Goal: Task Accomplishment & Management: Use online tool/utility

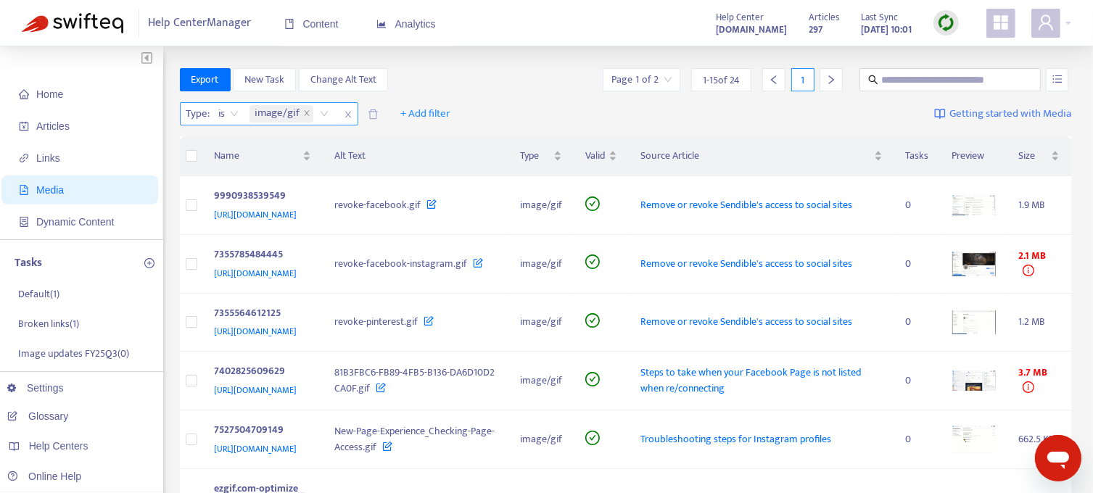
click at [346, 115] on icon "close" at bounding box center [347, 115] width 6 height 7
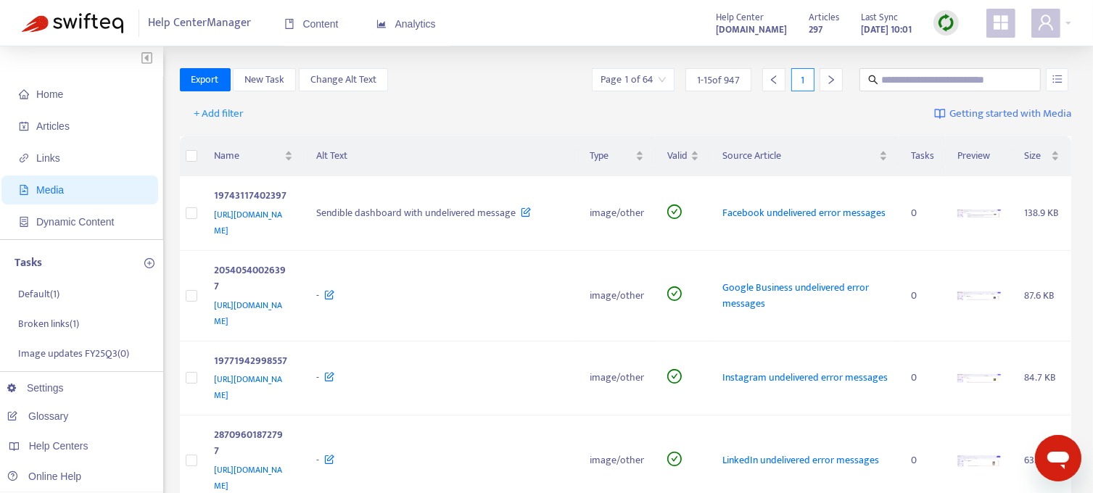
click at [830, 82] on icon "right" at bounding box center [831, 79] width 5 height 9
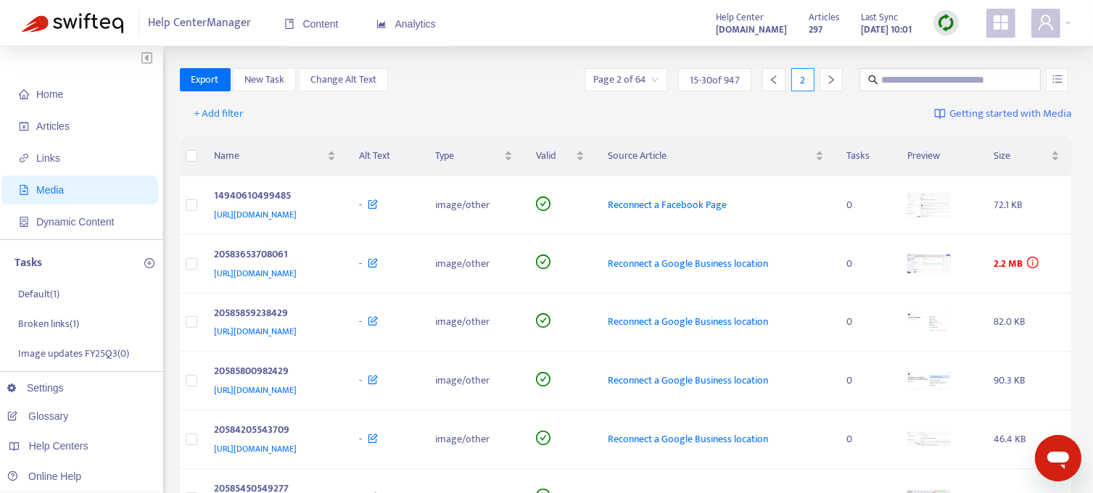
click at [828, 81] on icon "right" at bounding box center [831, 80] width 10 height 10
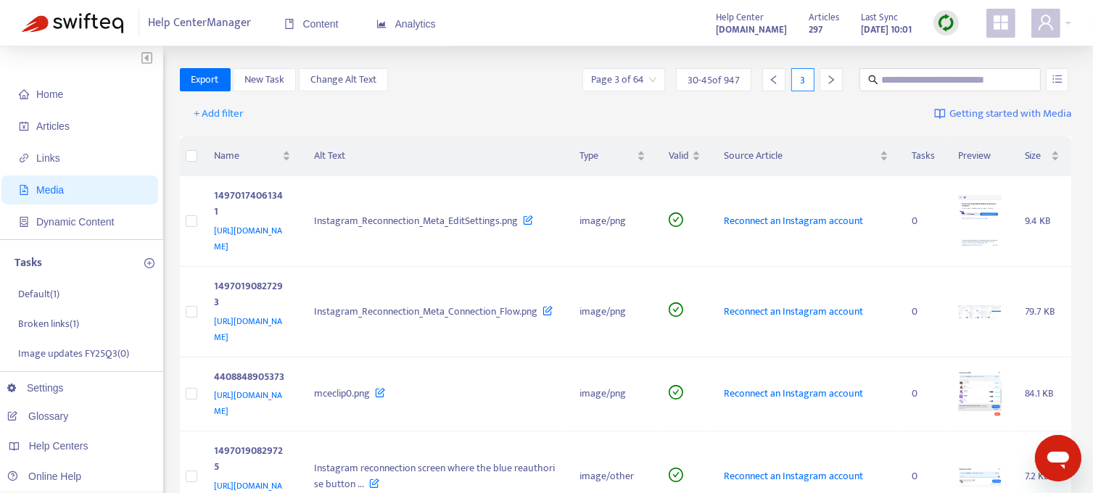
click at [825, 80] on div at bounding box center [831, 79] width 23 height 23
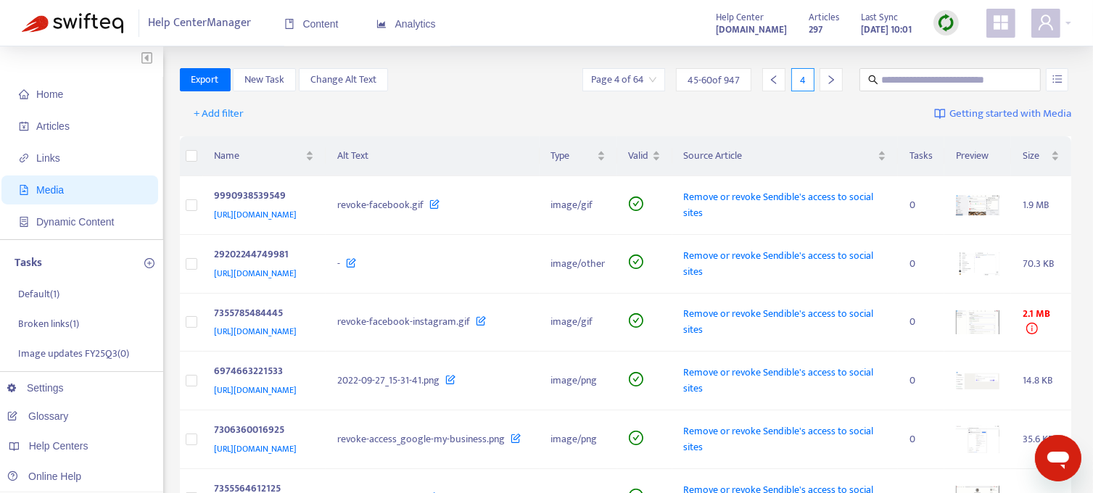
click at [824, 81] on div at bounding box center [831, 79] width 23 height 23
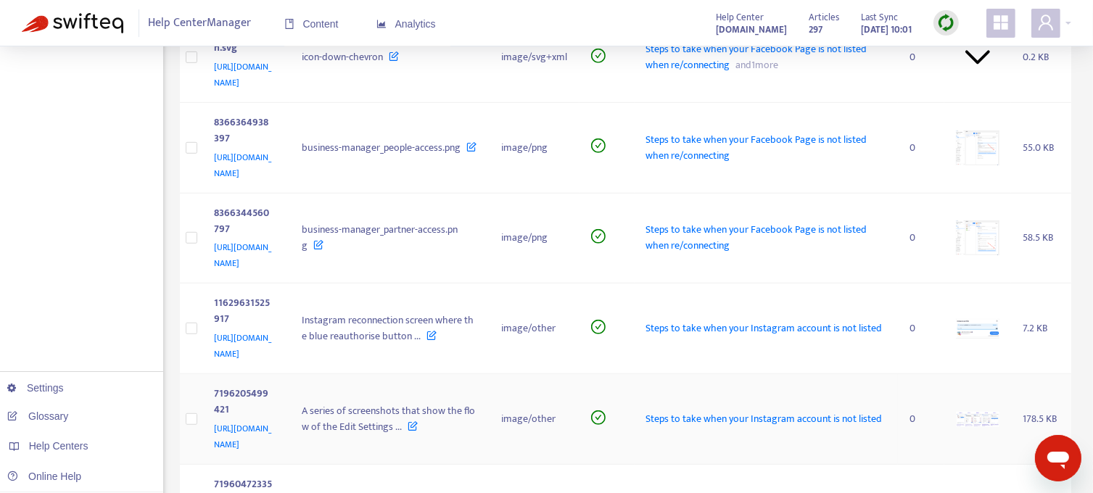
scroll to position [896, 0]
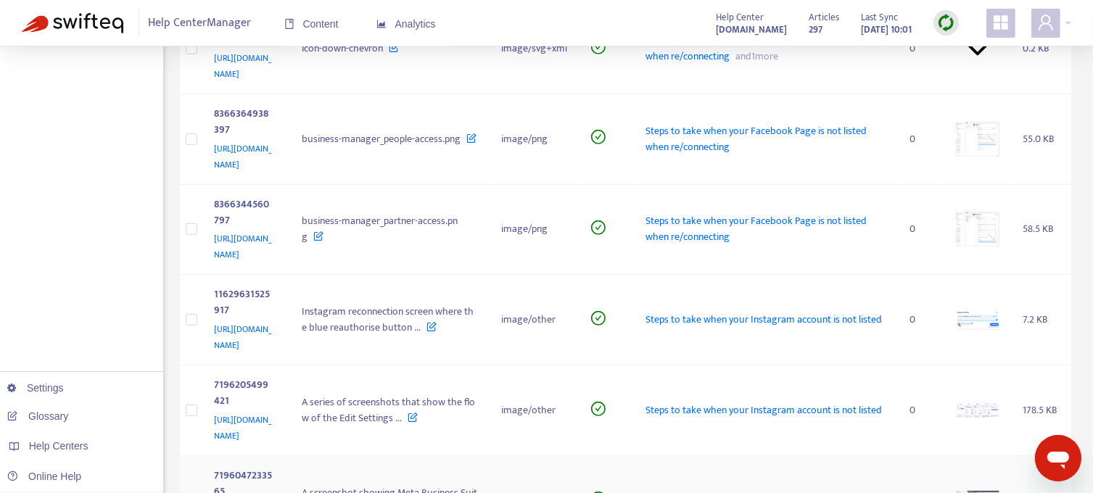
click at [987, 491] on img at bounding box center [978, 501] width 44 height 20
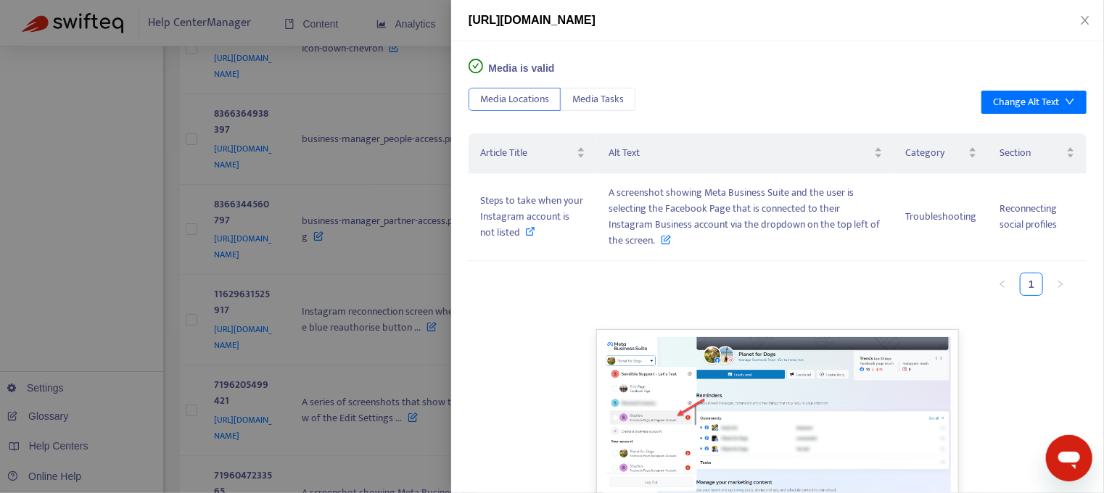
click at [354, 199] on div at bounding box center [552, 246] width 1104 height 493
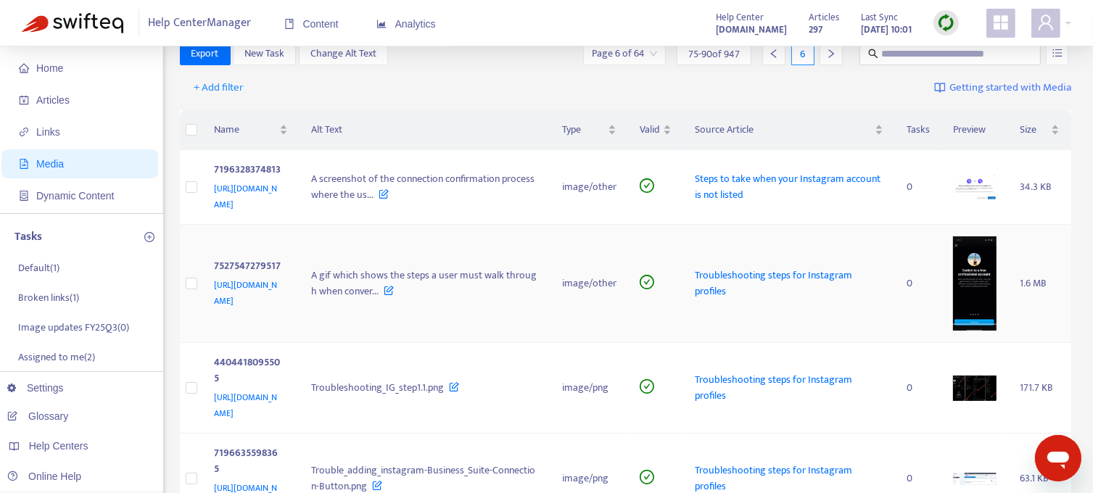
scroll to position [0, 0]
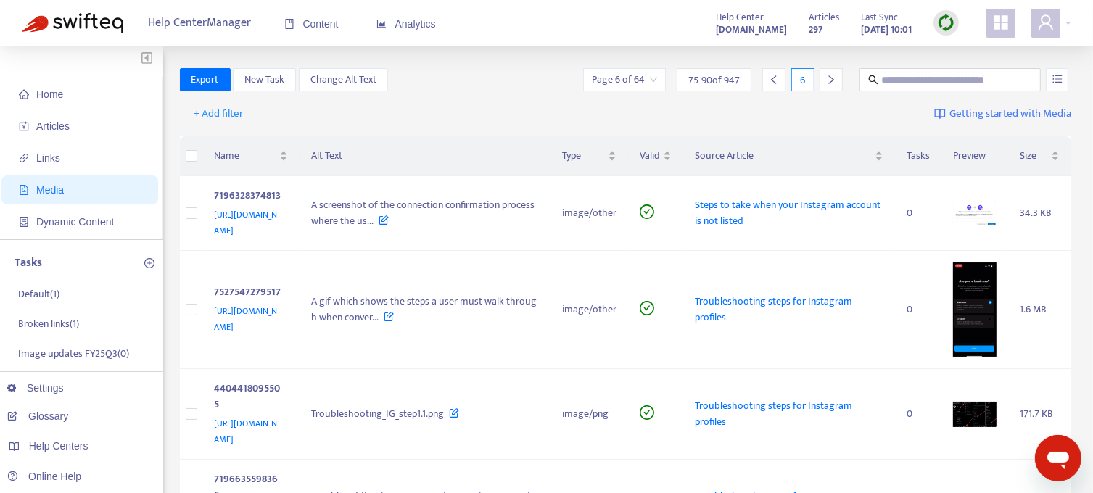
click at [833, 72] on div at bounding box center [831, 79] width 23 height 23
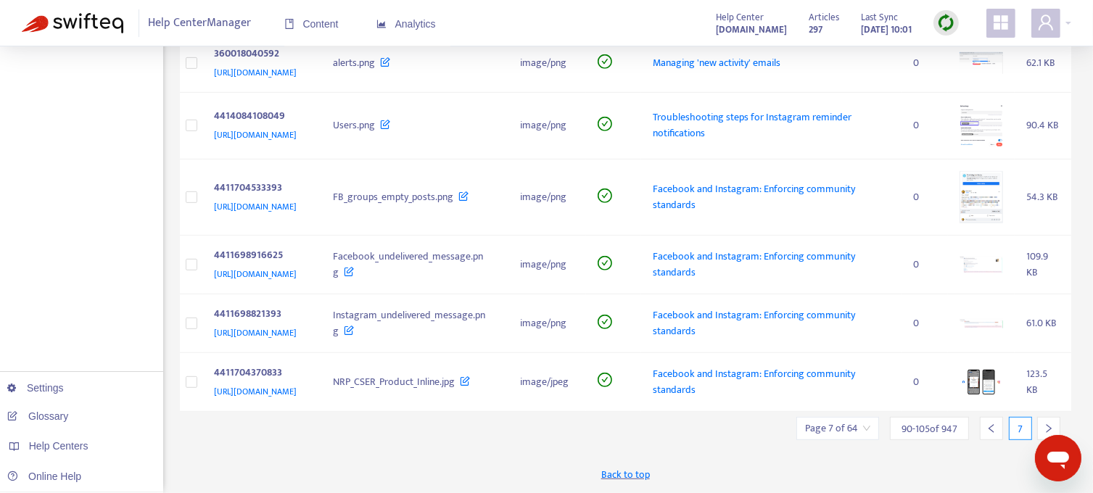
scroll to position [882, 0]
click at [1050, 425] on icon "right" at bounding box center [1049, 429] width 10 height 10
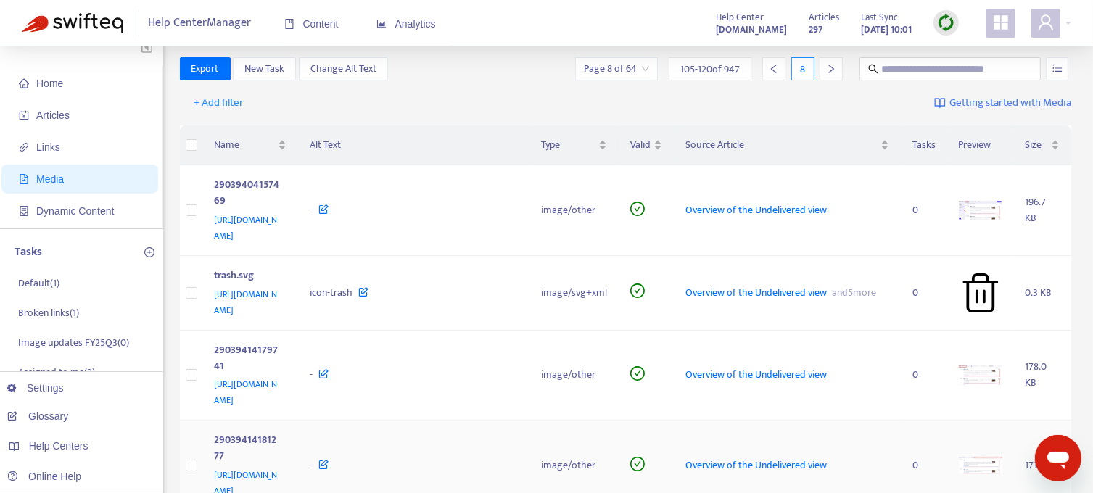
scroll to position [0, 0]
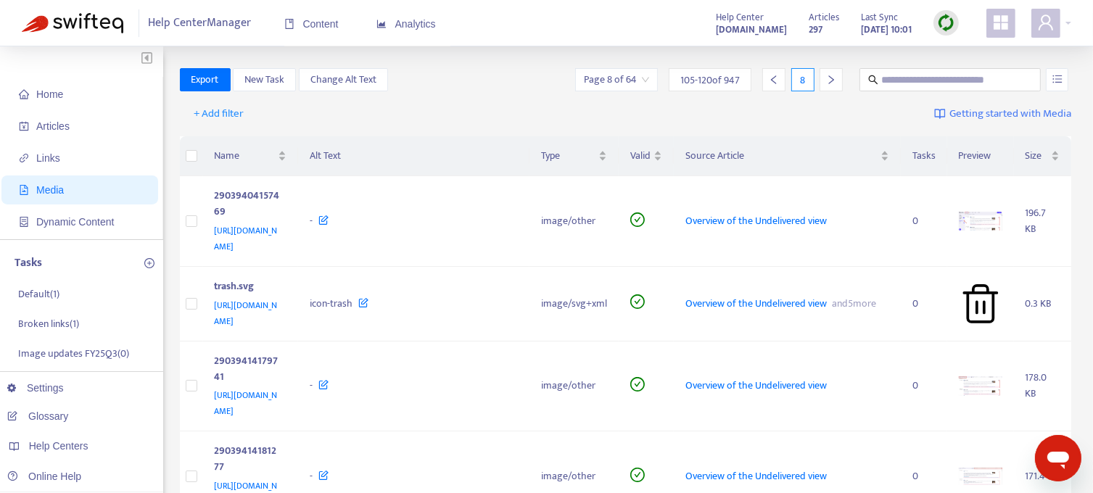
click at [827, 81] on icon "right" at bounding box center [831, 80] width 10 height 10
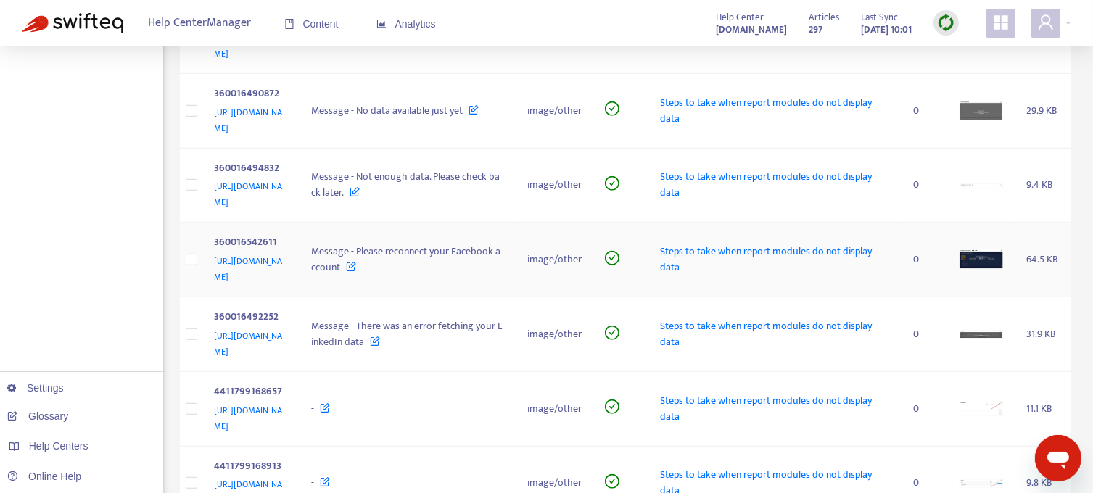
scroll to position [893, 0]
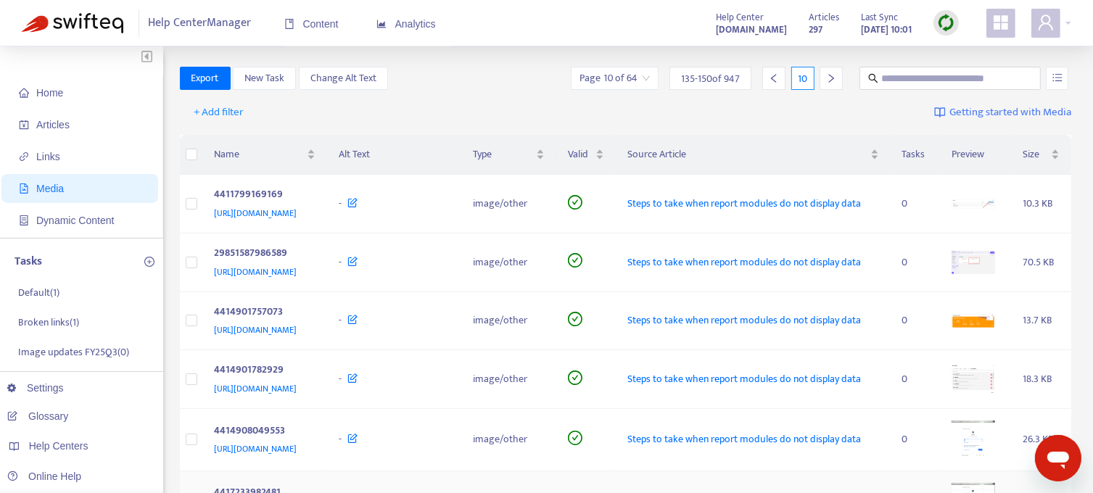
scroll to position [0, 0]
click at [827, 80] on icon "right" at bounding box center [831, 80] width 10 height 10
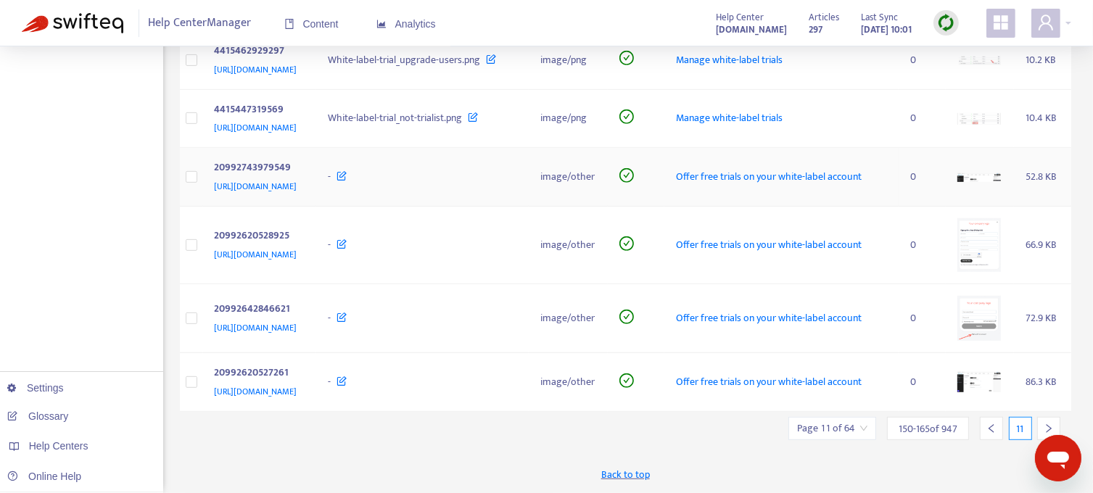
scroll to position [883, 0]
click at [1051, 426] on icon "right" at bounding box center [1049, 429] width 10 height 10
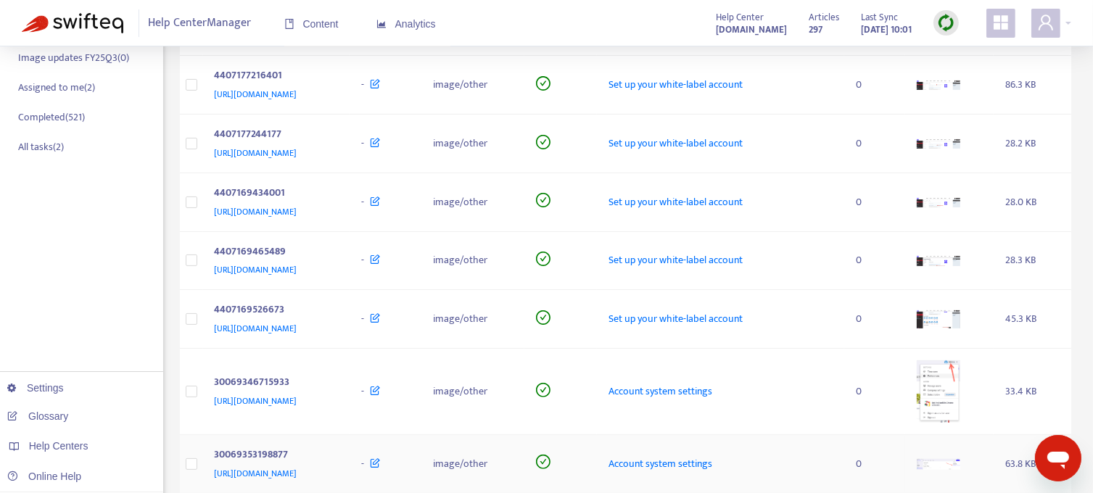
scroll to position [232, 0]
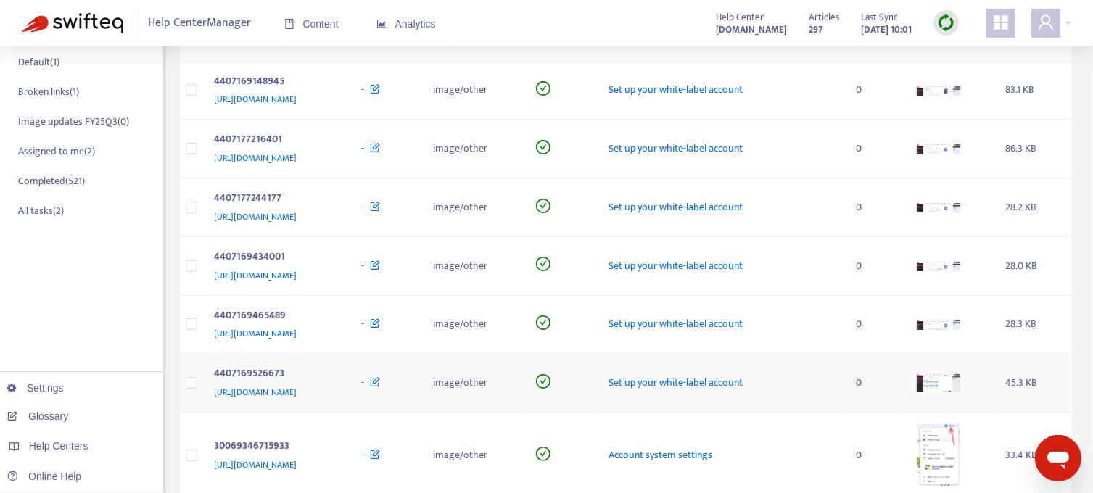
click at [960, 379] on img at bounding box center [939, 383] width 44 height 18
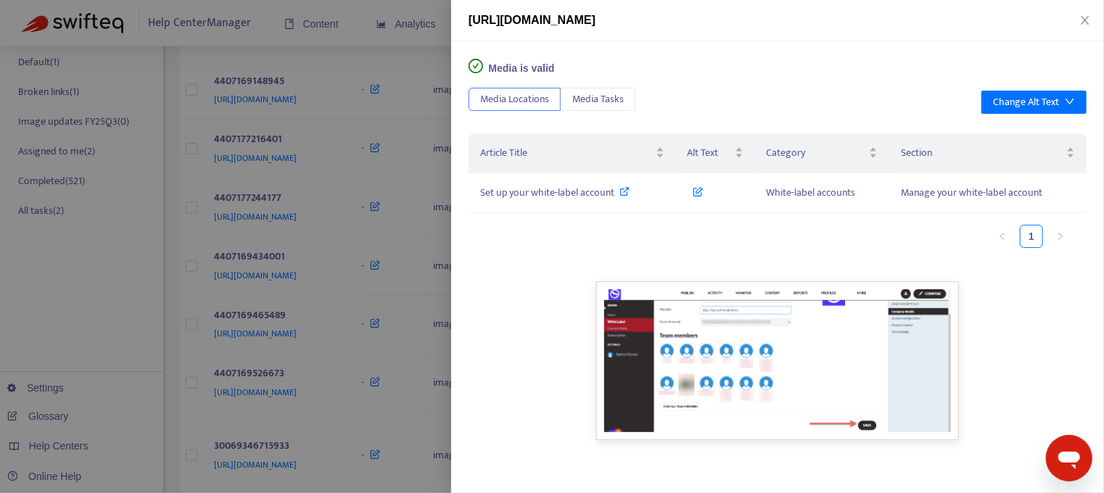
click at [103, 252] on div at bounding box center [552, 246] width 1104 height 493
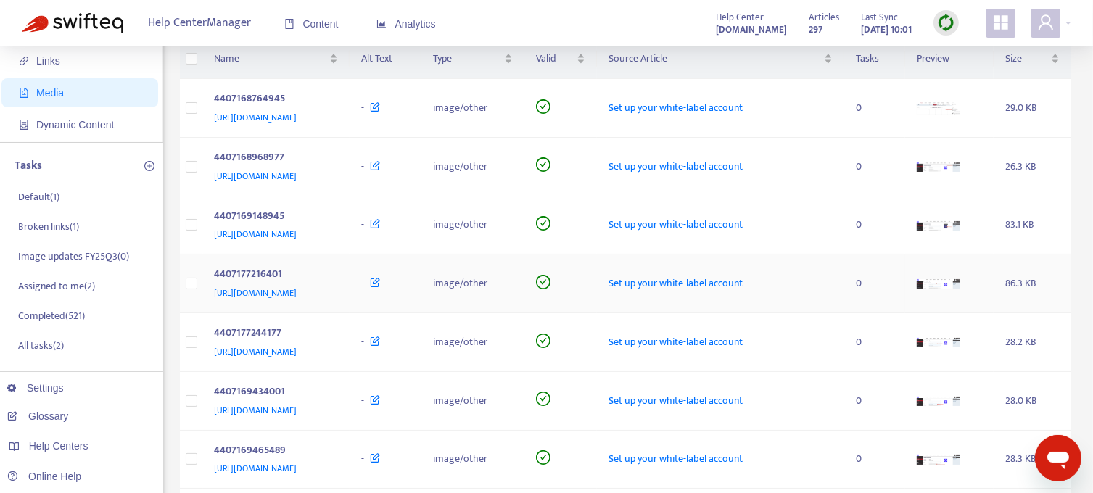
scroll to position [0, 0]
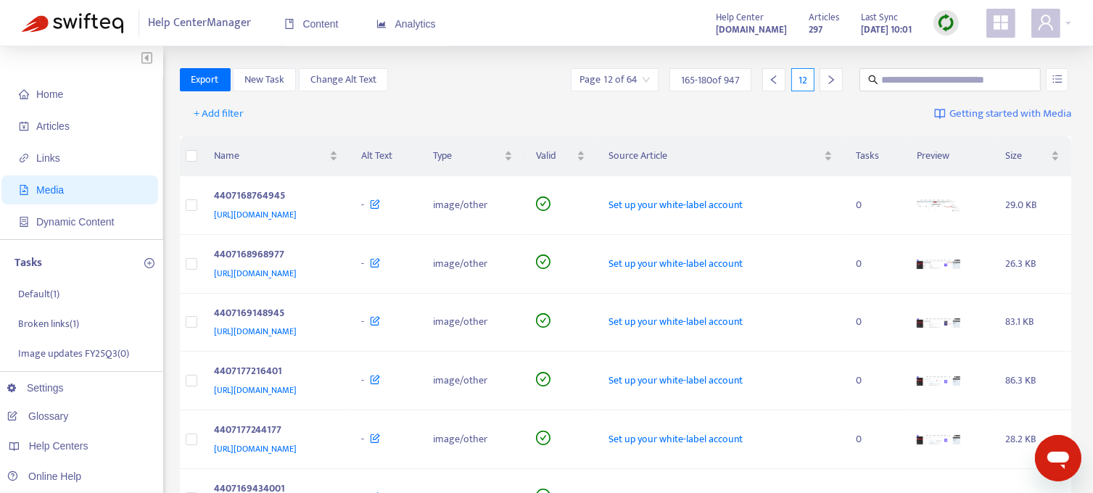
click at [827, 76] on icon "right" at bounding box center [831, 80] width 10 height 10
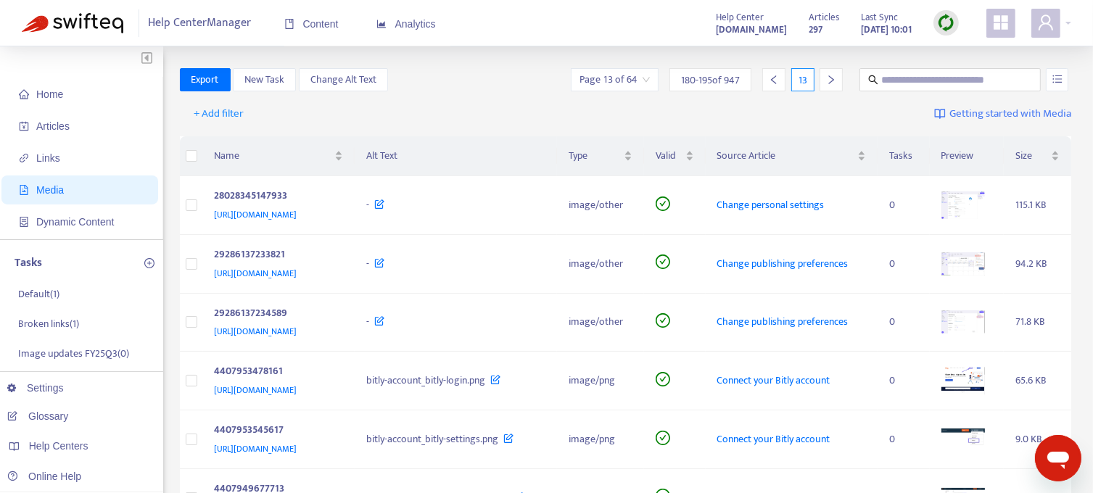
click at [776, 79] on icon "left" at bounding box center [774, 80] width 10 height 10
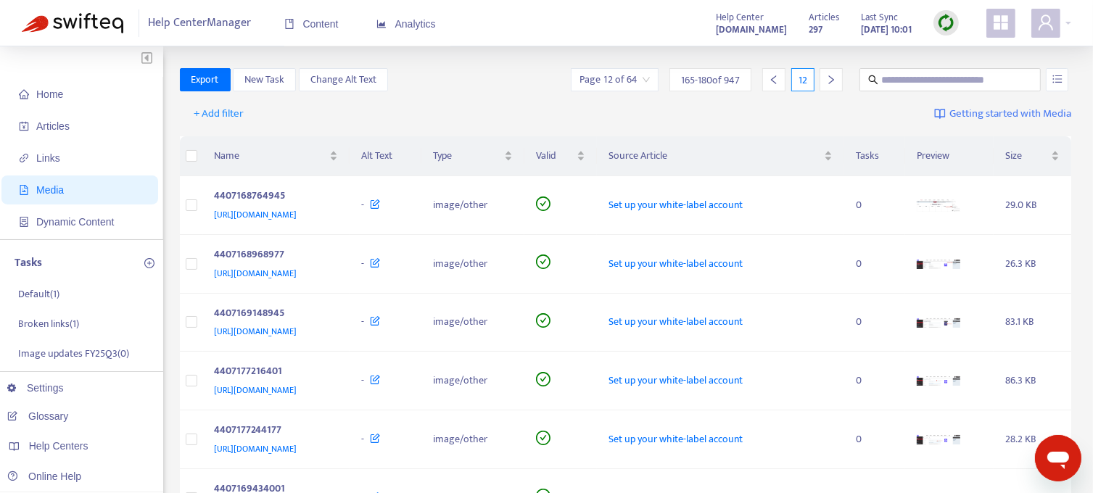
click at [834, 76] on icon "right" at bounding box center [831, 80] width 10 height 10
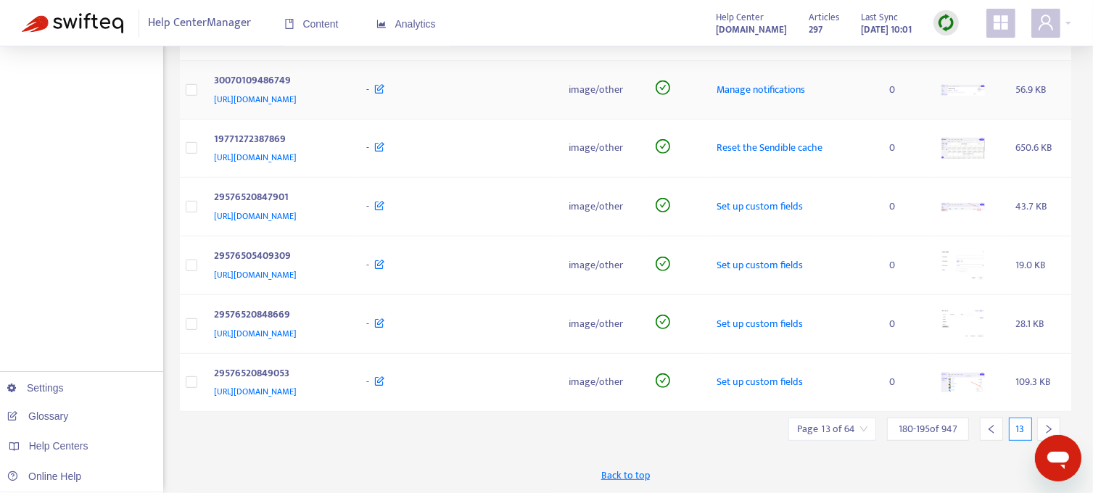
scroll to position [891, 0]
click at [1049, 424] on icon "right" at bounding box center [1049, 429] width 10 height 10
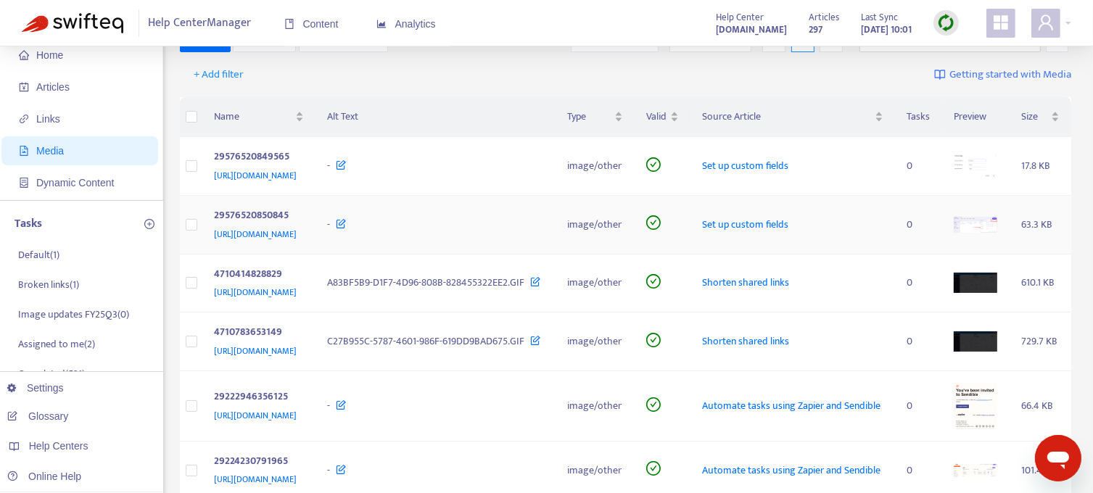
scroll to position [0, 0]
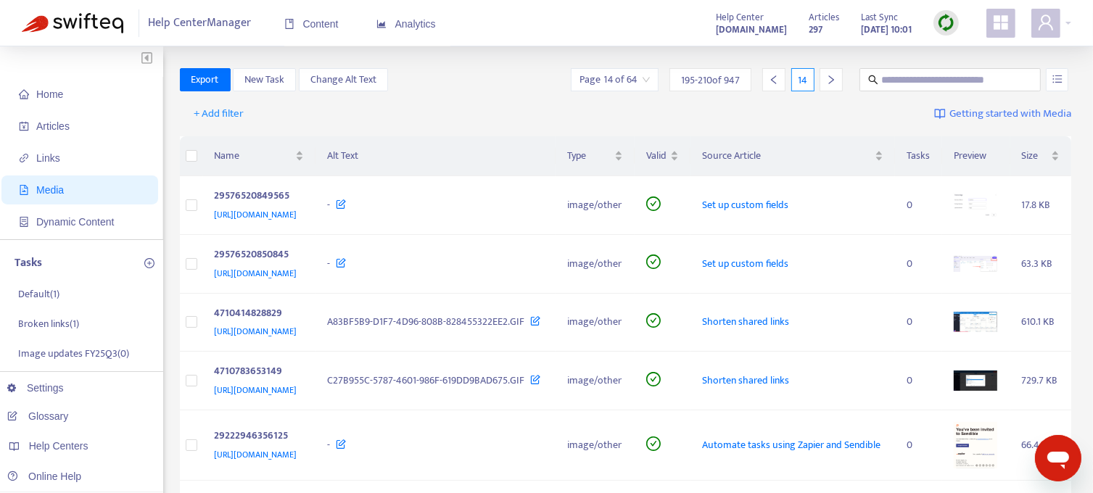
click at [827, 77] on icon "right" at bounding box center [831, 80] width 10 height 10
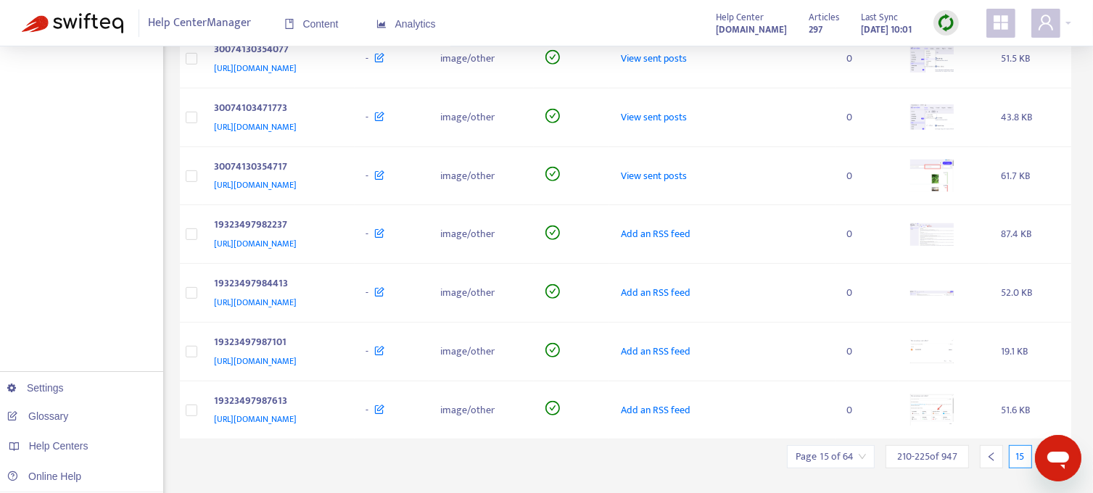
scroll to position [666, 0]
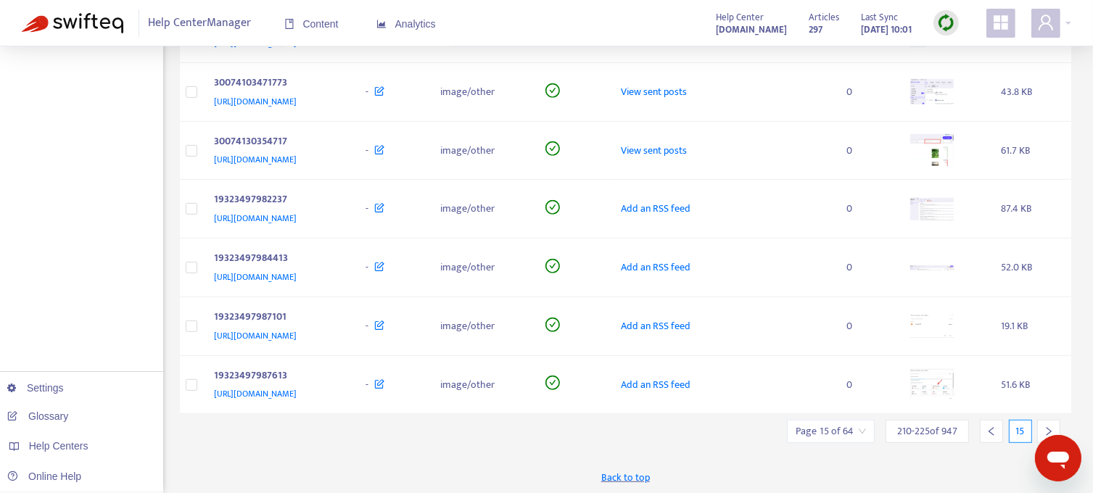
click at [1051, 429] on icon "right" at bounding box center [1049, 431] width 5 height 9
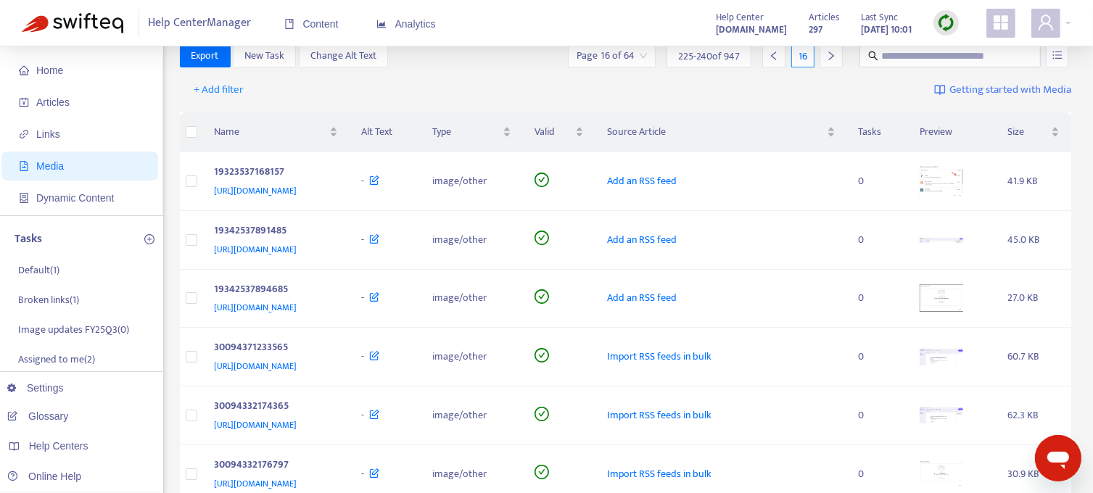
scroll to position [0, 0]
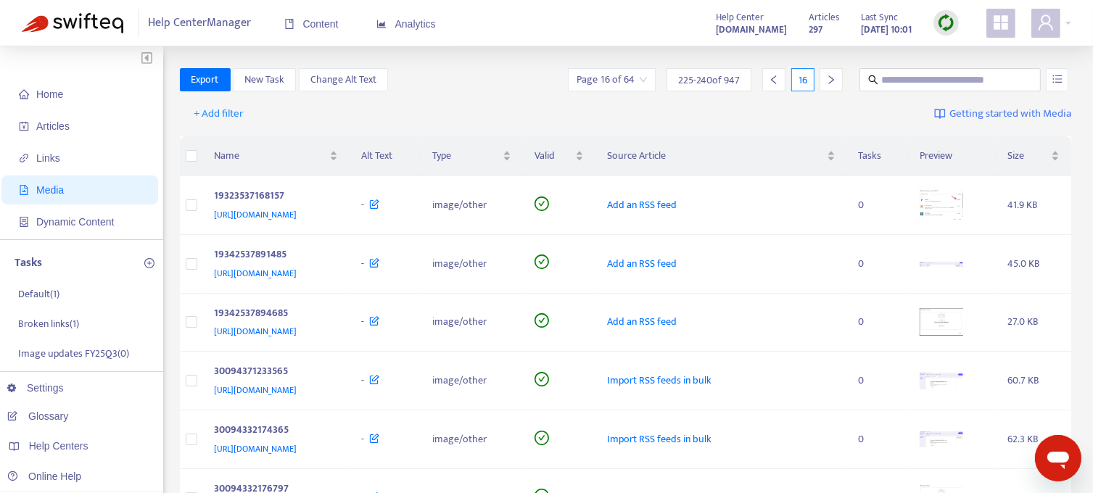
click at [829, 76] on icon "right" at bounding box center [831, 80] width 10 height 10
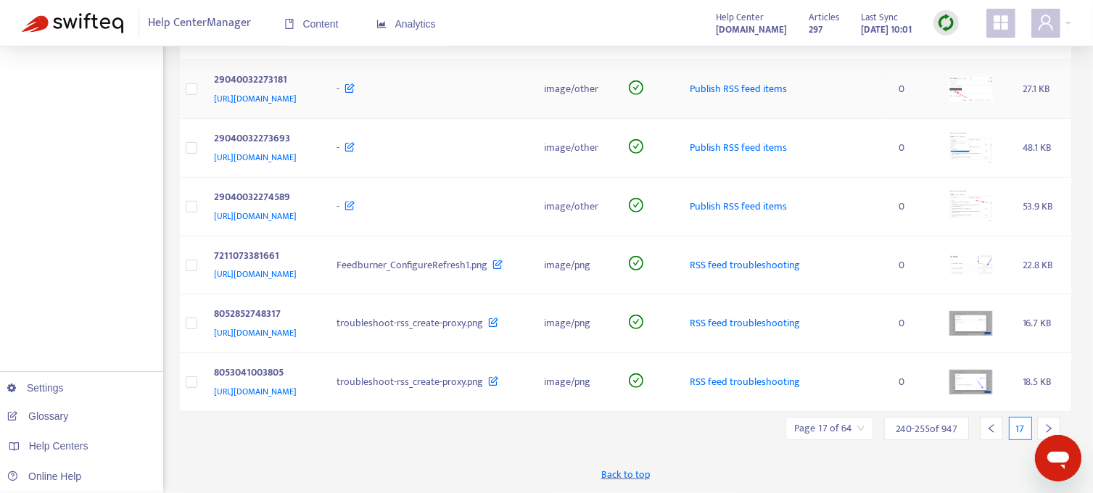
scroll to position [879, 0]
click at [1056, 425] on div at bounding box center [1048, 428] width 23 height 23
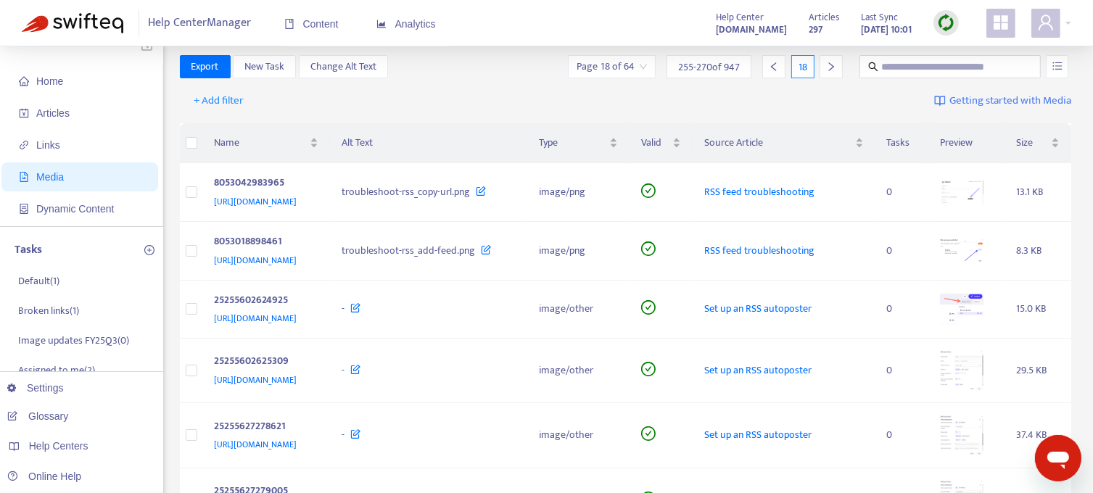
scroll to position [0, 0]
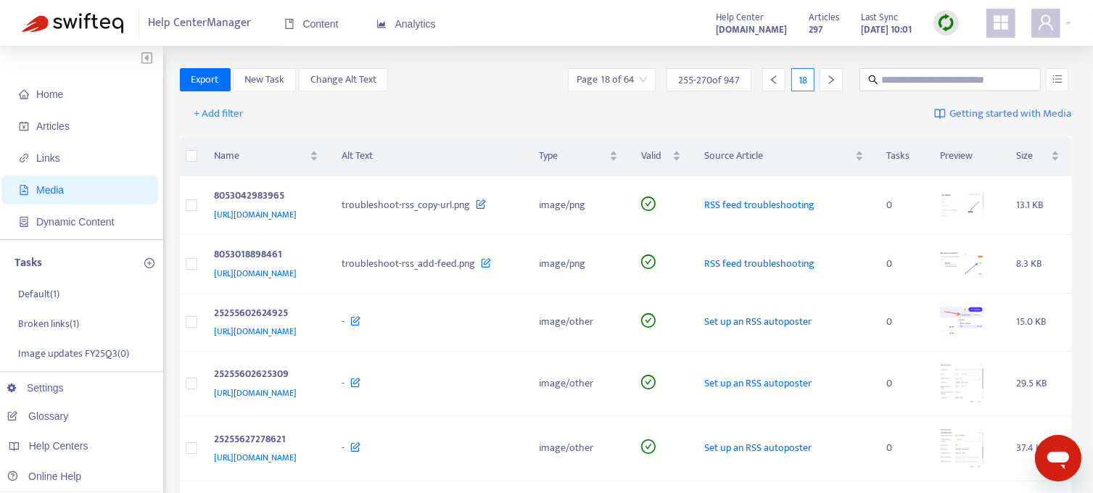
click at [833, 79] on icon "right" at bounding box center [831, 80] width 10 height 10
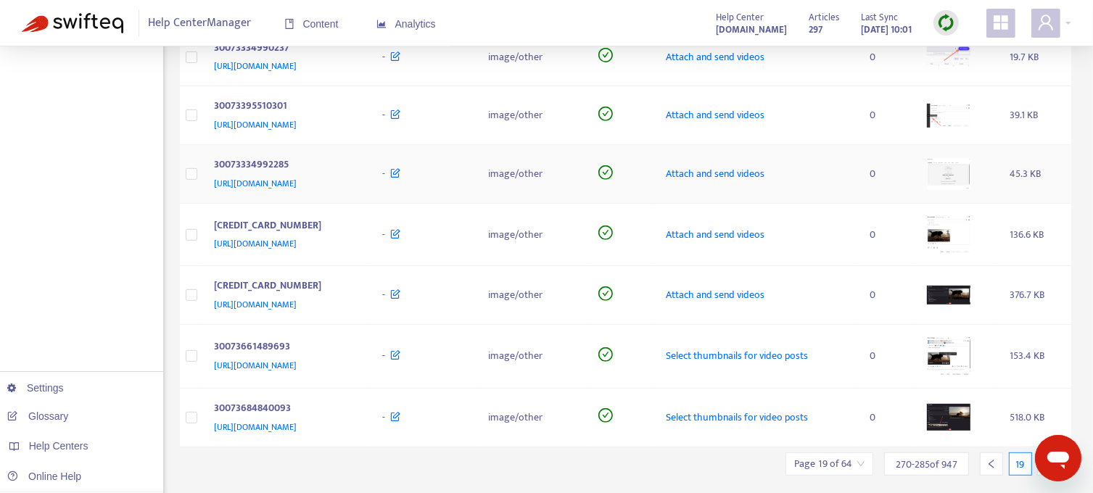
scroll to position [652, 0]
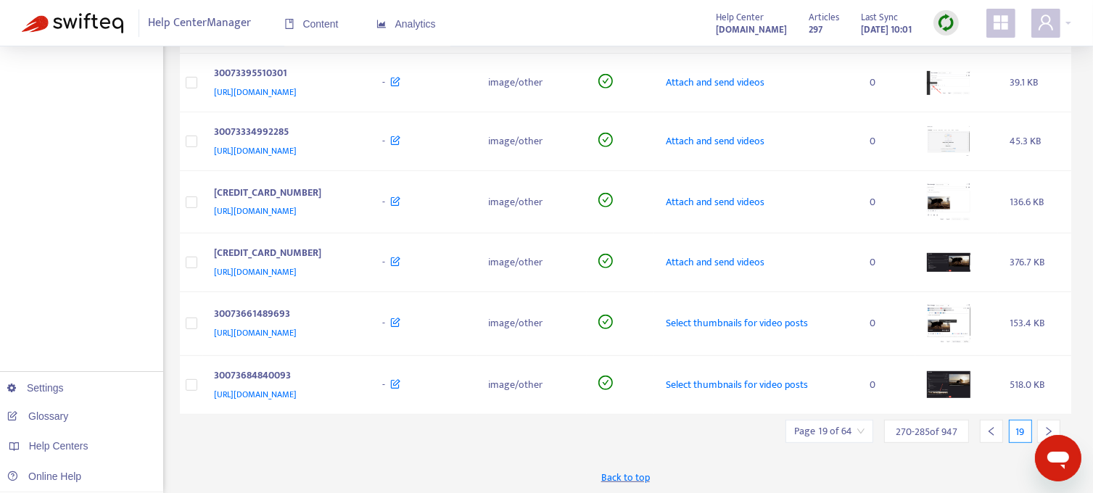
click at [1050, 423] on div at bounding box center [1048, 431] width 23 height 23
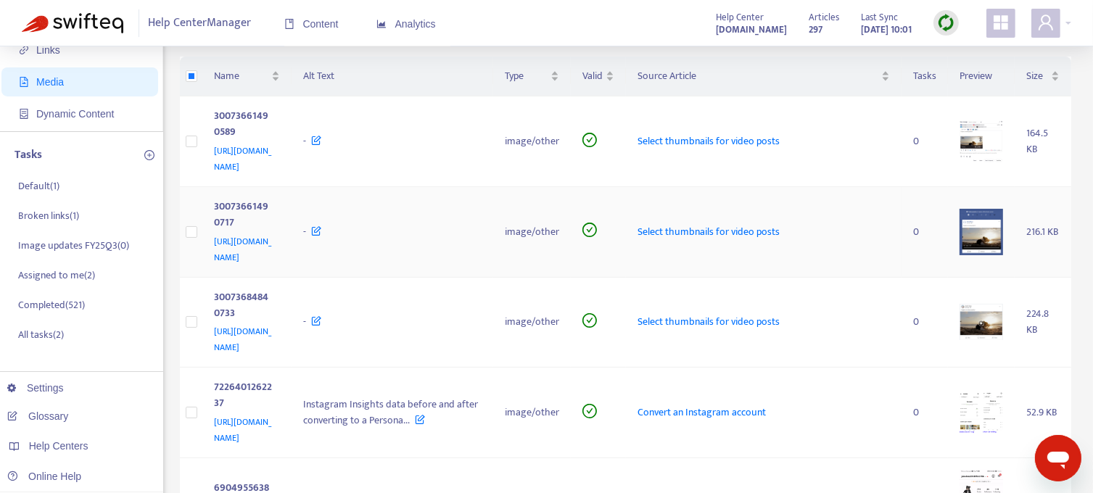
scroll to position [0, 0]
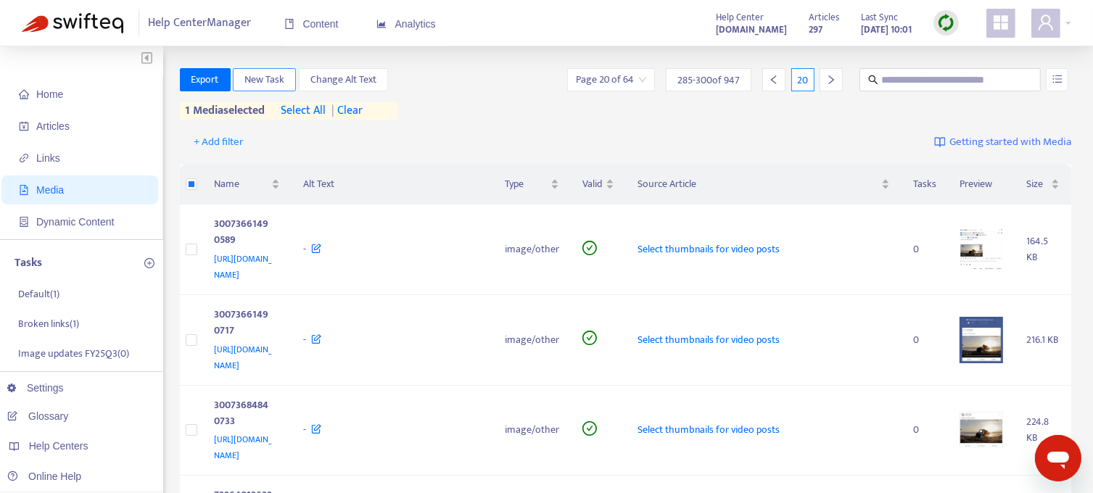
click at [250, 83] on span "New Task" at bounding box center [264, 80] width 40 height 16
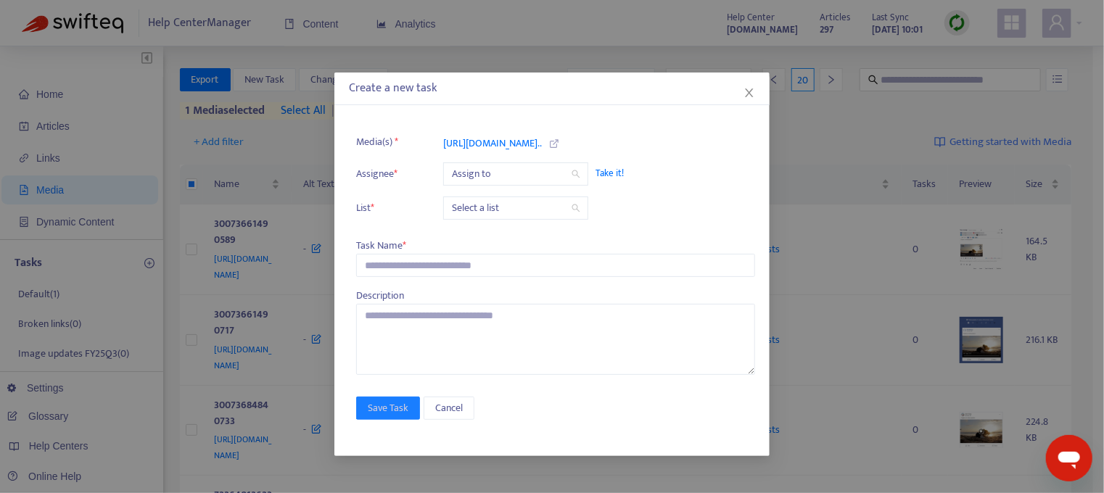
click at [616, 170] on span "Take it!" at bounding box center [667, 173] width 145 height 15
click at [535, 204] on input "search" at bounding box center [516, 208] width 128 height 22
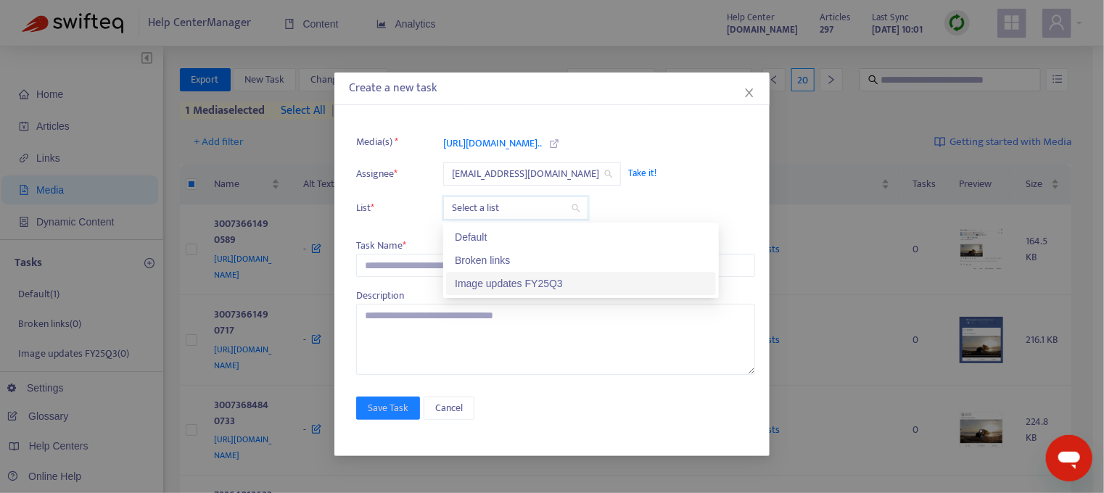
click at [520, 286] on div "Image updates FY25Q3" at bounding box center [581, 284] width 252 height 16
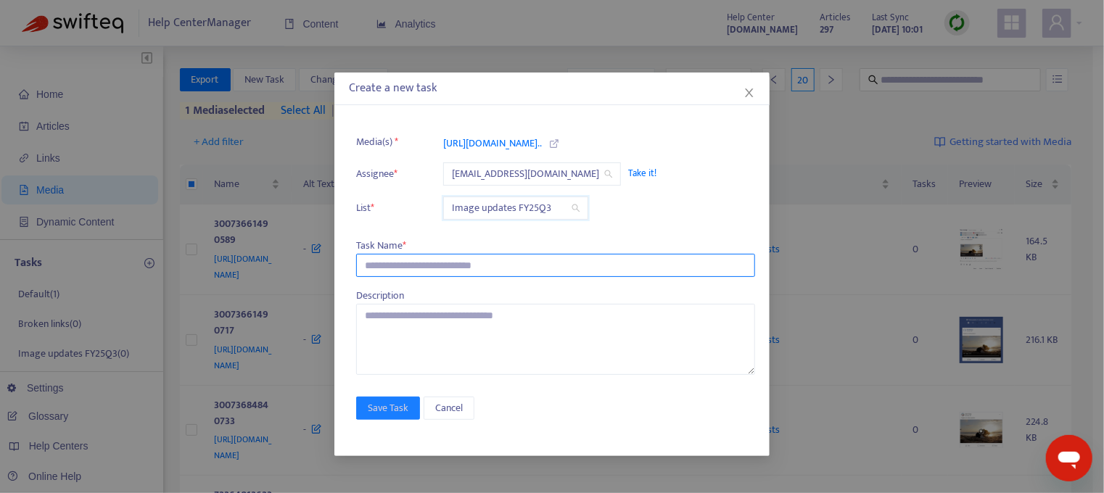
click at [407, 260] on input "text" at bounding box center [555, 265] width 399 height 23
type input "**********"
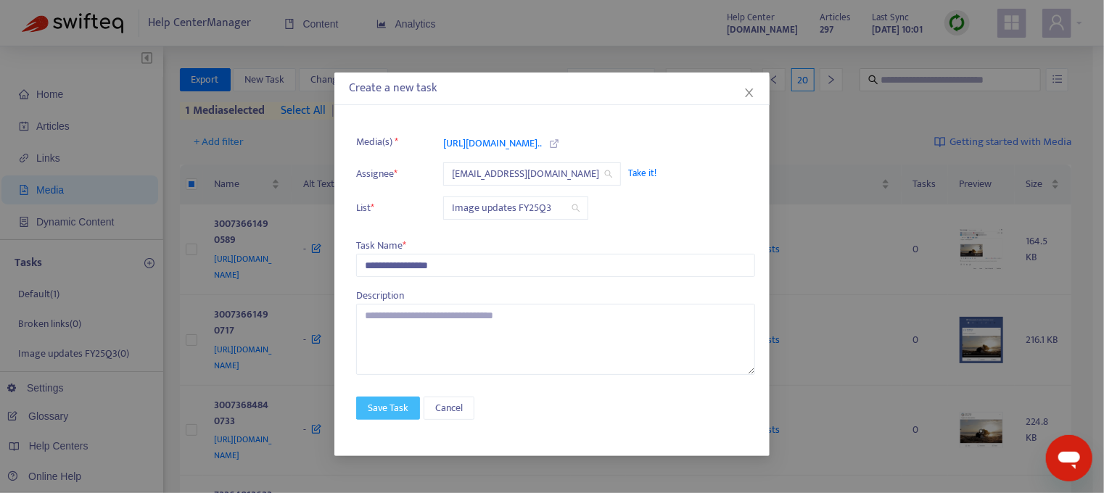
click at [380, 405] on span "Save Task" at bounding box center [388, 408] width 41 height 16
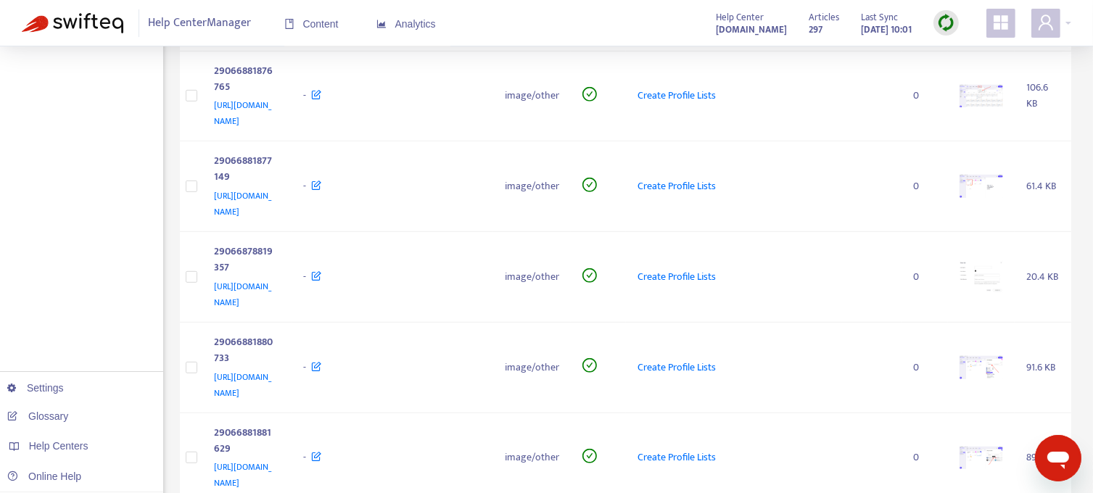
scroll to position [952, 0]
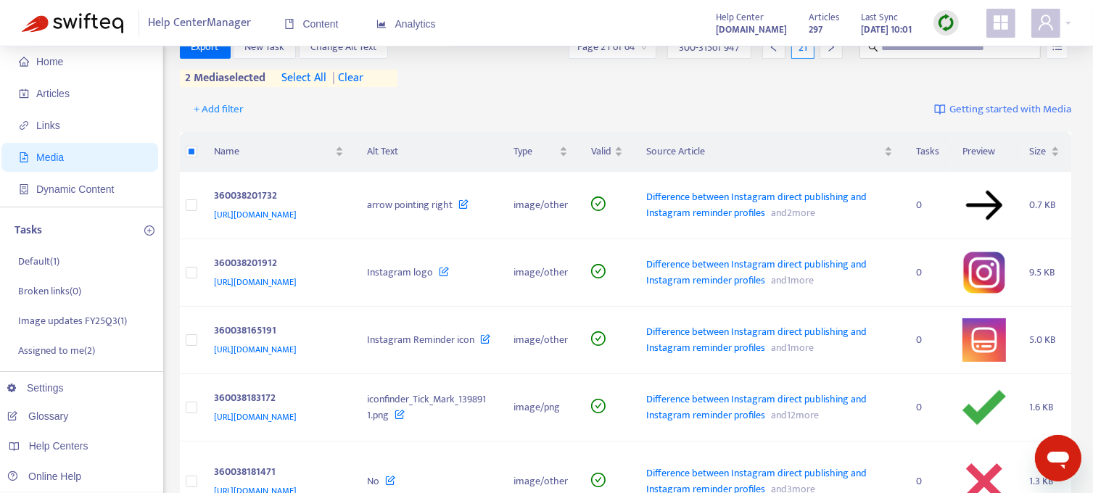
scroll to position [9, 0]
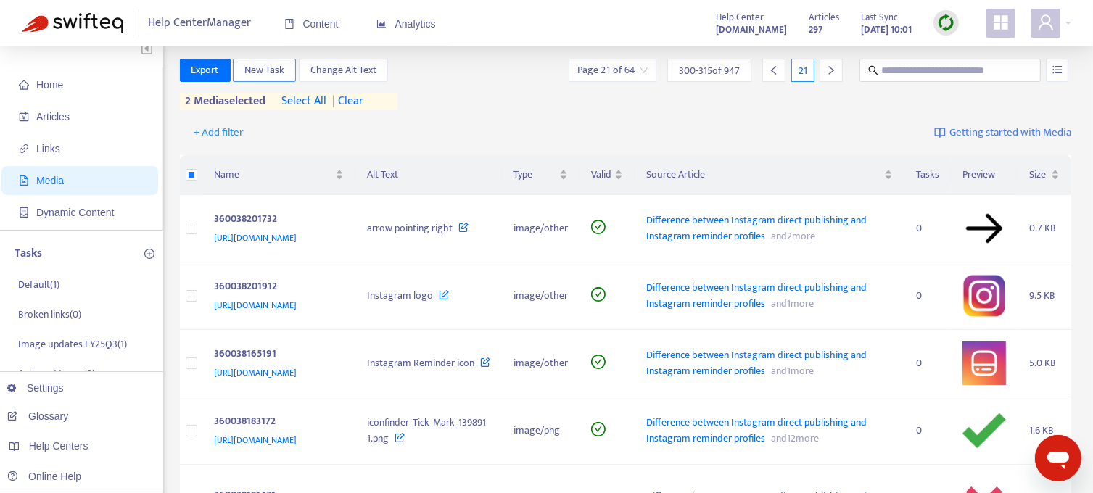
click at [273, 73] on span "New Task" at bounding box center [264, 70] width 40 height 16
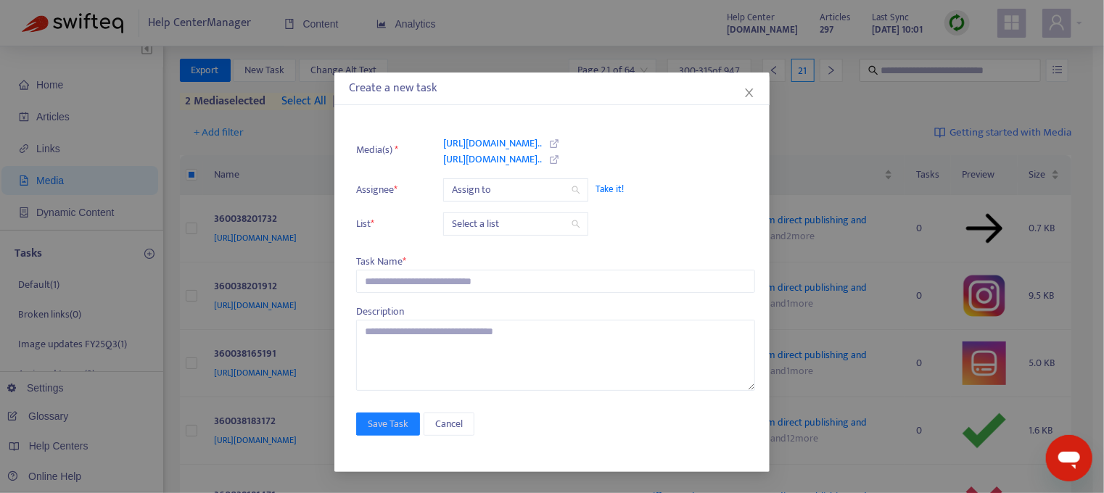
click at [611, 187] on span "Take it!" at bounding box center [667, 189] width 145 height 15
click at [535, 228] on input "search" at bounding box center [516, 224] width 128 height 22
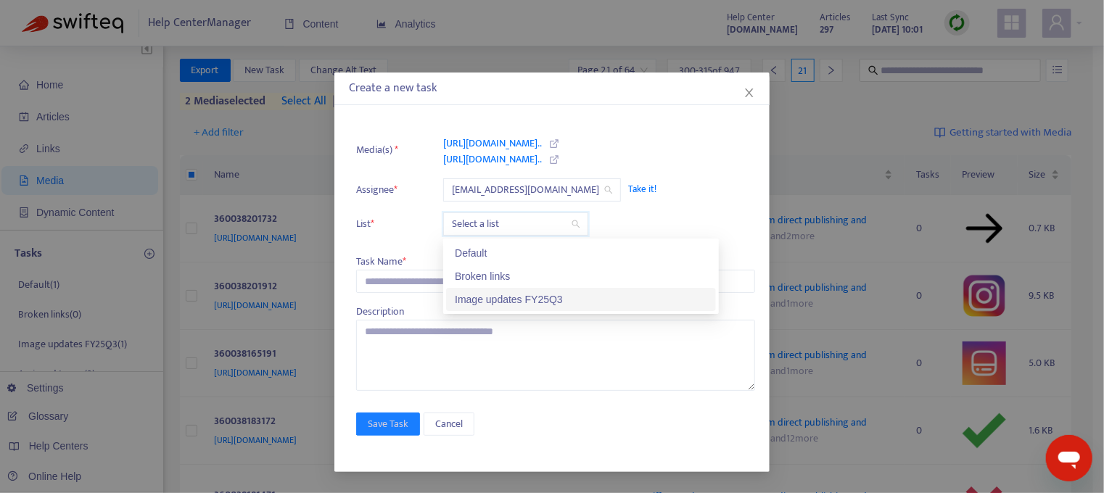
click at [519, 304] on div "Image updates FY25Q3" at bounding box center [581, 300] width 252 height 16
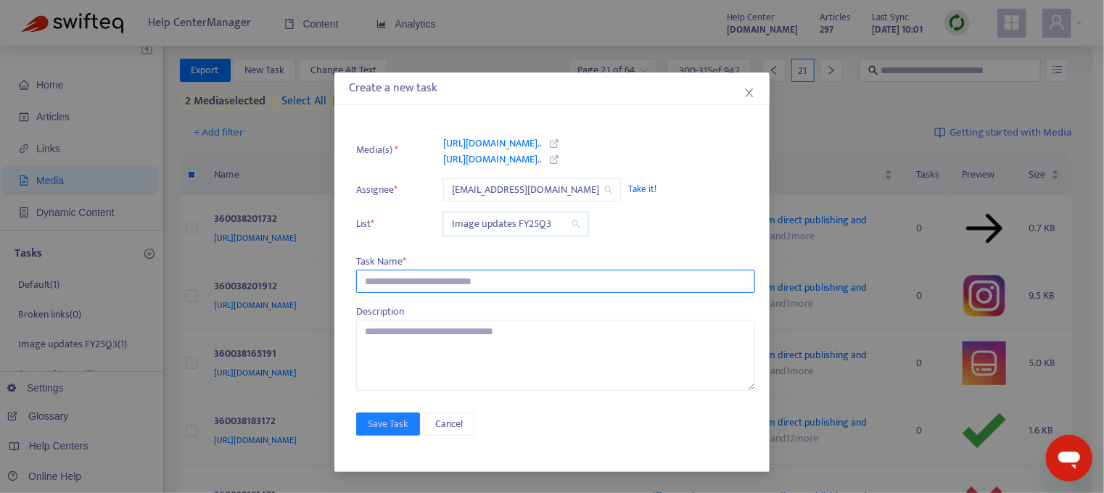
click at [420, 275] on input "text" at bounding box center [555, 281] width 399 height 23
type input "**********"
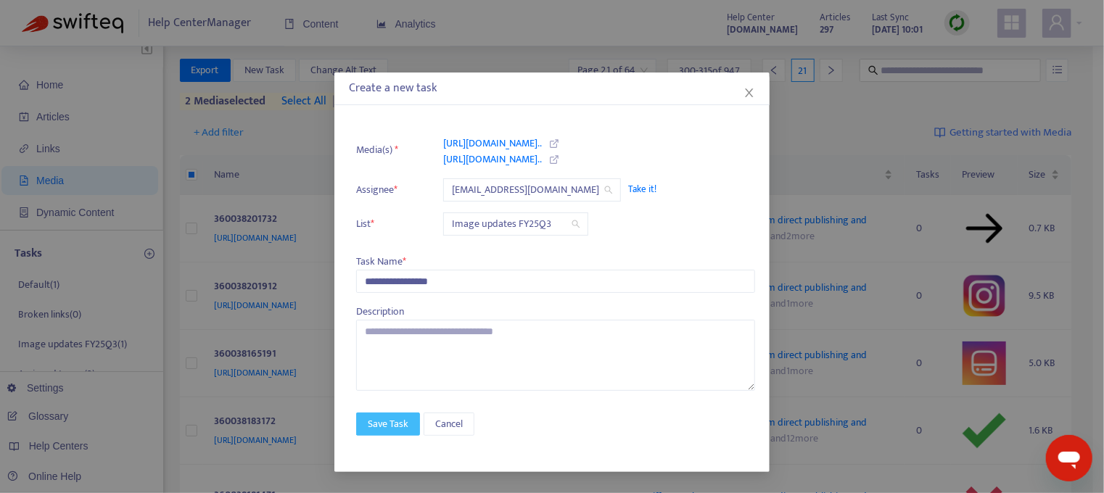
click at [381, 421] on span "Save Task" at bounding box center [388, 424] width 41 height 16
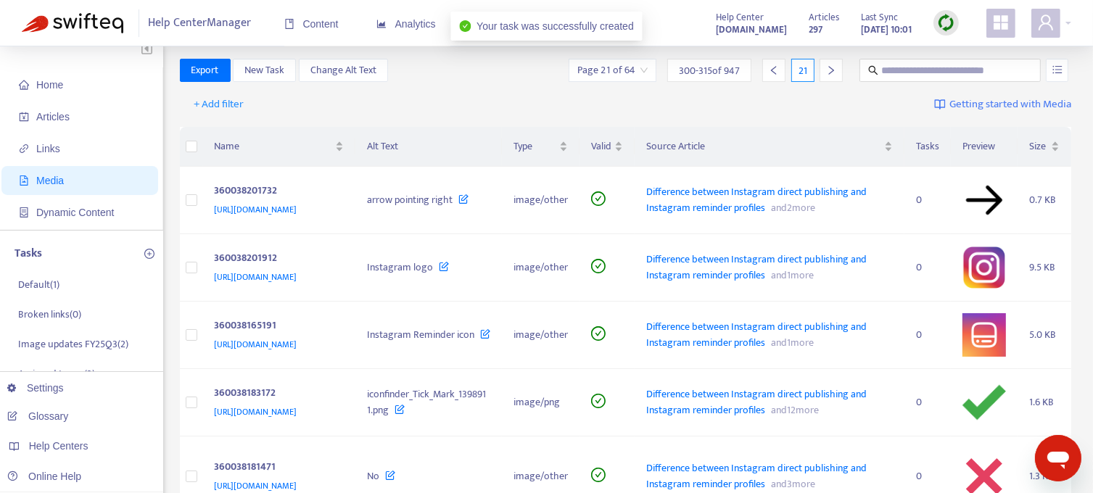
click at [834, 72] on icon "right" at bounding box center [831, 70] width 10 height 10
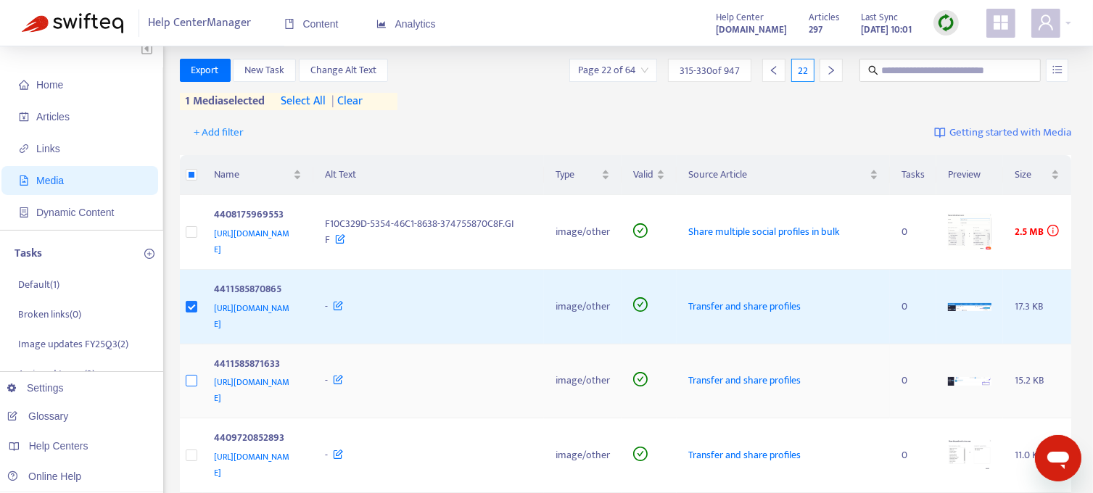
click at [191, 373] on label at bounding box center [192, 381] width 12 height 16
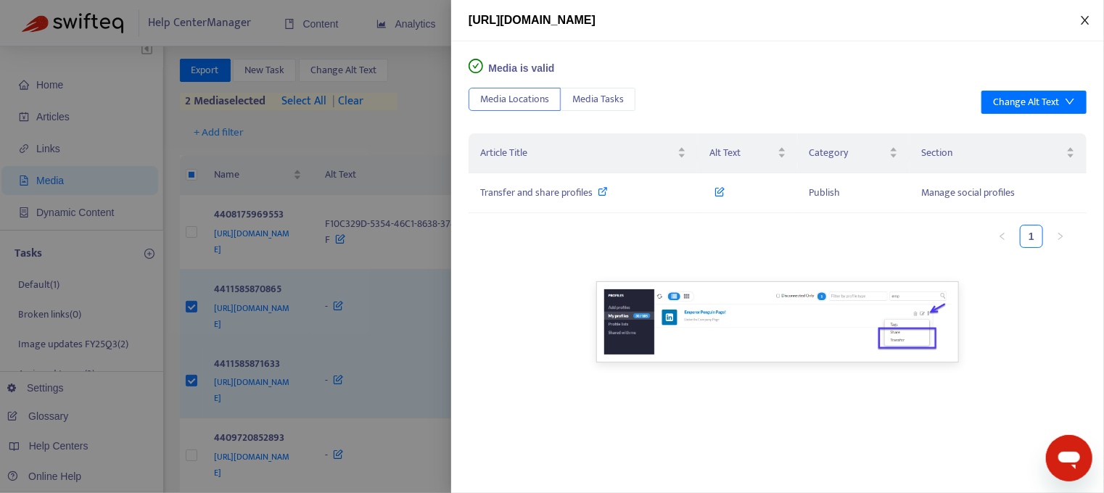
click at [1083, 21] on icon "close" at bounding box center [1085, 21] width 12 height 12
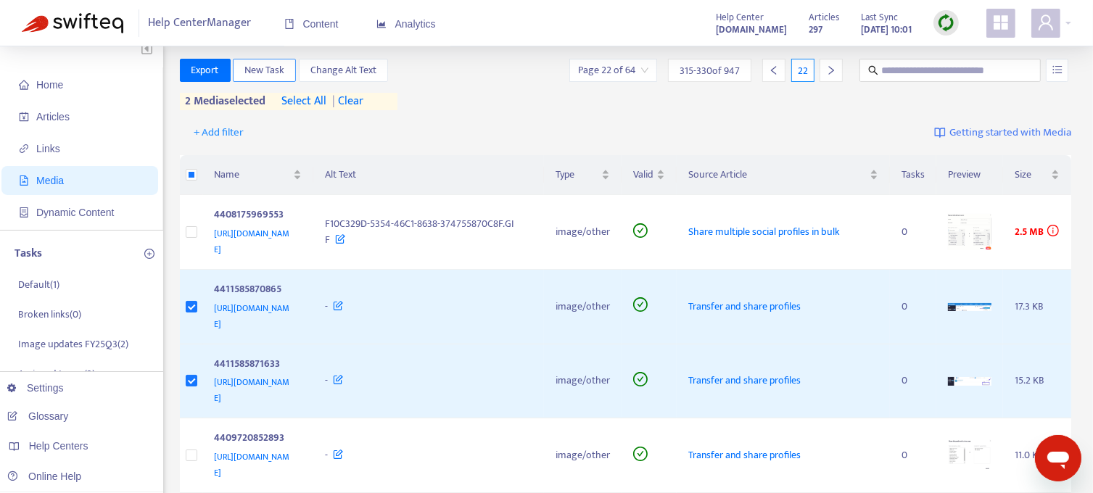
click at [264, 74] on span "New Task" at bounding box center [264, 70] width 40 height 16
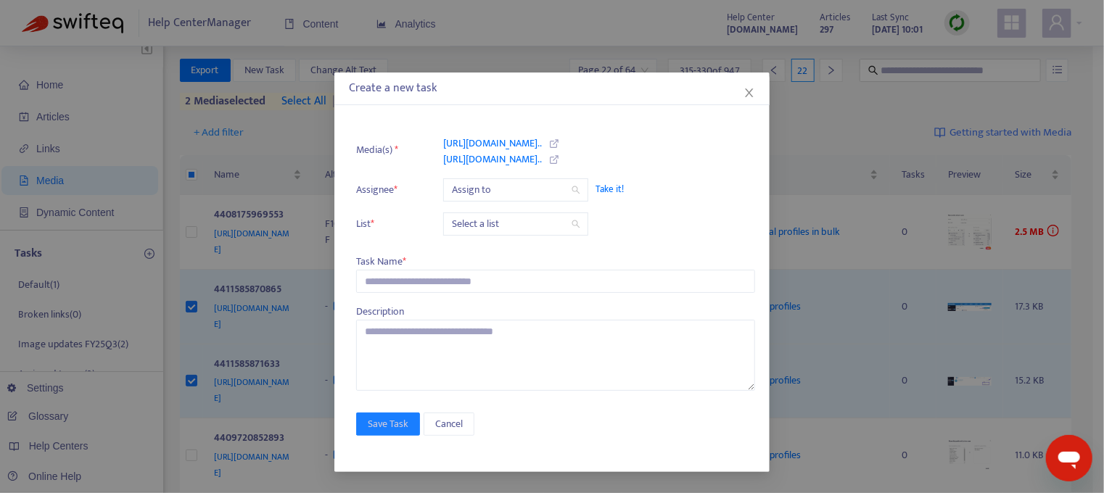
click at [614, 188] on span "Take it!" at bounding box center [667, 189] width 145 height 15
click at [515, 225] on input "search" at bounding box center [516, 224] width 128 height 22
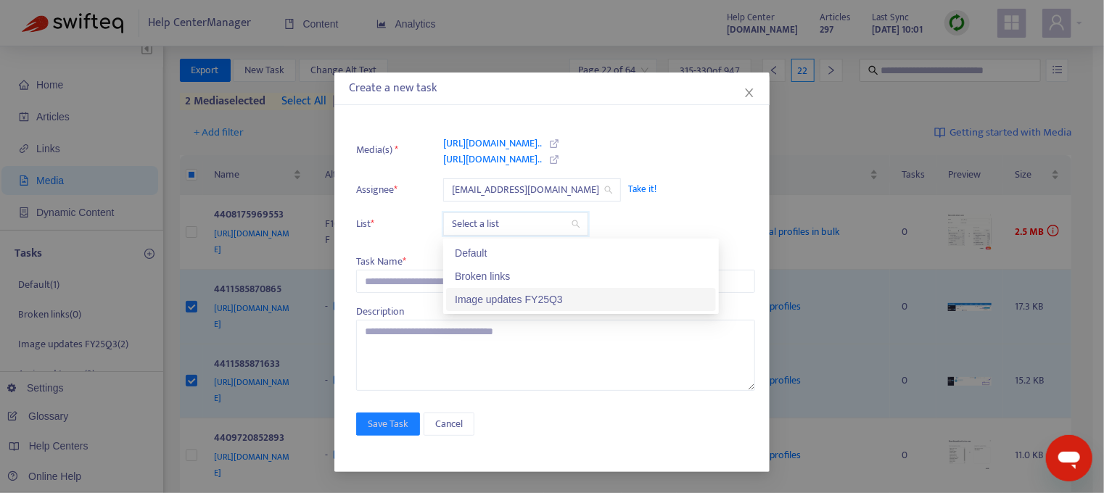
click at [511, 305] on div "Image updates FY25Q3" at bounding box center [581, 300] width 252 height 16
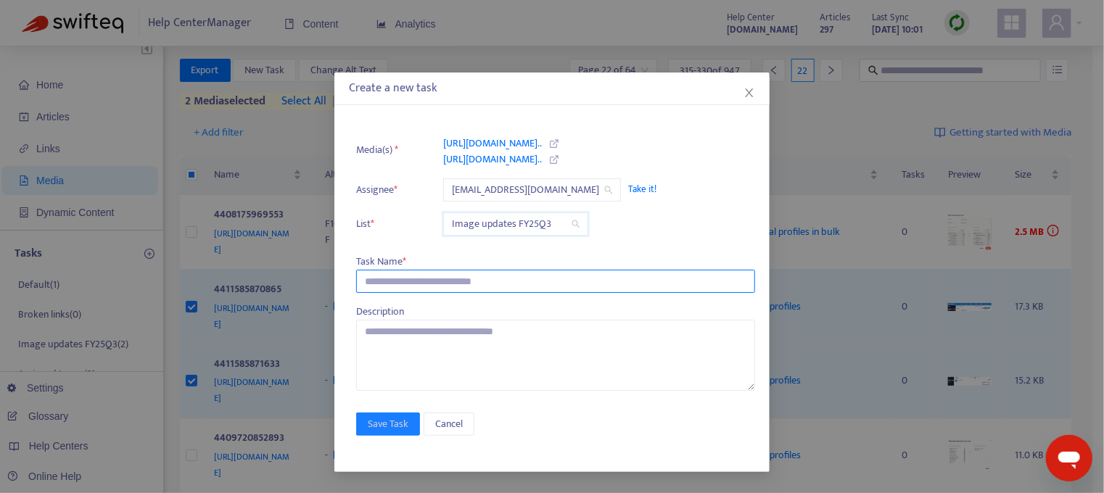
click at [437, 284] on input "text" at bounding box center [555, 281] width 399 height 23
type input "**********"
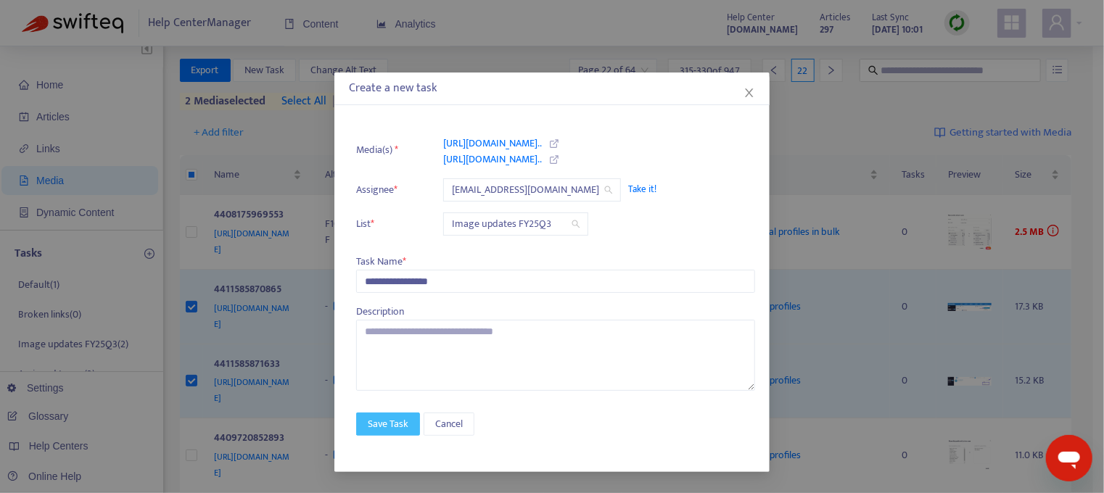
click at [385, 424] on span "Save Task" at bounding box center [388, 424] width 41 height 16
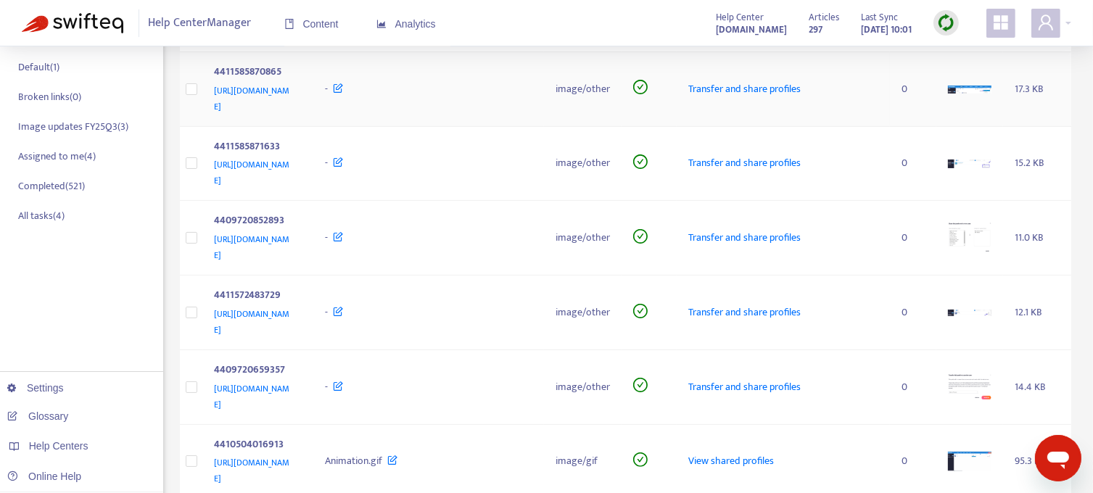
scroll to position [0, 0]
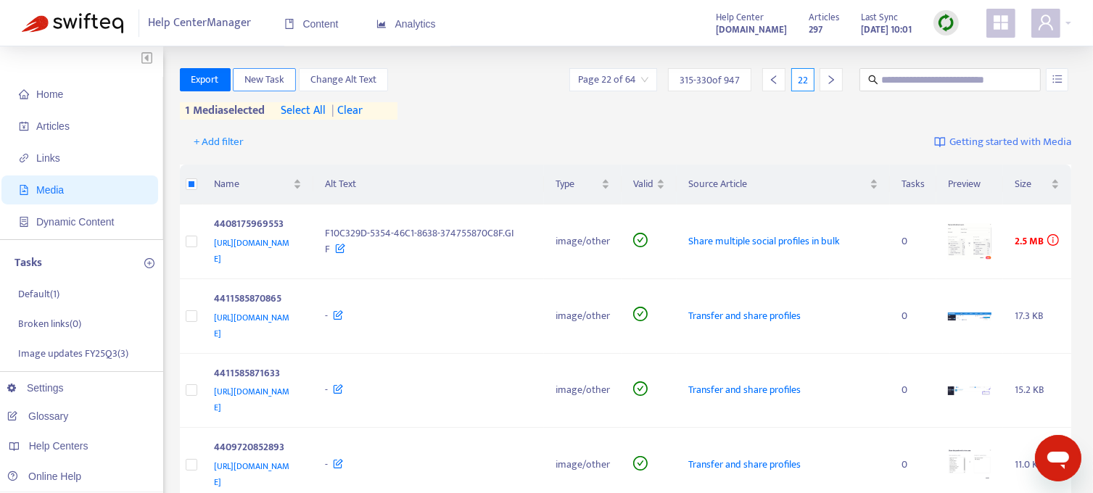
click at [273, 78] on span "New Task" at bounding box center [264, 80] width 40 height 16
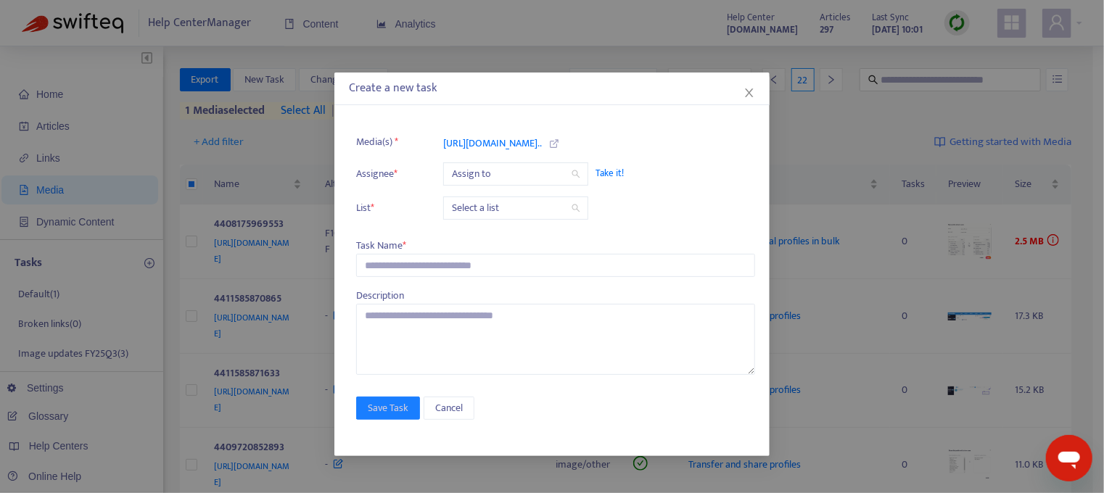
click at [607, 173] on span "Take it!" at bounding box center [667, 173] width 145 height 15
click at [531, 202] on input "search" at bounding box center [516, 208] width 128 height 22
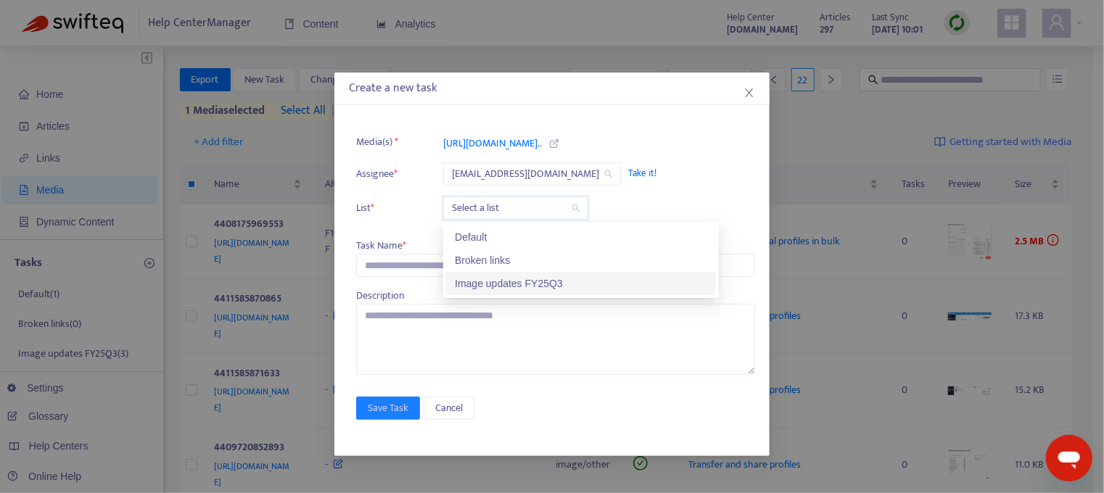
click at [529, 290] on div "Image updates FY25Q3" at bounding box center [581, 284] width 252 height 16
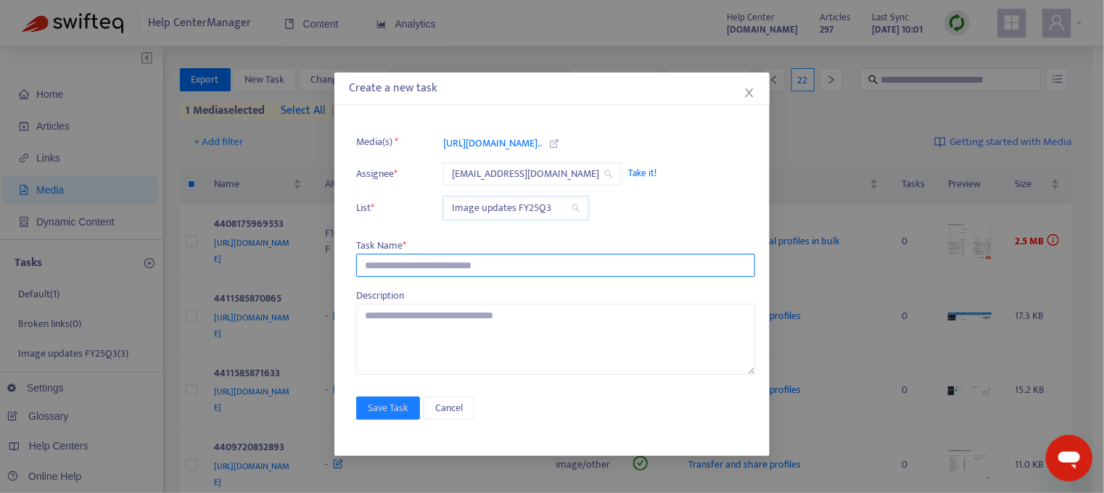
click at [412, 267] on input "text" at bounding box center [555, 265] width 399 height 23
type input "**********"
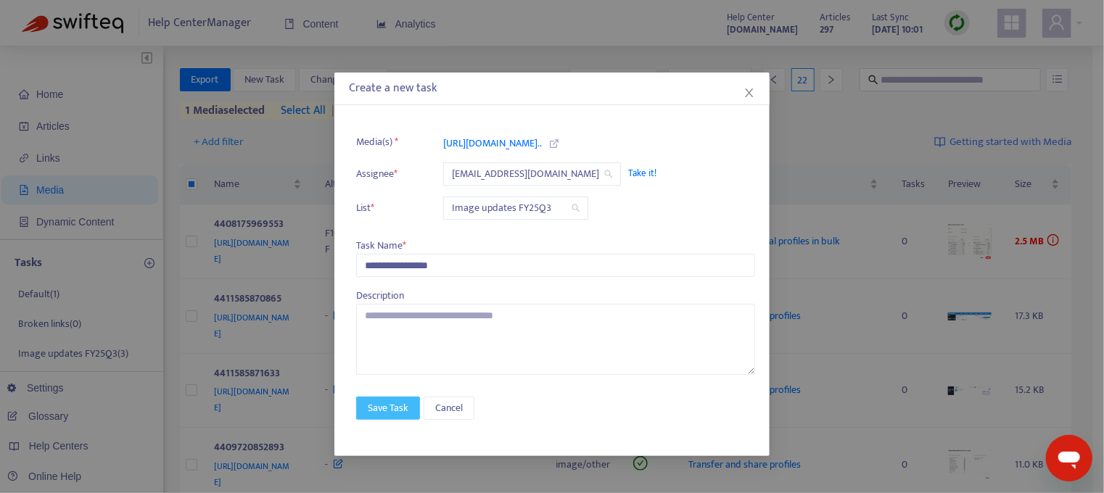
click at [385, 403] on span "Save Task" at bounding box center [388, 408] width 41 height 16
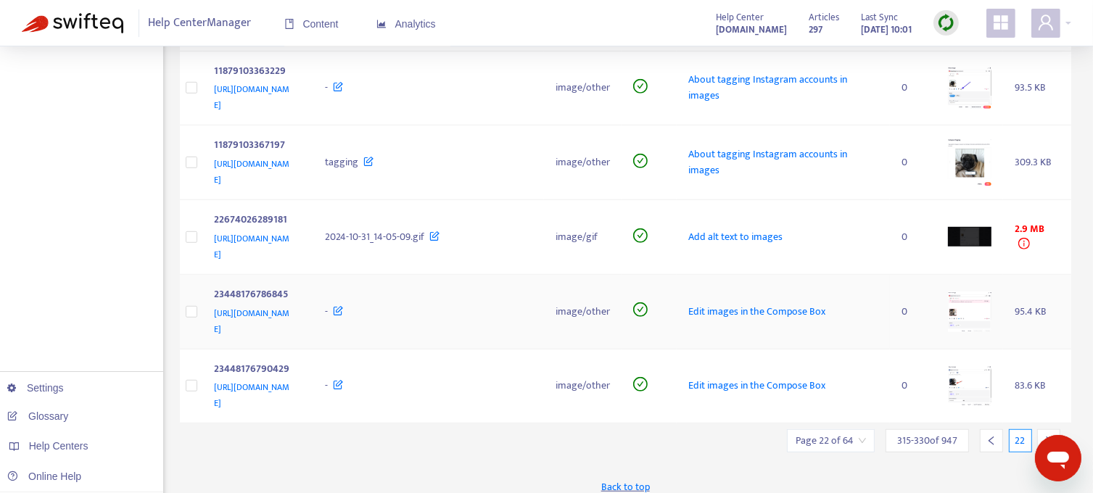
scroll to position [879, 0]
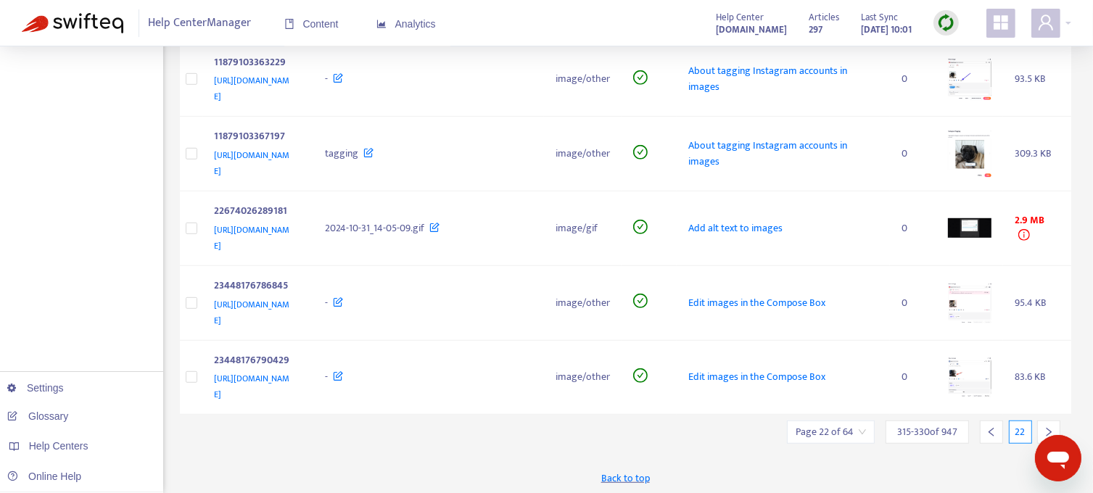
click at [1047, 423] on div at bounding box center [1048, 432] width 23 height 23
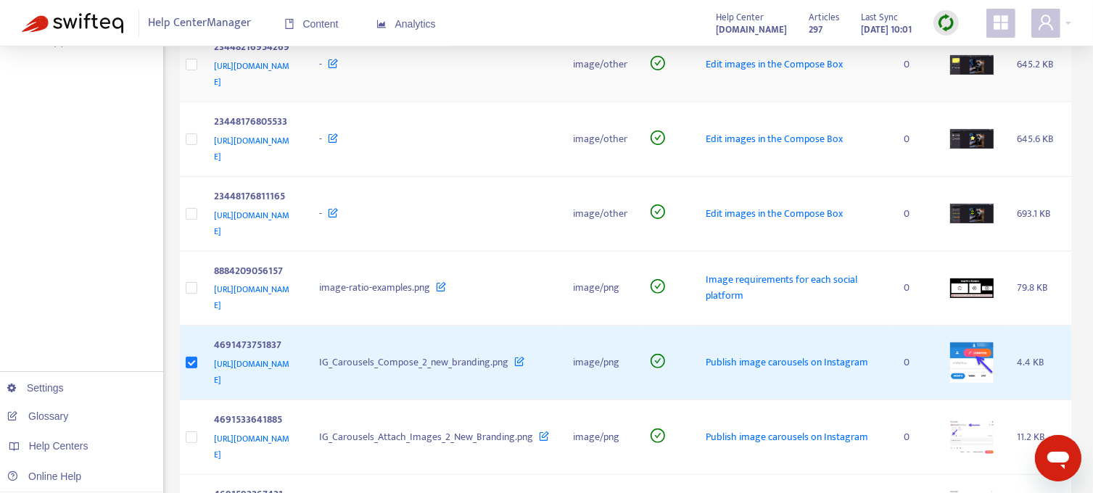
scroll to position [0, 0]
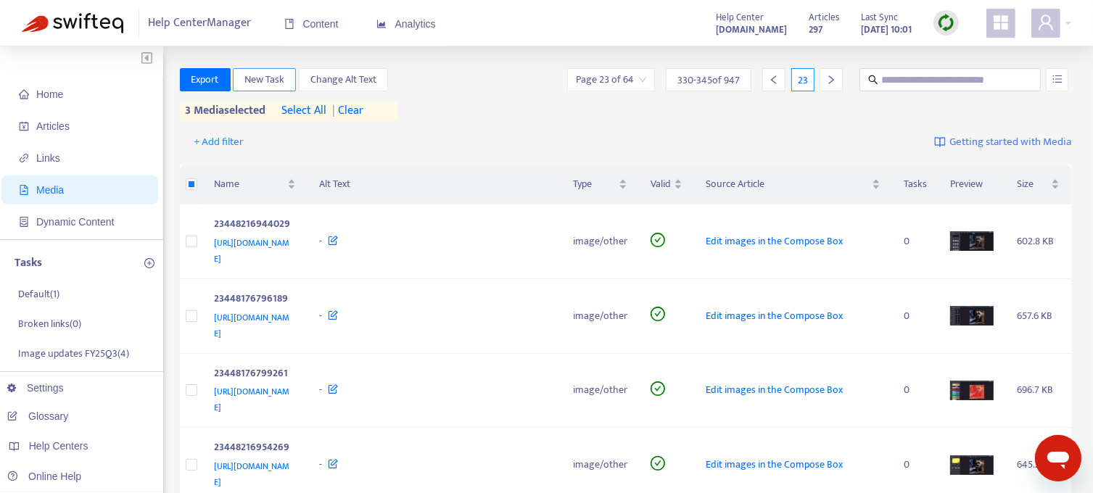
click at [264, 78] on span "New Task" at bounding box center [264, 80] width 40 height 16
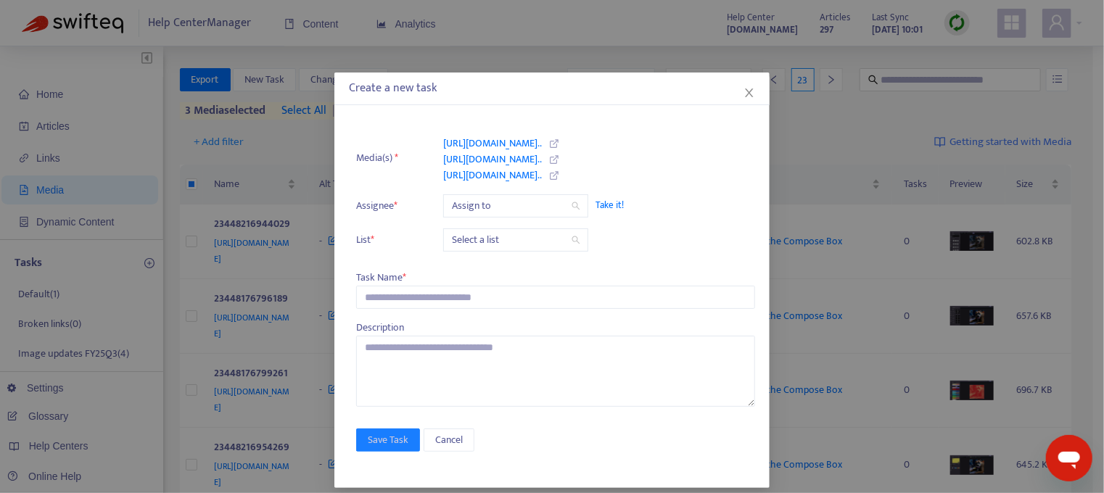
click at [608, 205] on span "Take it!" at bounding box center [667, 205] width 145 height 15
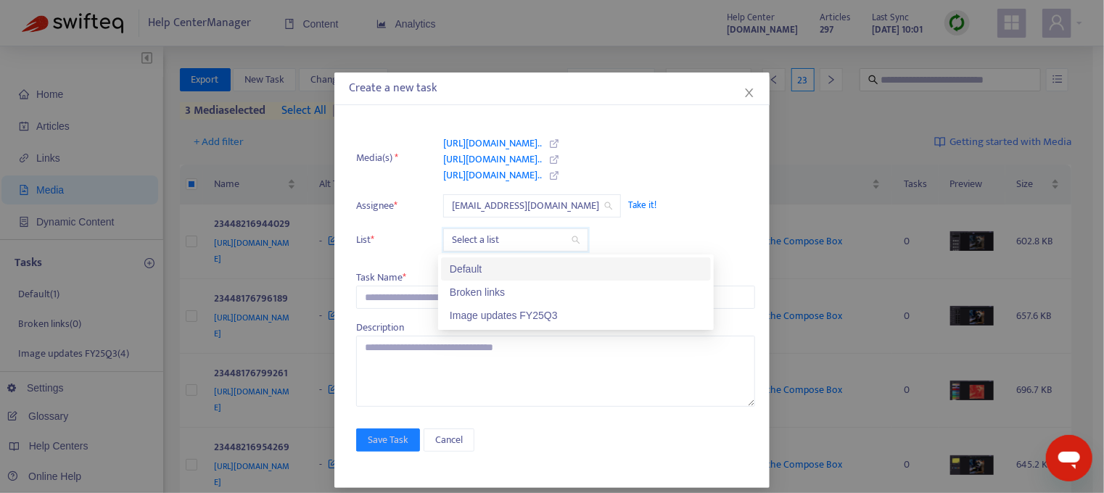
click at [505, 240] on input "search" at bounding box center [516, 240] width 128 height 22
click at [510, 323] on div "Image updates FY25Q3" at bounding box center [576, 316] width 252 height 16
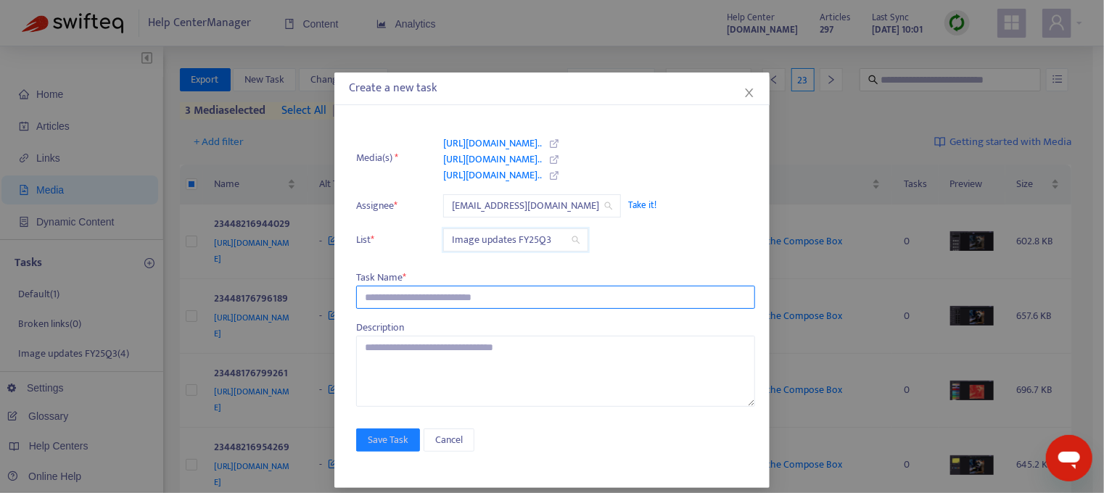
click at [431, 302] on input "text" at bounding box center [555, 297] width 399 height 23
type input "**********"
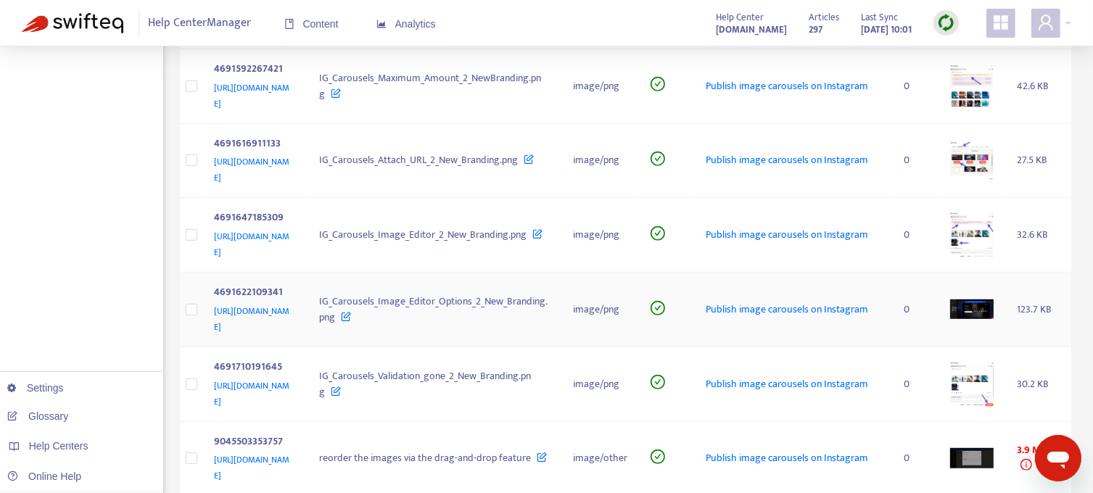
scroll to position [879, 0]
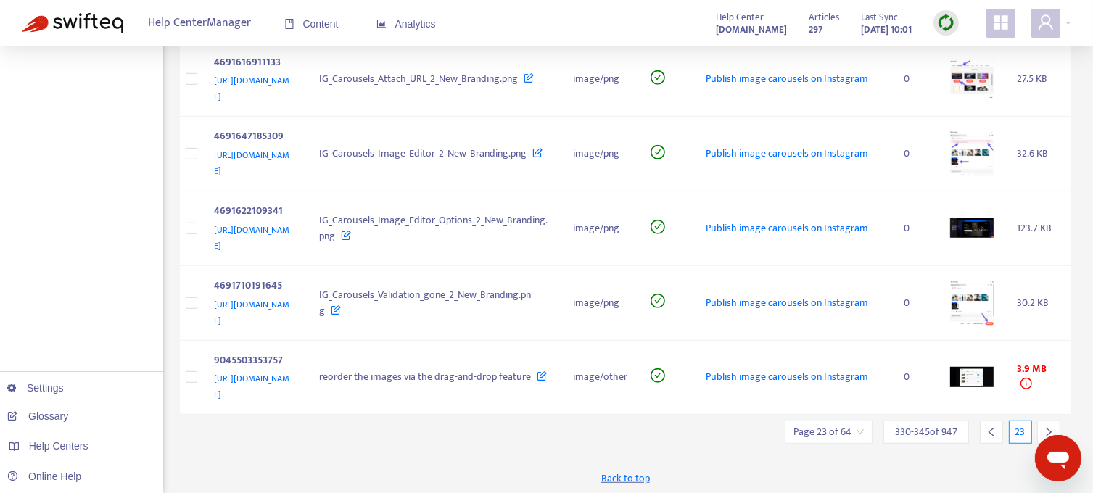
click at [1048, 427] on icon "right" at bounding box center [1049, 432] width 10 height 10
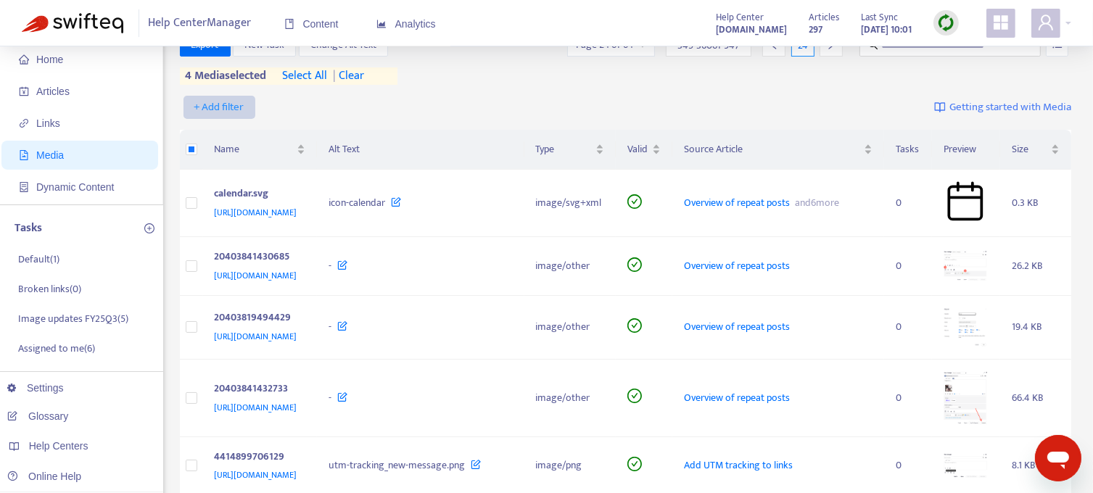
scroll to position [9, 0]
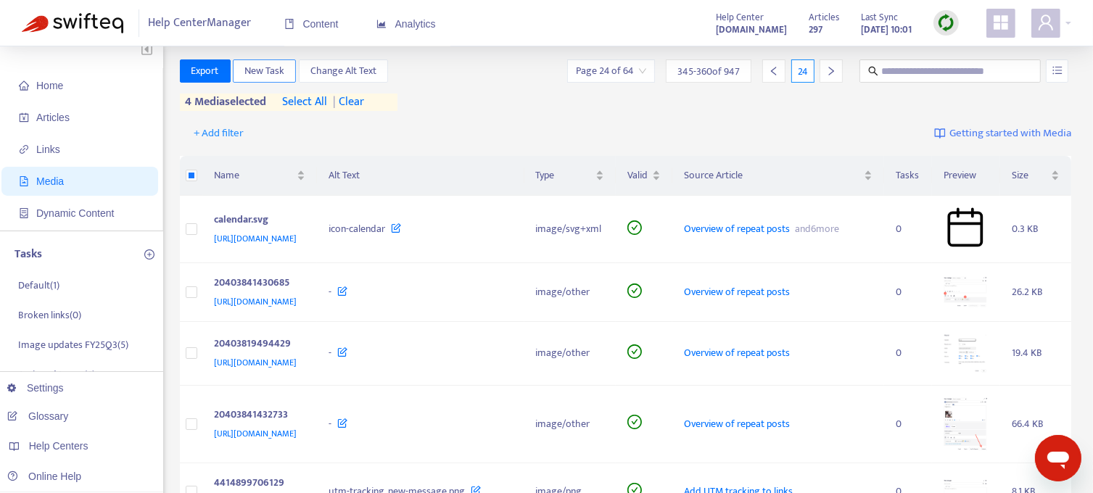
click at [252, 66] on span "New Task" at bounding box center [264, 71] width 40 height 16
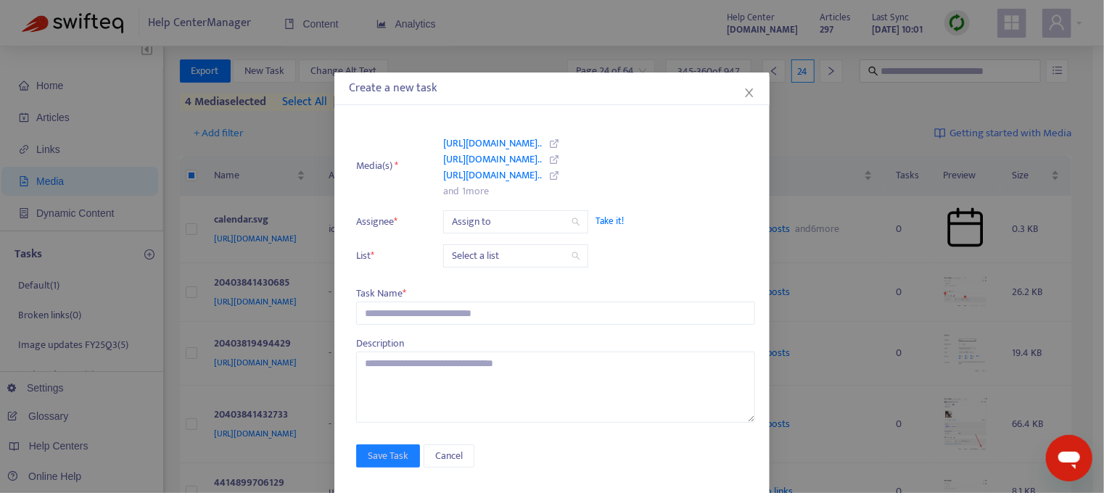
click at [603, 220] on span "Take it!" at bounding box center [667, 221] width 145 height 15
click at [516, 255] on input "search" at bounding box center [516, 256] width 128 height 22
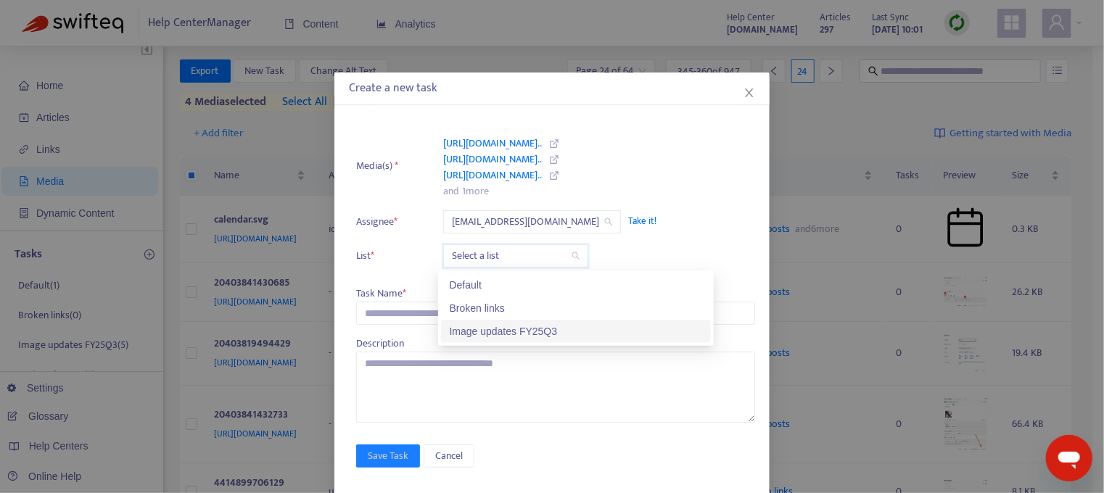
click at [505, 340] on div "Image updates FY25Q3" at bounding box center [576, 331] width 270 height 23
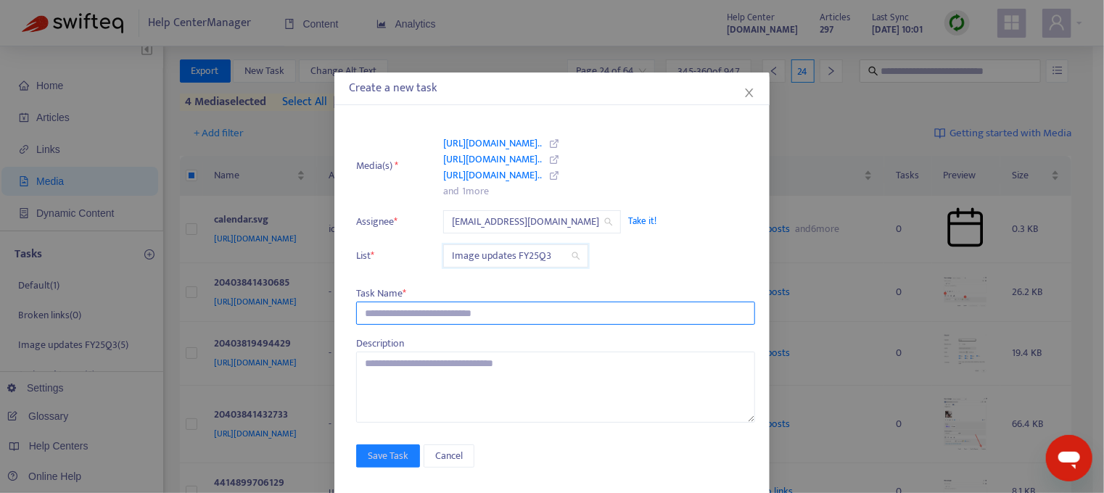
click at [403, 318] on input "text" at bounding box center [555, 313] width 399 height 23
type input "**********"
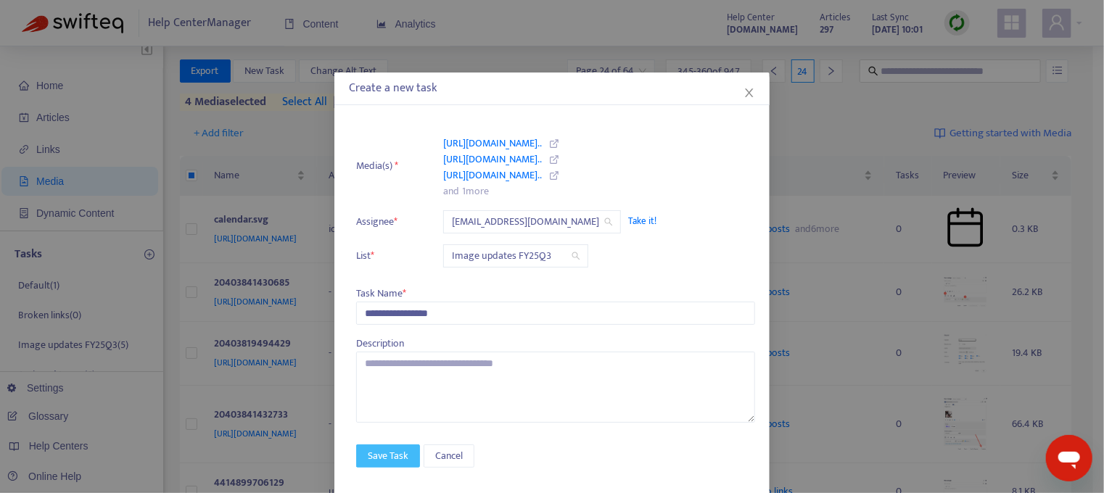
click at [382, 452] on span "Save Task" at bounding box center [388, 456] width 41 height 16
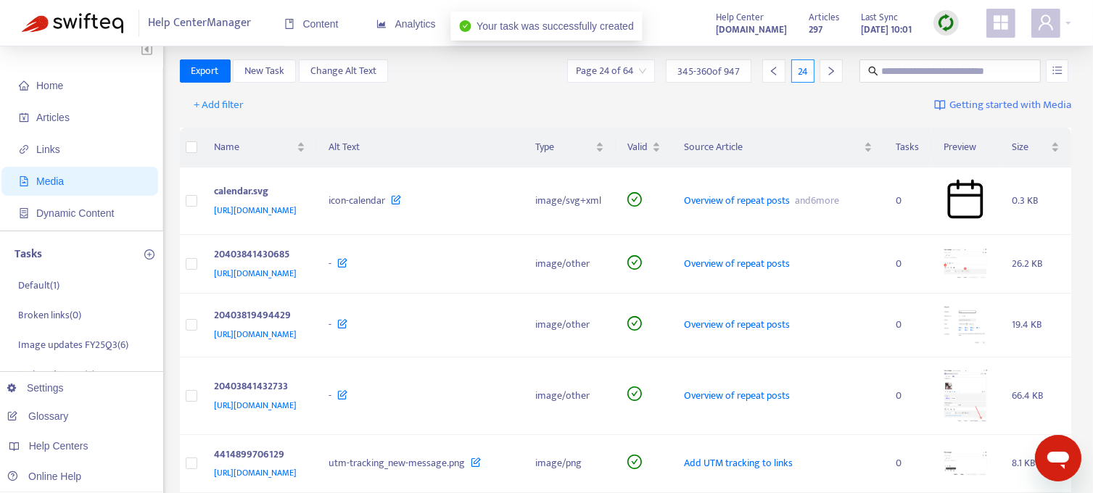
click at [833, 66] on icon "right" at bounding box center [831, 71] width 10 height 10
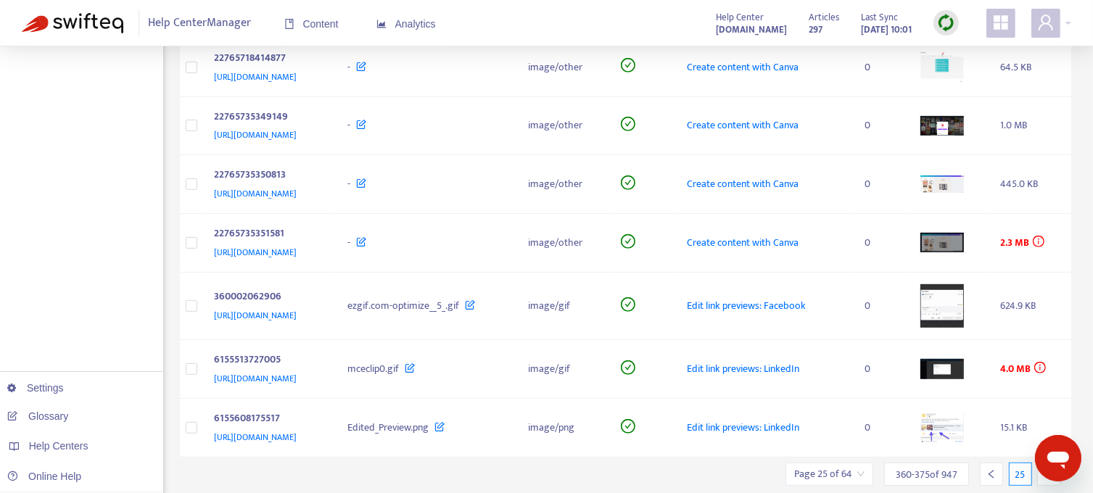
scroll to position [661, 0]
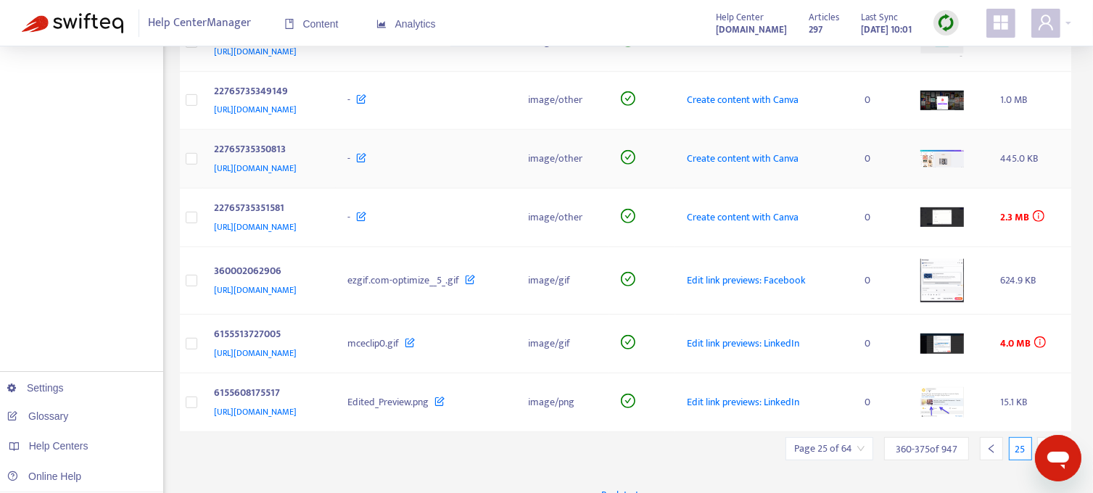
click at [964, 168] on img at bounding box center [942, 158] width 44 height 17
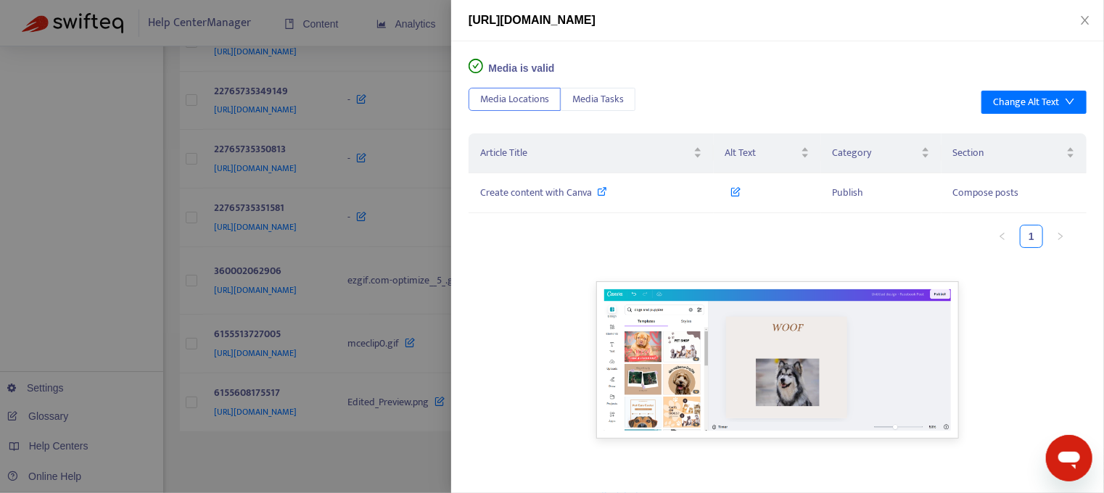
click at [97, 173] on div at bounding box center [552, 246] width 1104 height 493
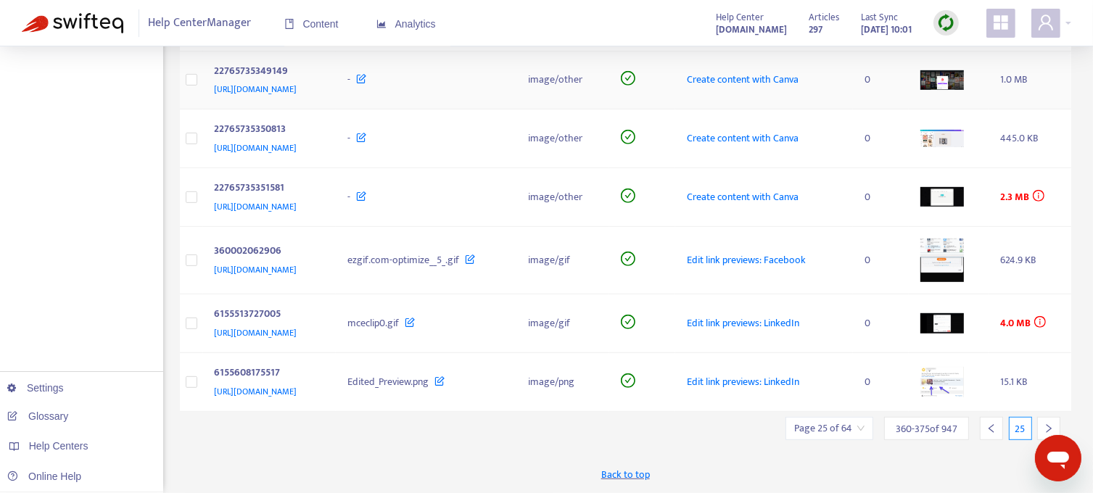
scroll to position [891, 0]
click at [1047, 426] on icon "right" at bounding box center [1049, 428] width 5 height 9
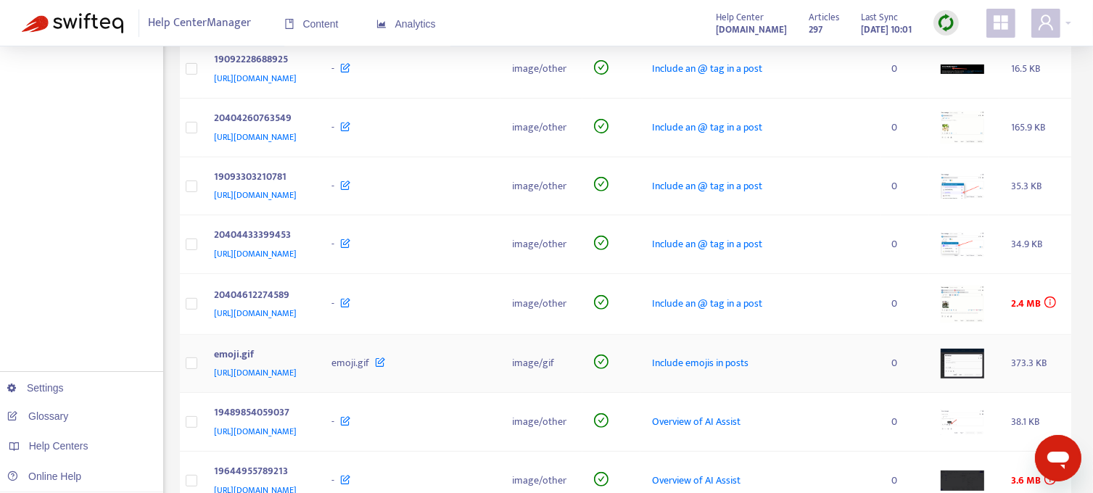
scroll to position [516, 0]
click at [970, 199] on img at bounding box center [963, 186] width 44 height 25
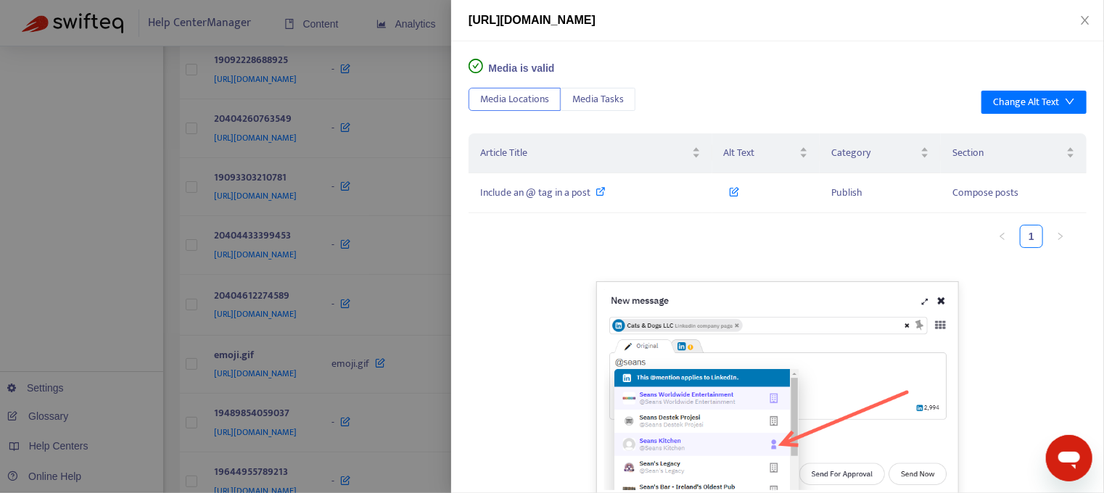
click at [73, 264] on div at bounding box center [552, 246] width 1104 height 493
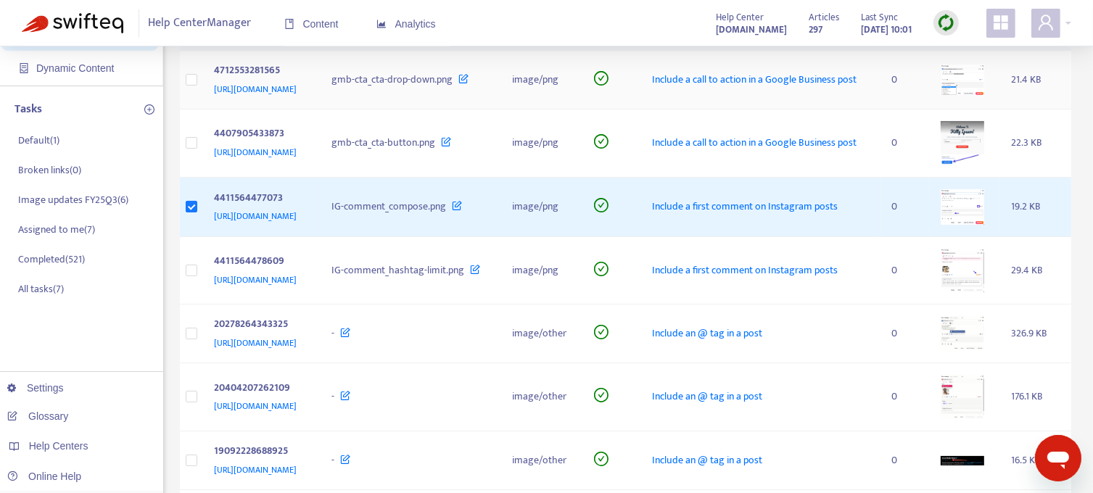
scroll to position [0, 0]
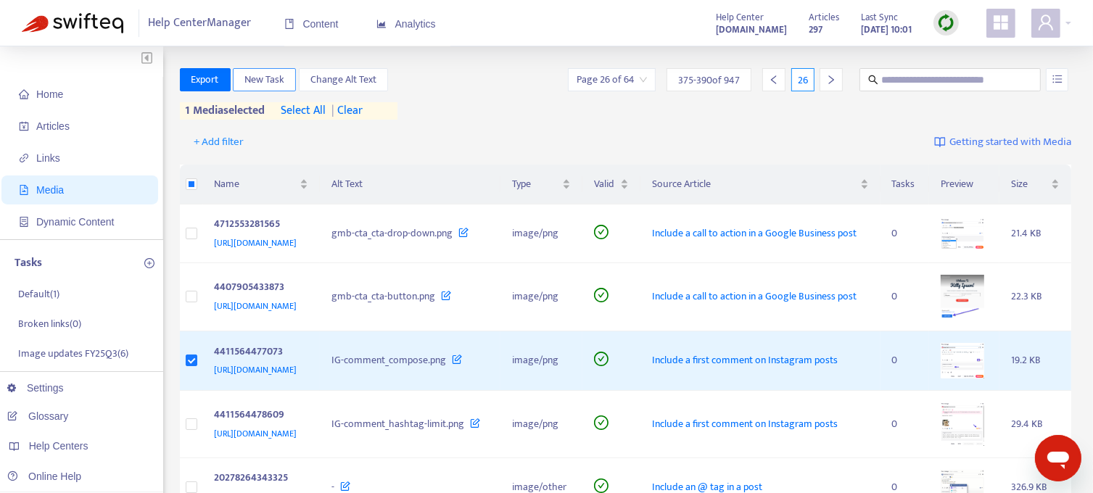
click at [271, 83] on span "New Task" at bounding box center [264, 80] width 40 height 16
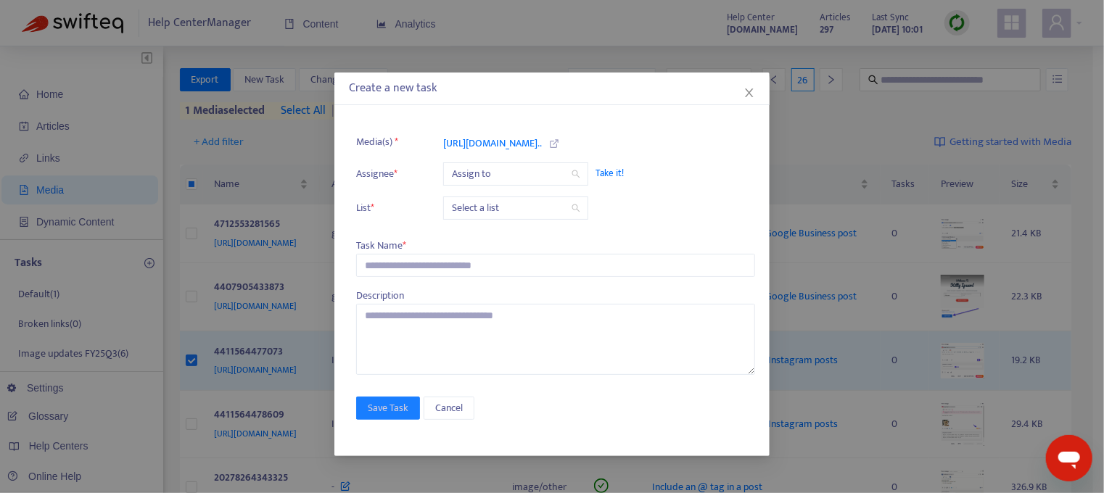
drag, startPoint x: 622, startPoint y: 176, endPoint x: 610, endPoint y: 178, distance: 12.5
click at [623, 176] on span "Take it!" at bounding box center [667, 173] width 145 height 15
click at [542, 205] on input "search" at bounding box center [516, 208] width 128 height 22
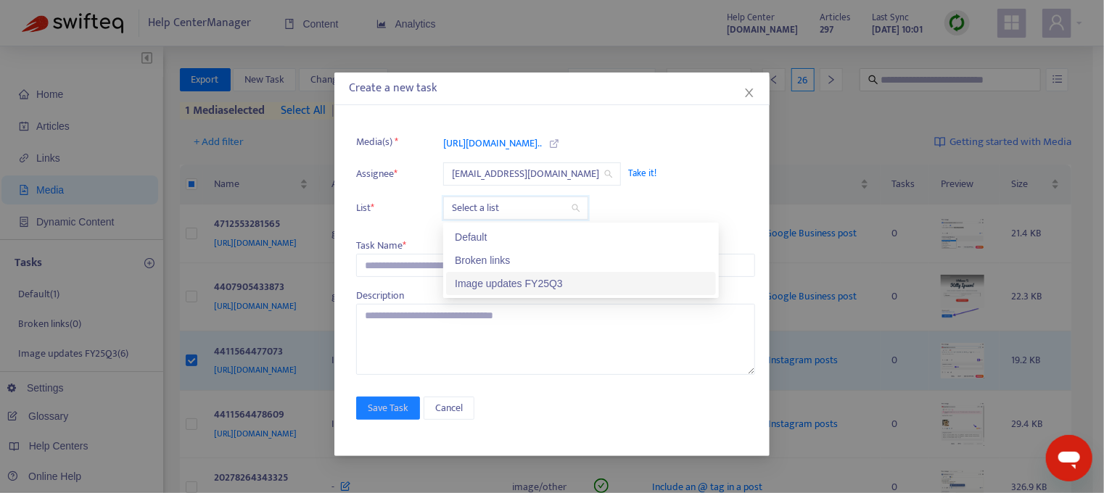
click at [506, 284] on div "Image updates FY25Q3" at bounding box center [581, 284] width 252 height 16
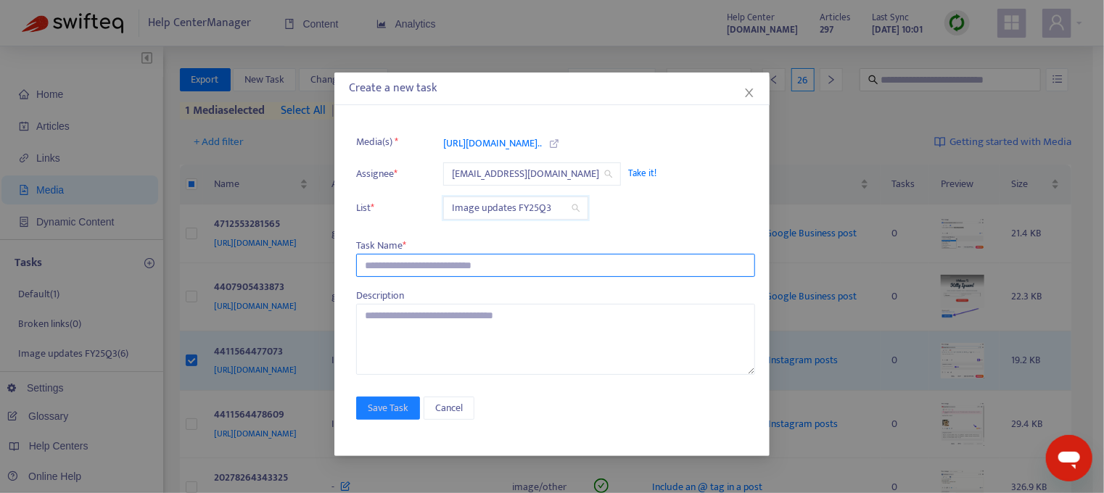
click at [403, 268] on input "text" at bounding box center [555, 265] width 399 height 23
type input "**********"
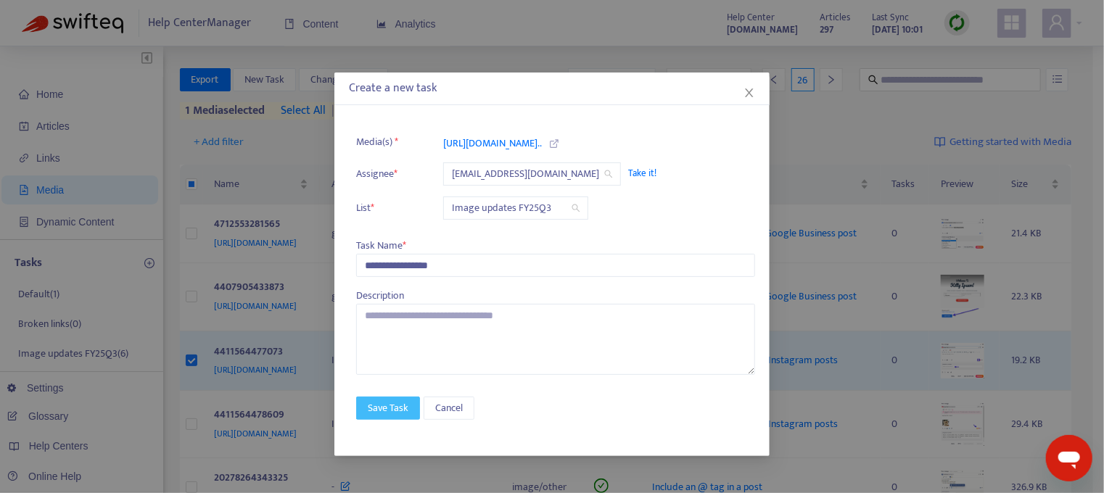
click at [384, 405] on span "Save Task" at bounding box center [388, 408] width 41 height 16
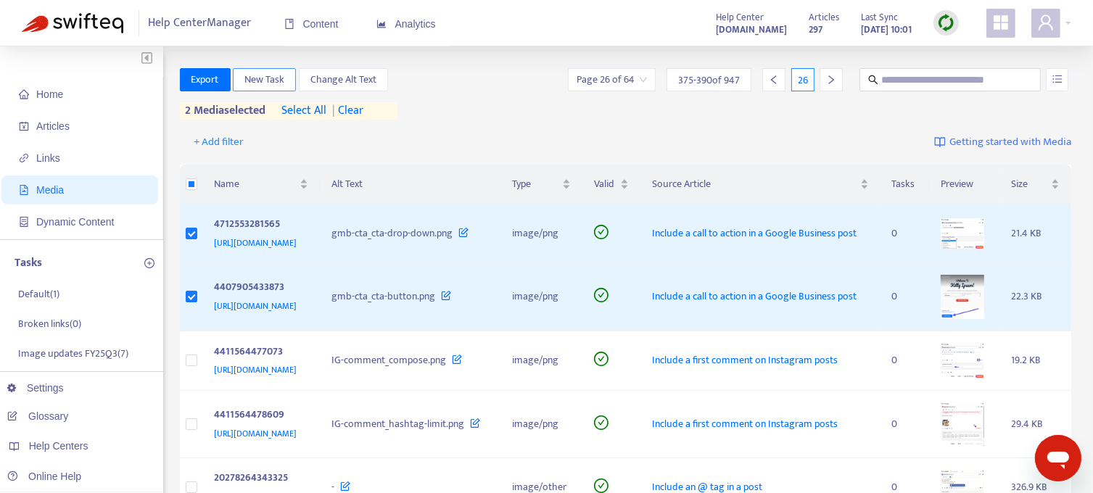
click at [266, 83] on span "New Task" at bounding box center [264, 80] width 40 height 16
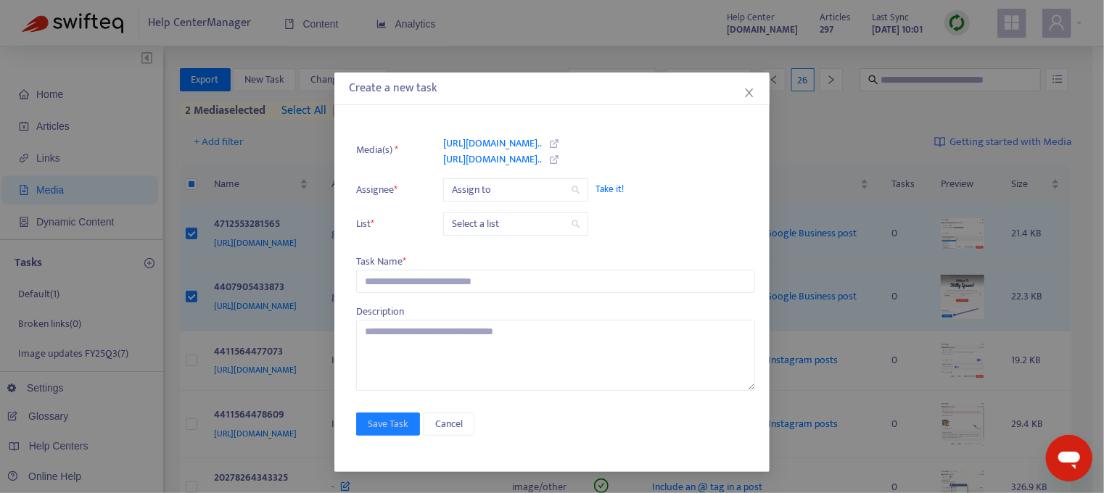
click at [613, 187] on span "Take it!" at bounding box center [667, 189] width 145 height 15
click at [529, 216] on input "search" at bounding box center [516, 224] width 128 height 22
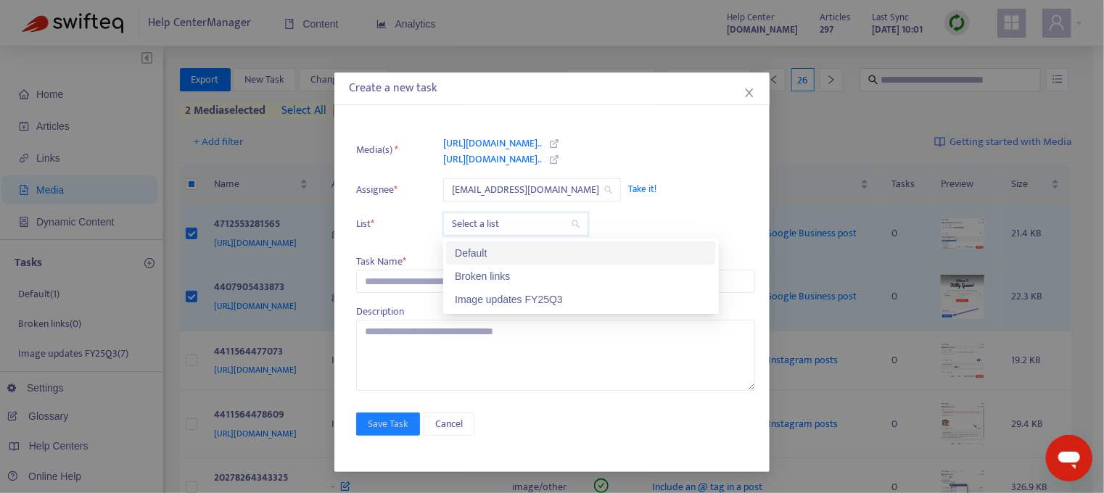
click at [525, 300] on div "Image updates FY25Q3" at bounding box center [581, 300] width 252 height 16
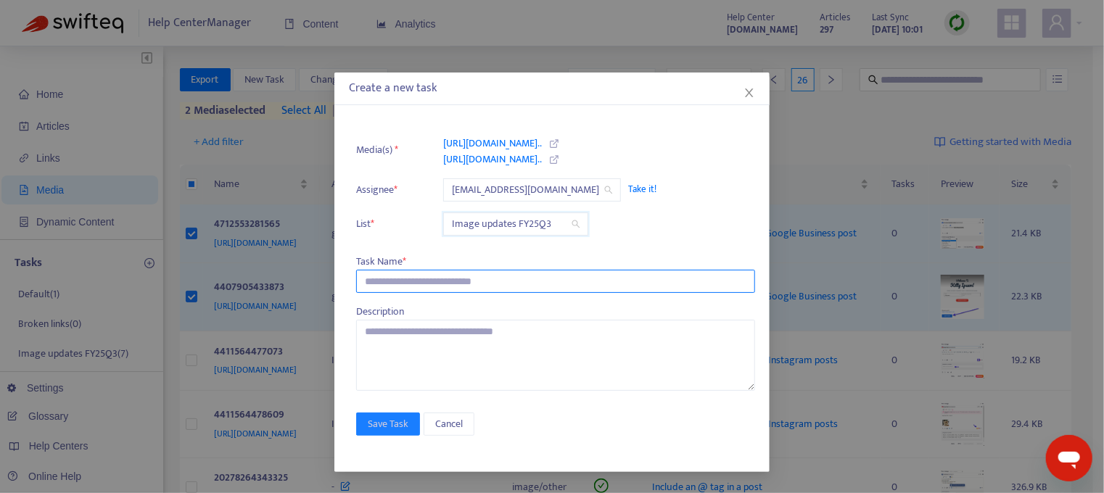
click at [408, 284] on input "text" at bounding box center [555, 281] width 399 height 23
type input "**********"
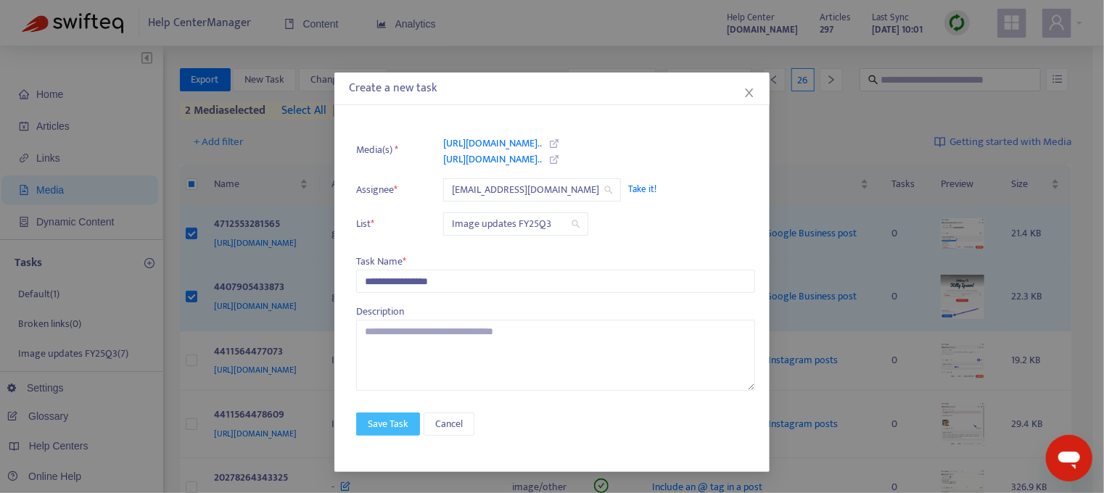
click at [386, 421] on span "Save Task" at bounding box center [388, 424] width 41 height 16
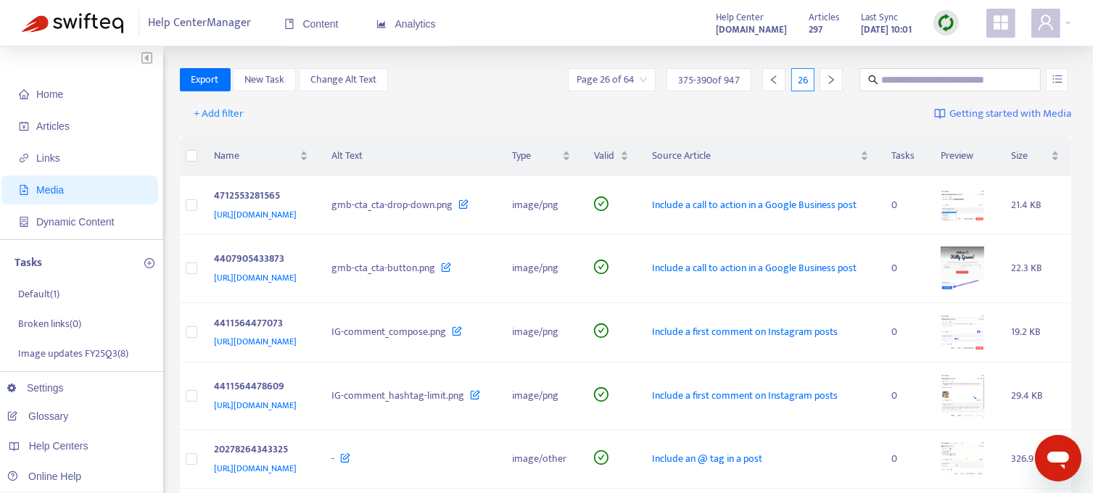
click at [830, 80] on icon "right" at bounding box center [831, 80] width 10 height 10
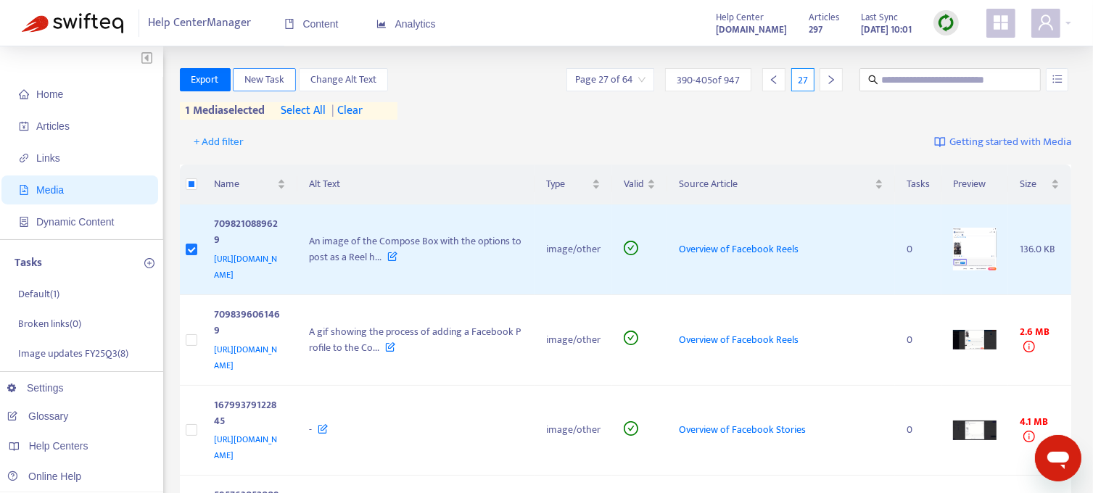
click at [270, 81] on span "New Task" at bounding box center [264, 80] width 40 height 16
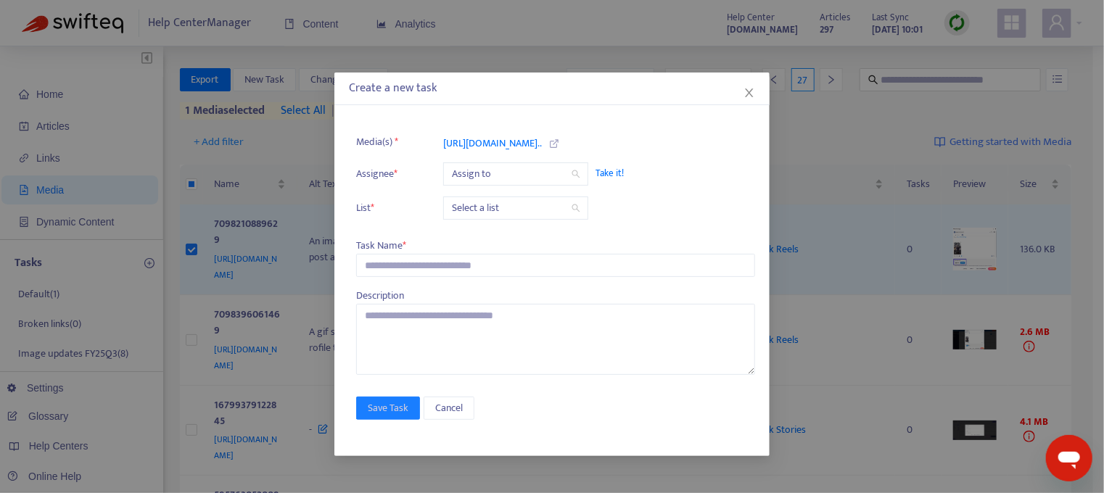
click at [615, 170] on span "Take it!" at bounding box center [667, 173] width 145 height 15
click at [505, 205] on input "search" at bounding box center [516, 208] width 128 height 22
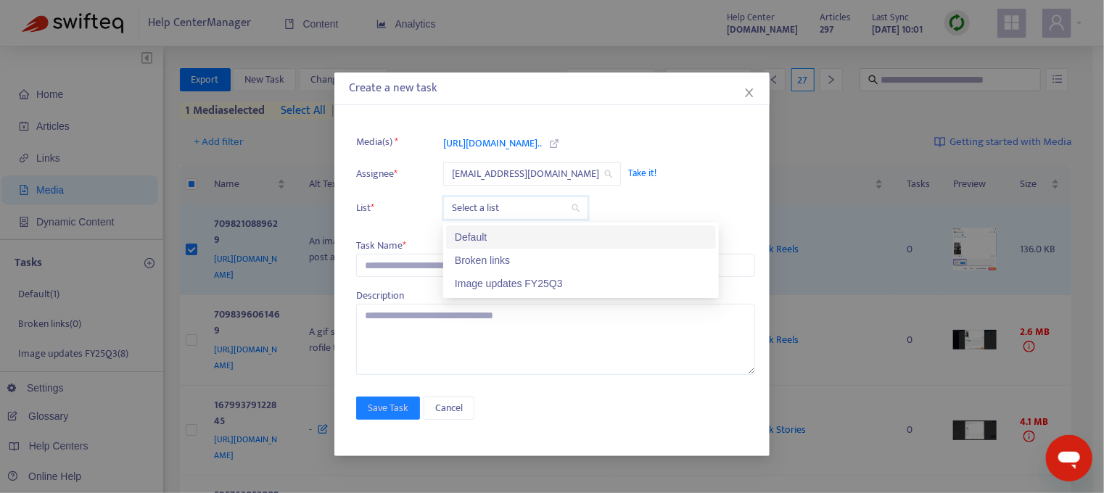
click at [520, 285] on div "Image updates FY25Q3" at bounding box center [581, 284] width 252 height 16
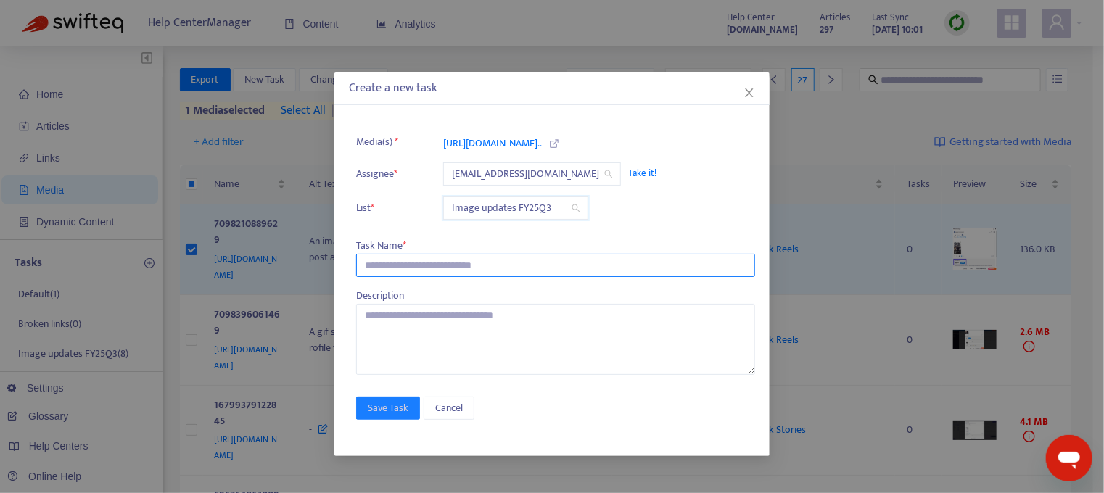
click at [395, 264] on input "text" at bounding box center [555, 265] width 399 height 23
type input "**********"
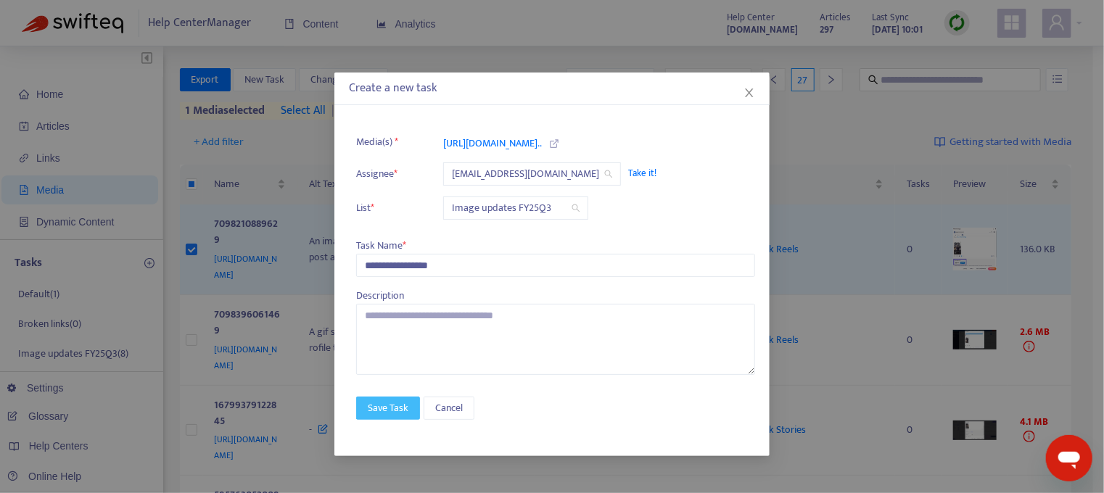
click at [379, 400] on span "Save Task" at bounding box center [388, 408] width 41 height 16
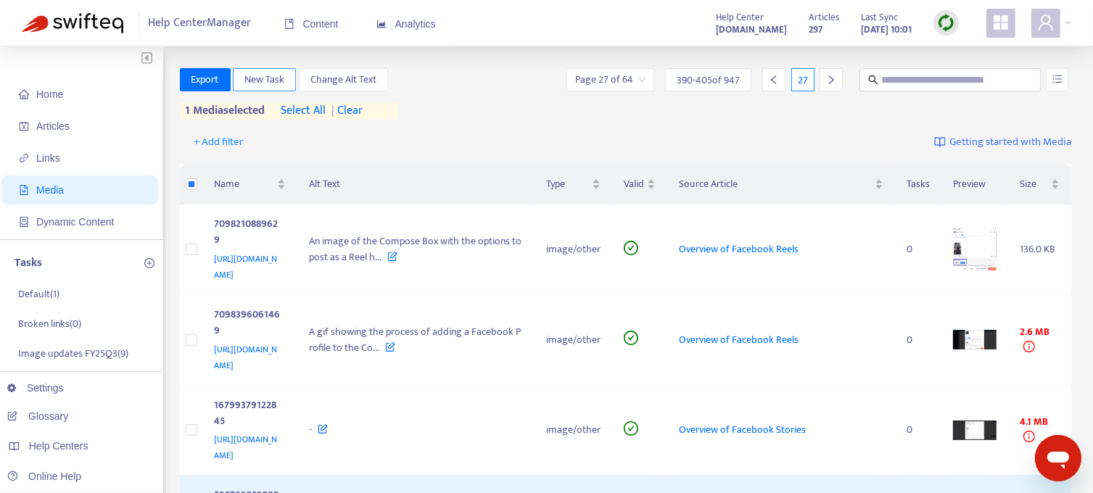
click at [257, 81] on span "New Task" at bounding box center [264, 80] width 40 height 16
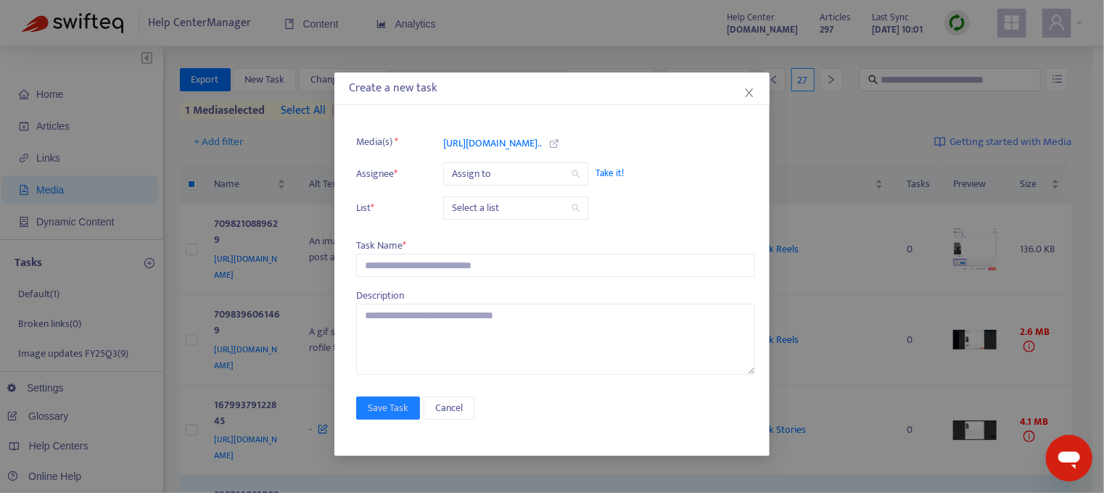
click at [611, 175] on span "Take it!" at bounding box center [667, 173] width 145 height 15
click at [528, 214] on input "search" at bounding box center [516, 208] width 128 height 22
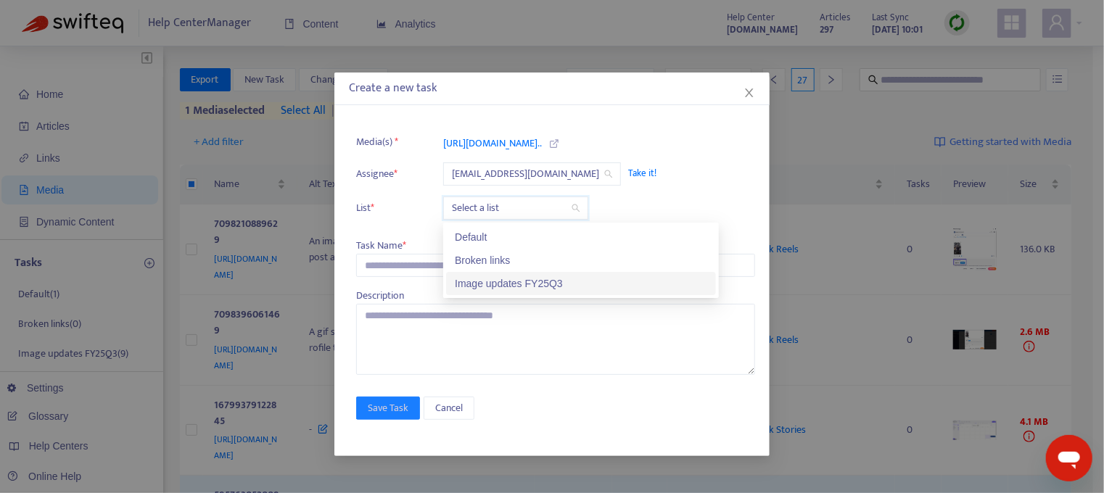
click at [519, 284] on div "Image updates FY25Q3" at bounding box center [581, 284] width 252 height 16
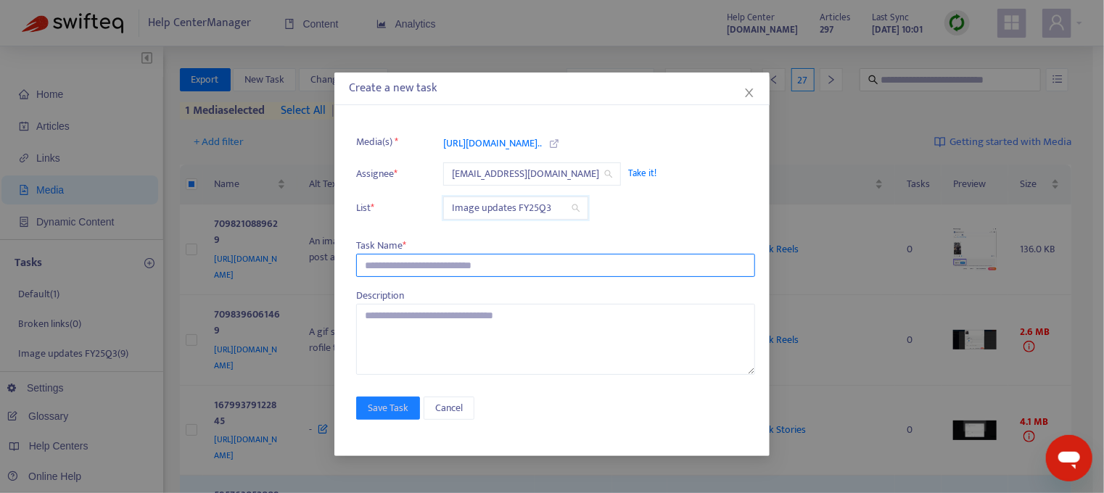
click at [408, 263] on input "text" at bounding box center [555, 265] width 399 height 23
type input "**********"
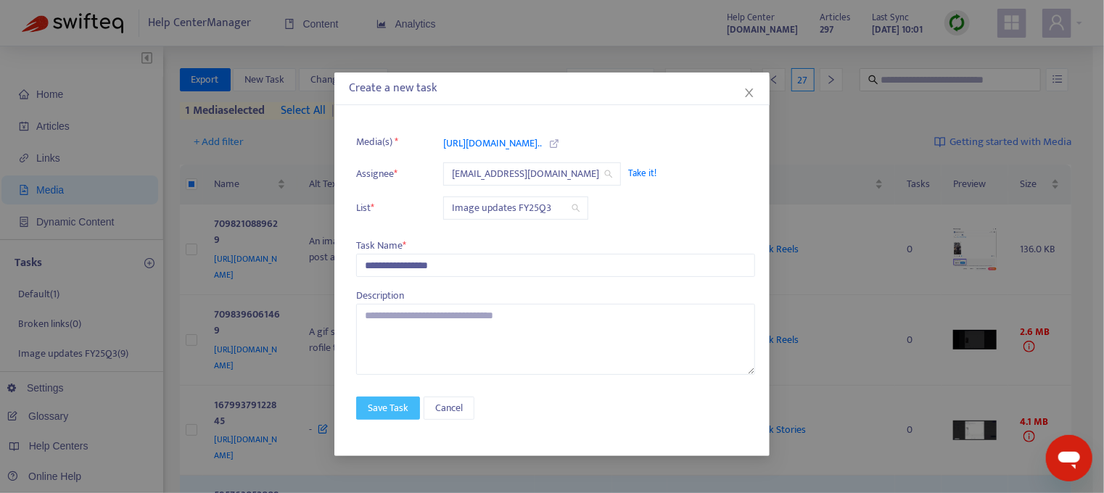
click at [389, 403] on span "Save Task" at bounding box center [388, 408] width 41 height 16
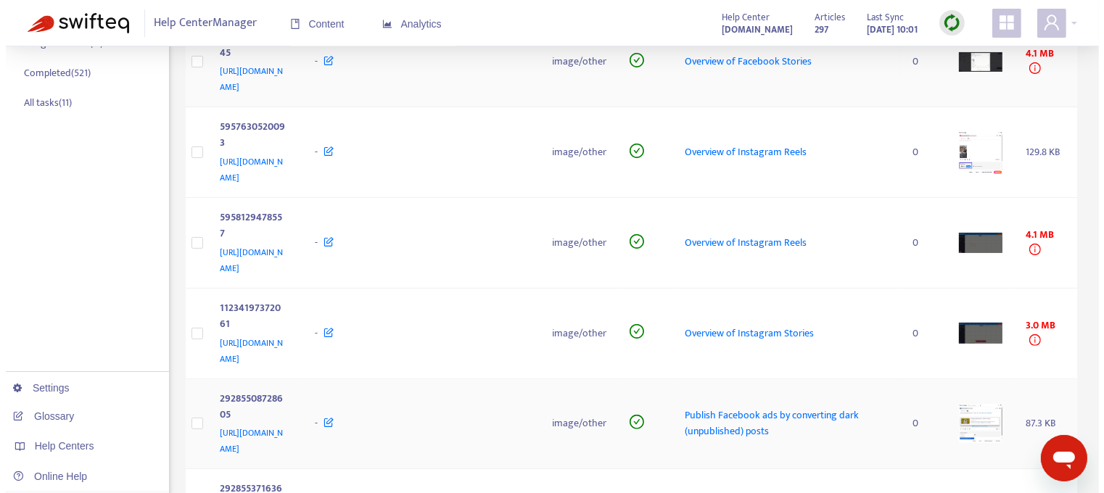
scroll to position [363, 0]
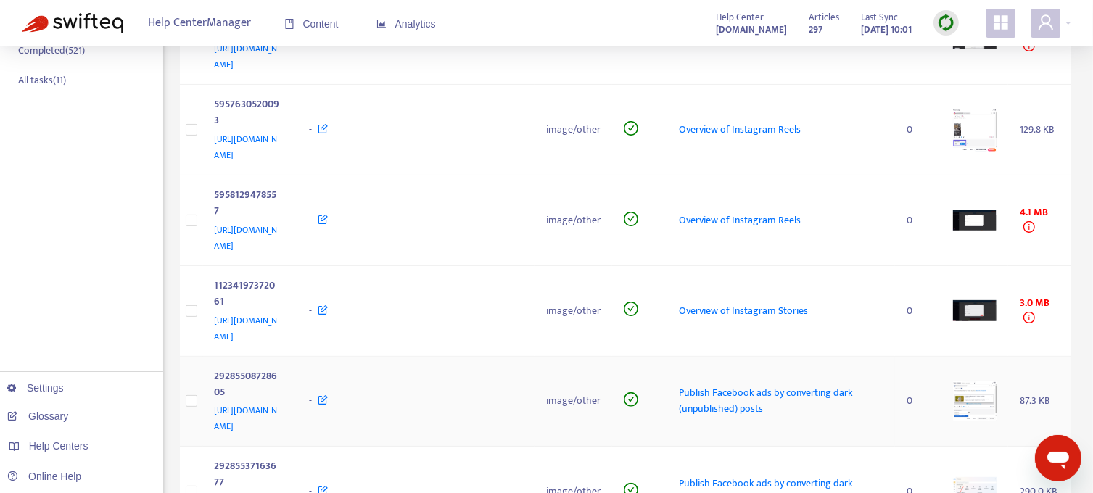
click at [972, 381] on img at bounding box center [975, 400] width 44 height 39
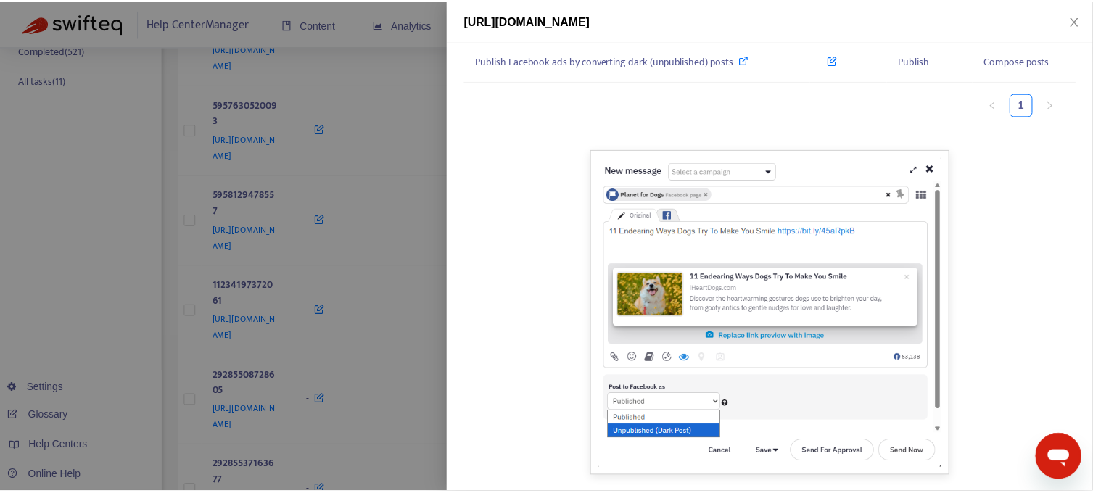
scroll to position [133, 0]
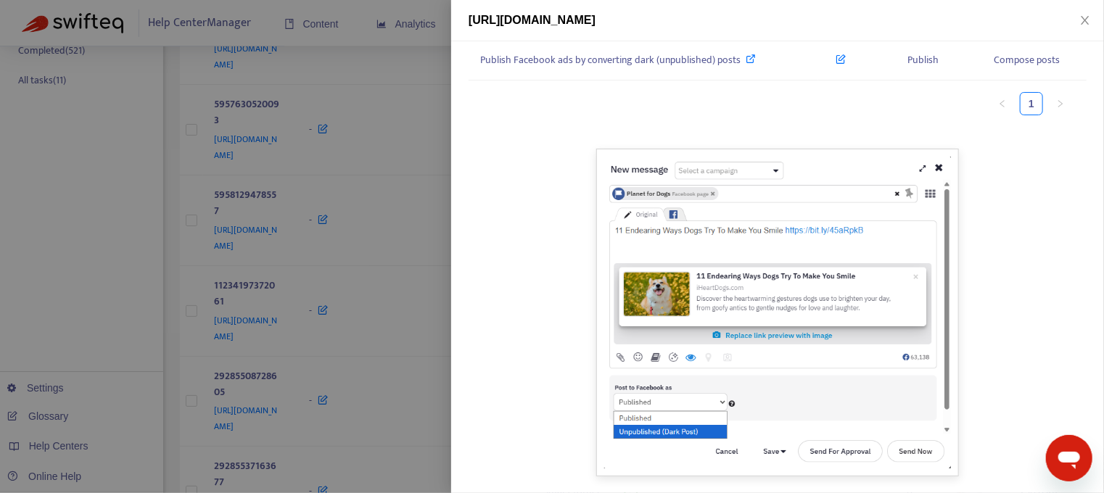
click at [120, 275] on div at bounding box center [552, 246] width 1104 height 493
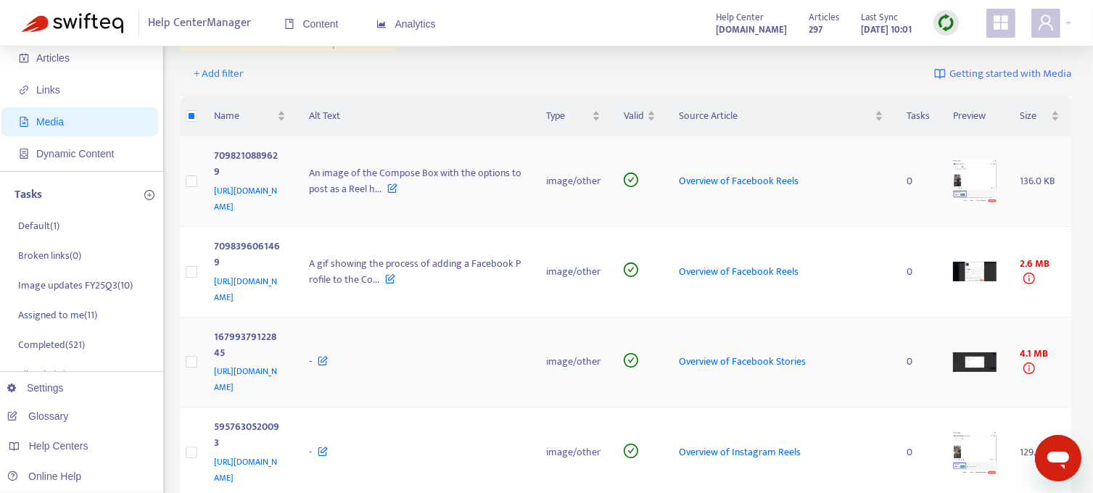
scroll to position [0, 0]
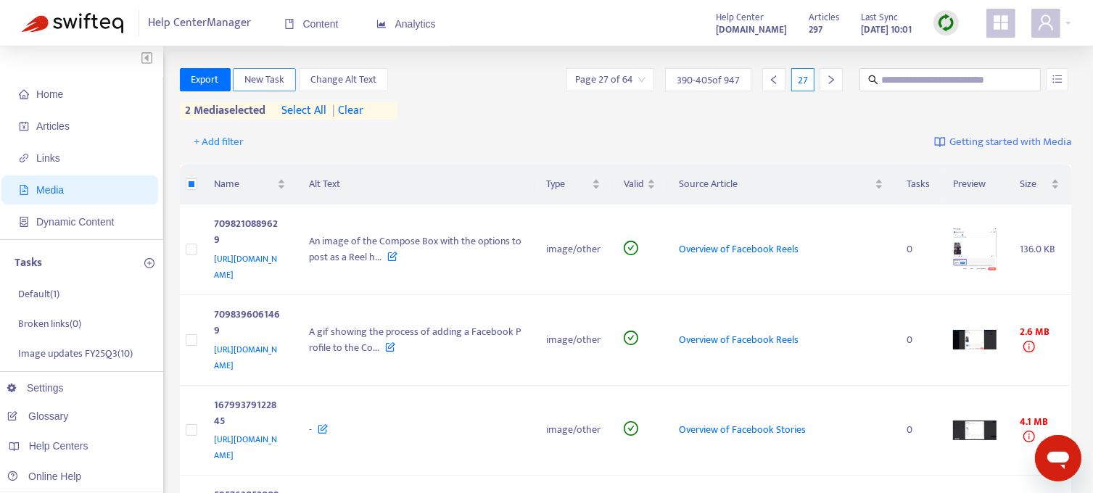
click at [275, 76] on span "New Task" at bounding box center [264, 80] width 40 height 16
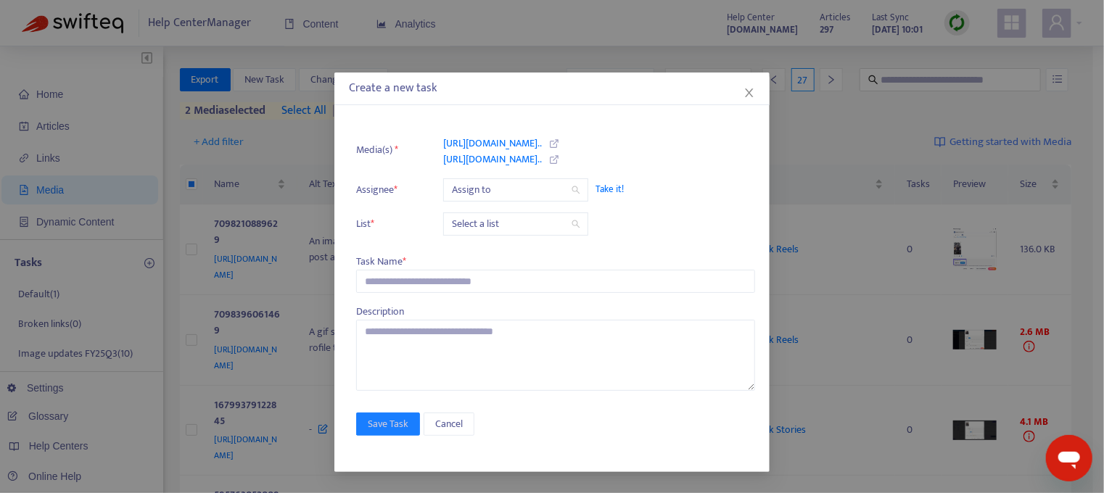
click at [611, 190] on span "Take it!" at bounding box center [667, 189] width 145 height 15
click at [536, 221] on input "search" at bounding box center [516, 224] width 128 height 22
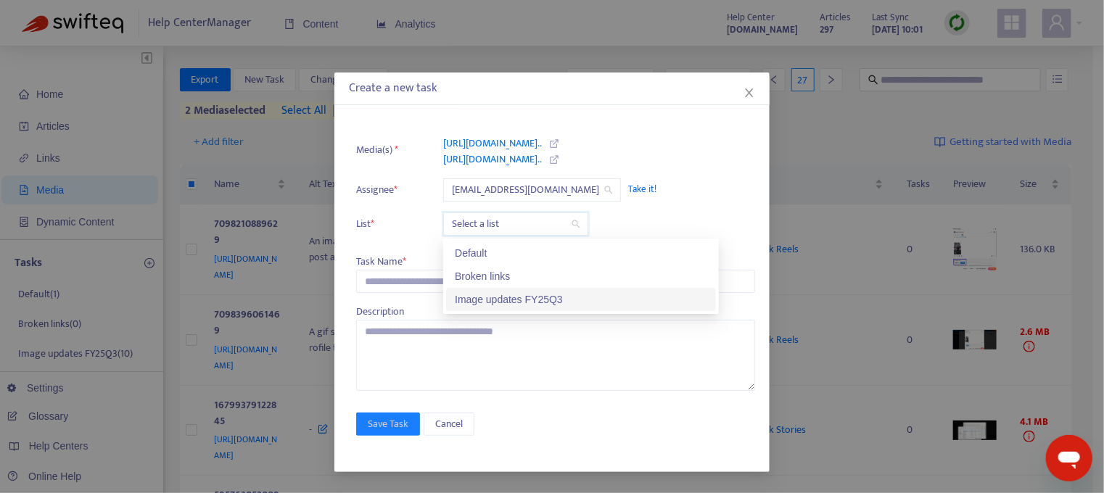
click at [489, 302] on div "Image updates FY25Q3" at bounding box center [581, 300] width 252 height 16
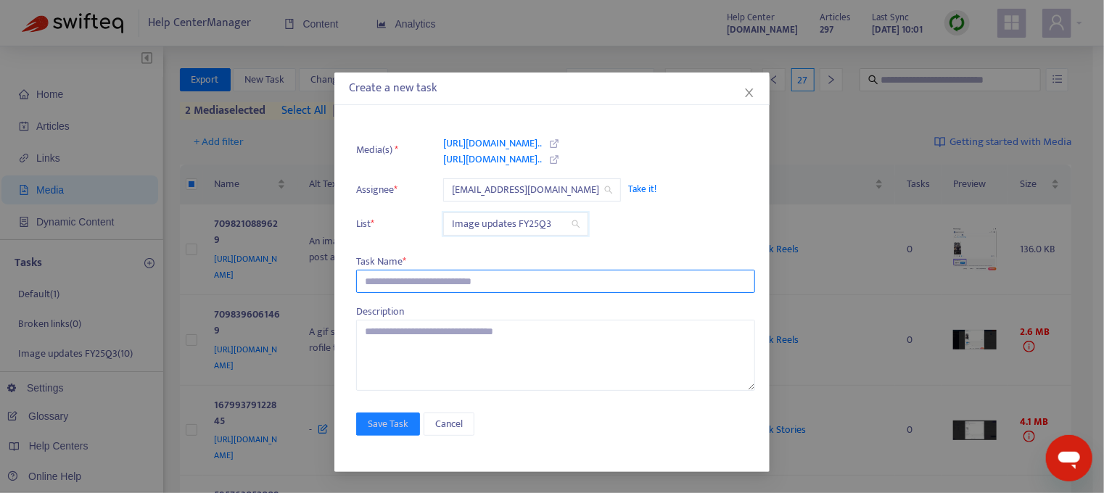
click at [400, 282] on input "text" at bounding box center [555, 281] width 399 height 23
type input "**********"
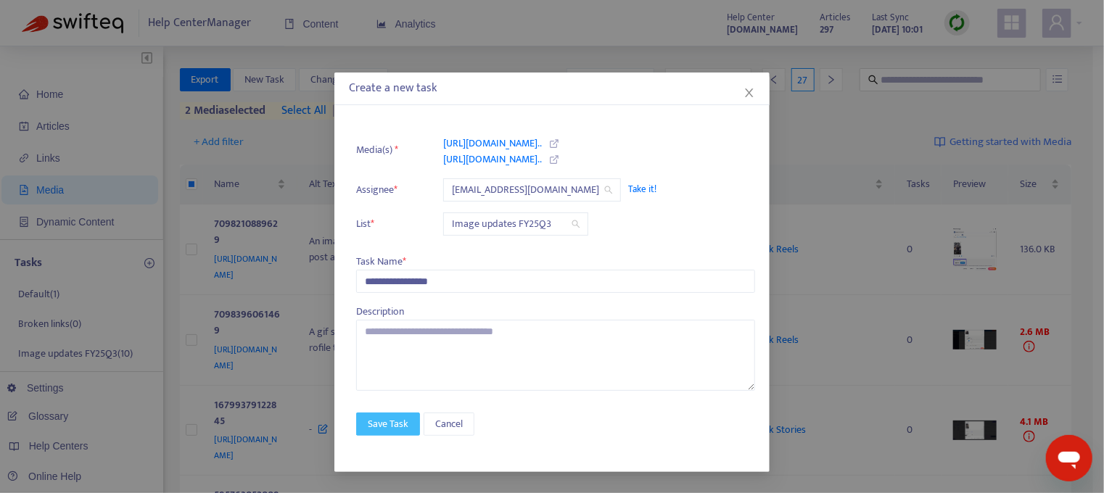
click at [382, 423] on span "Save Task" at bounding box center [388, 424] width 41 height 16
click at [395, 421] on span "Save Task" at bounding box center [388, 424] width 41 height 16
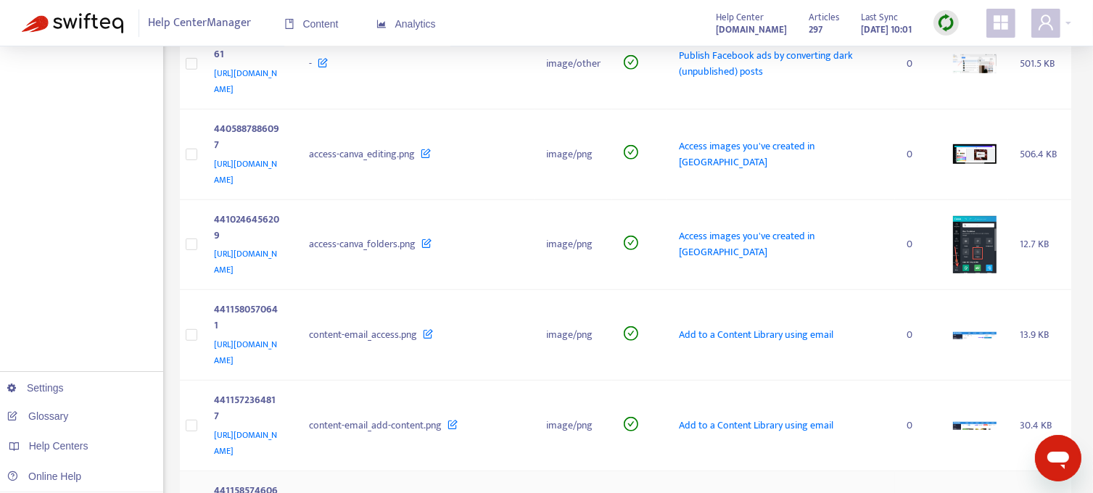
scroll to position [887, 0]
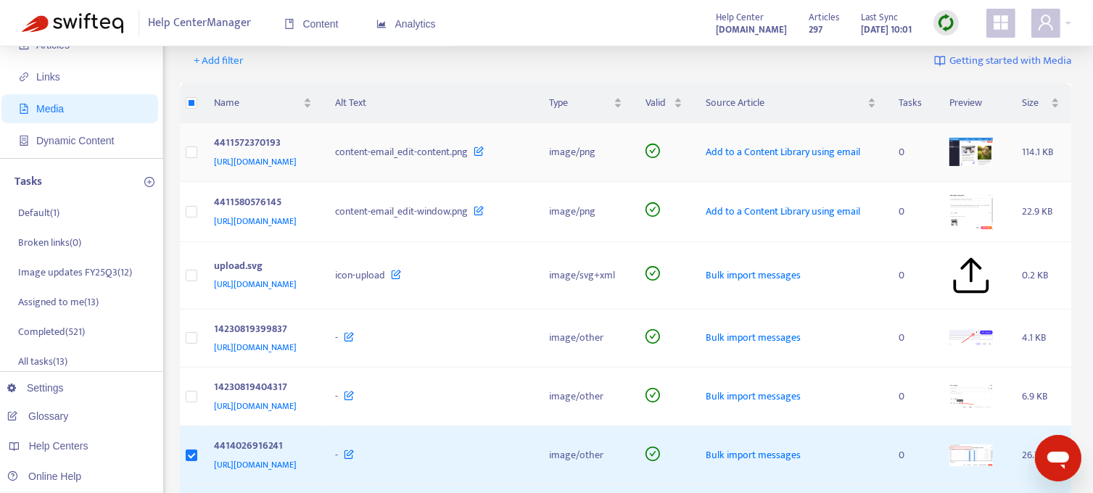
scroll to position [9, 0]
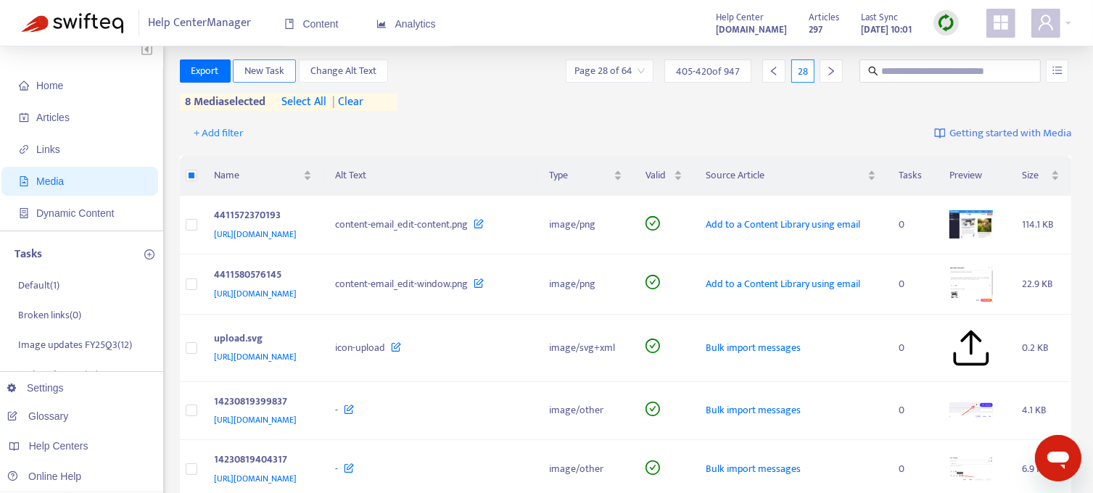
click at [268, 72] on span "New Task" at bounding box center [264, 71] width 40 height 16
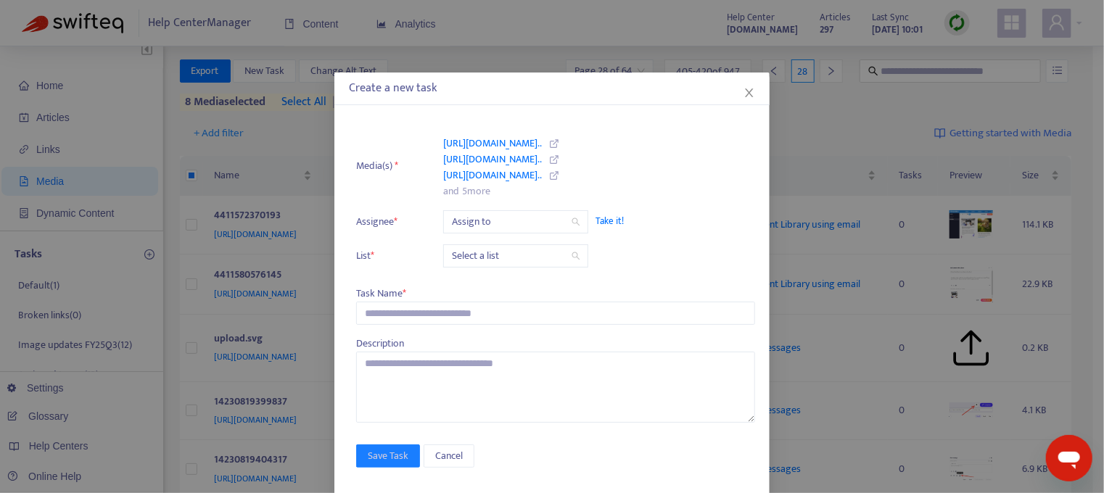
click at [608, 220] on span "Take it!" at bounding box center [667, 221] width 145 height 15
click at [528, 252] on input "search" at bounding box center [516, 256] width 128 height 22
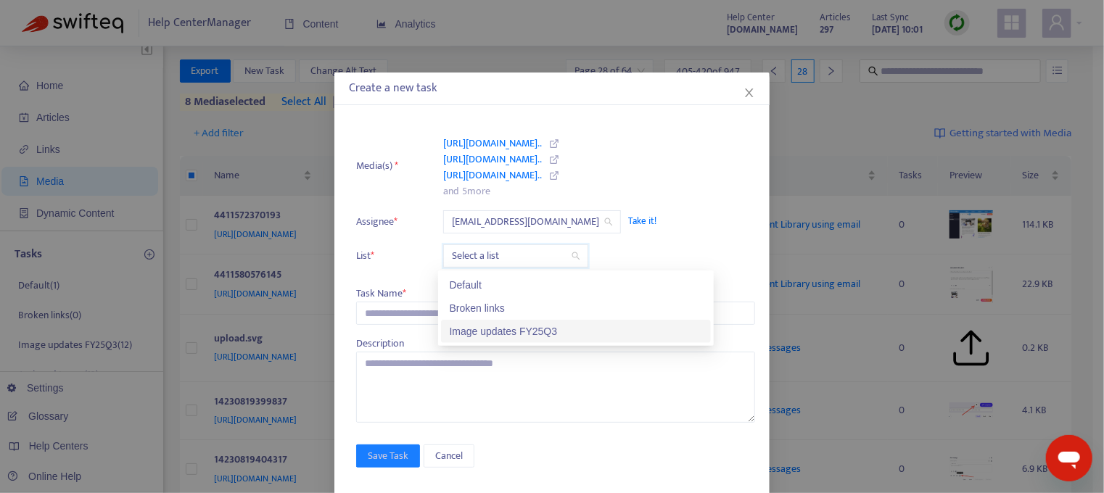
click at [513, 328] on div "Image updates FY25Q3" at bounding box center [576, 331] width 252 height 16
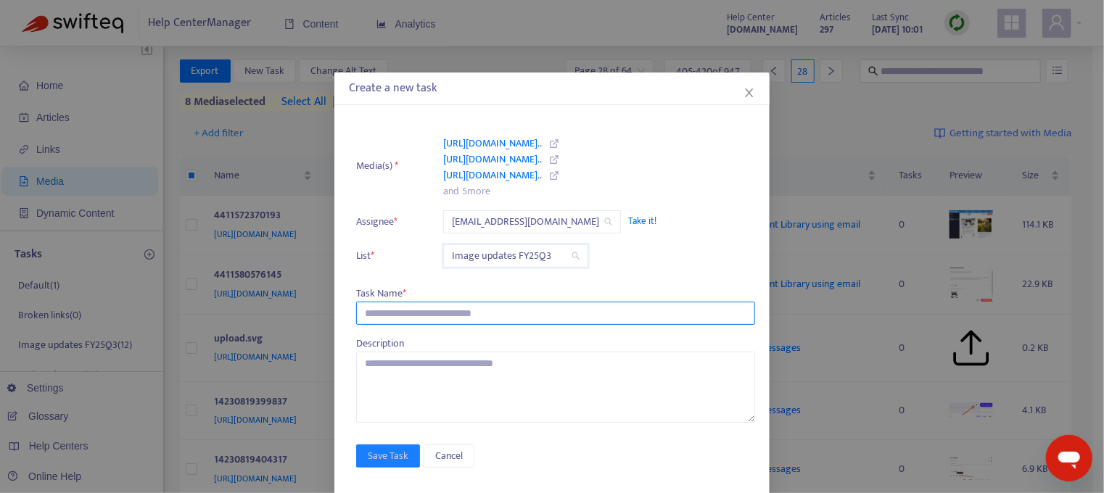
click at [417, 314] on input "text" at bounding box center [555, 313] width 399 height 23
type input "**********"
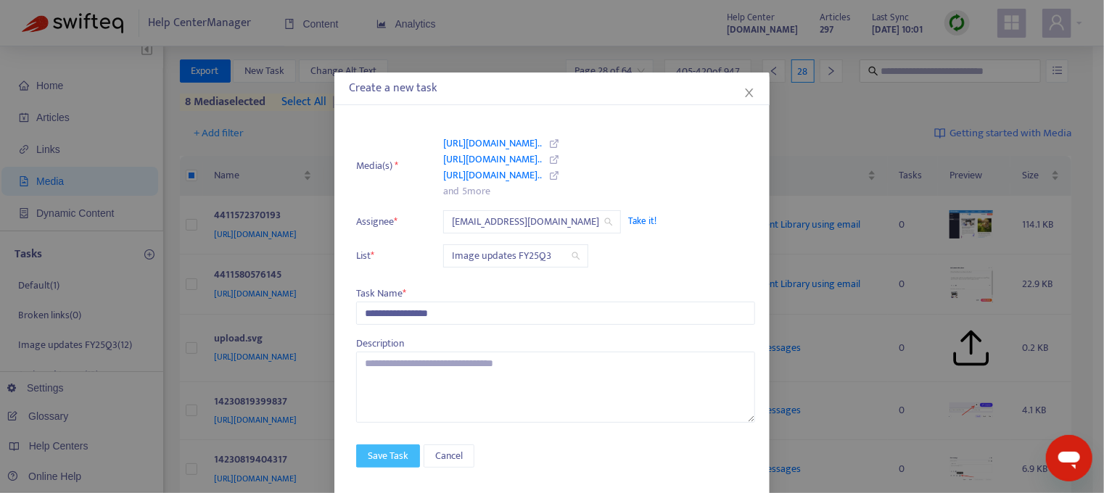
click at [395, 452] on span "Save Task" at bounding box center [388, 456] width 41 height 16
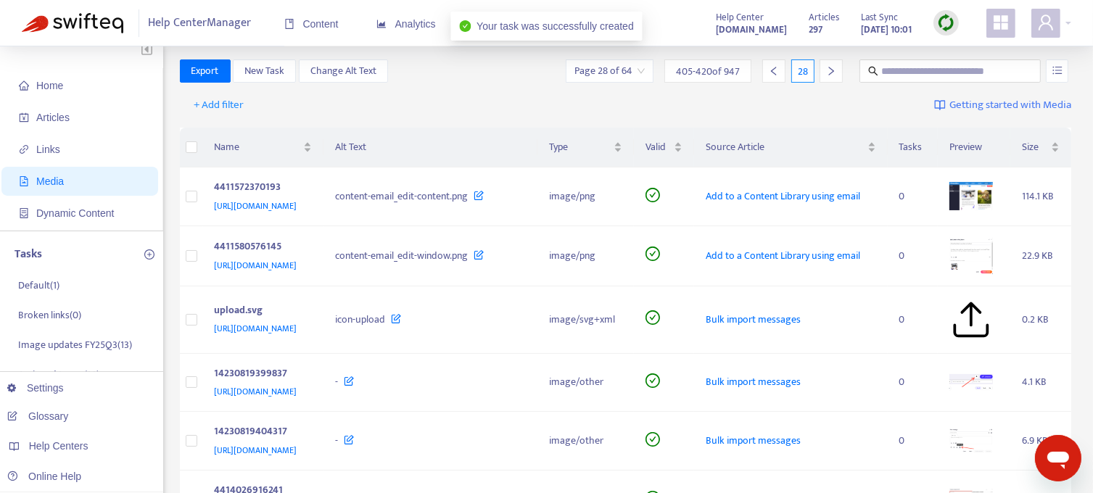
click at [835, 74] on icon "right" at bounding box center [831, 71] width 10 height 10
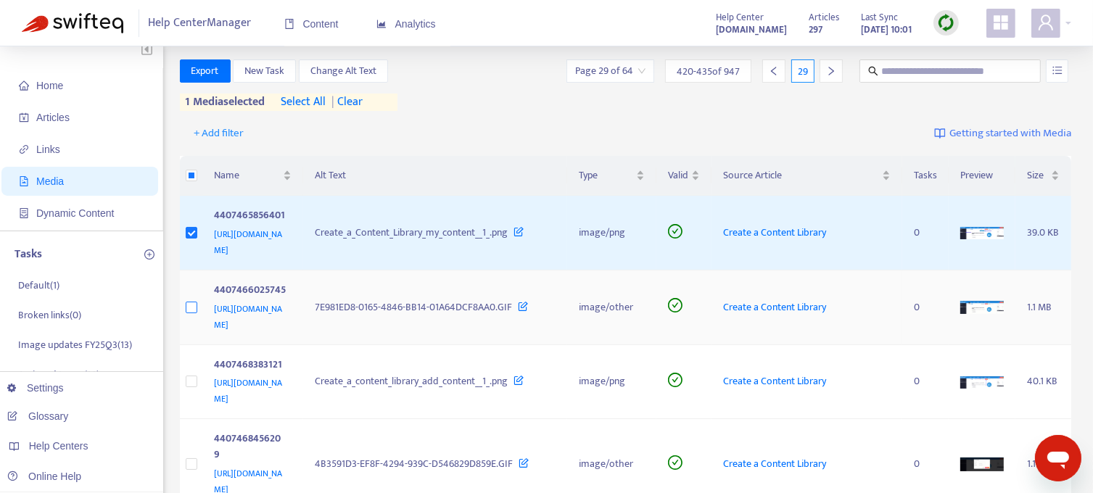
click at [194, 300] on label at bounding box center [192, 308] width 12 height 16
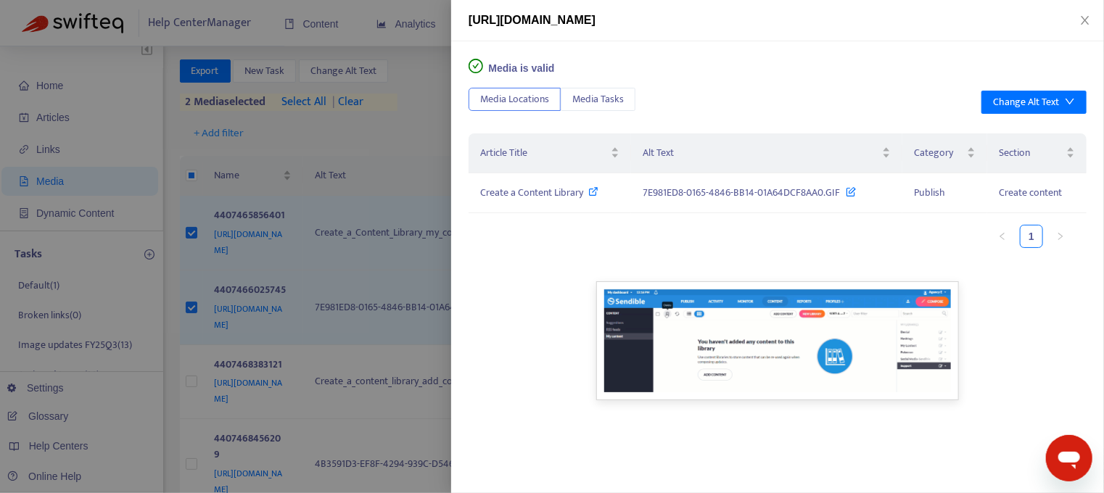
click at [191, 302] on div at bounding box center [552, 246] width 1104 height 493
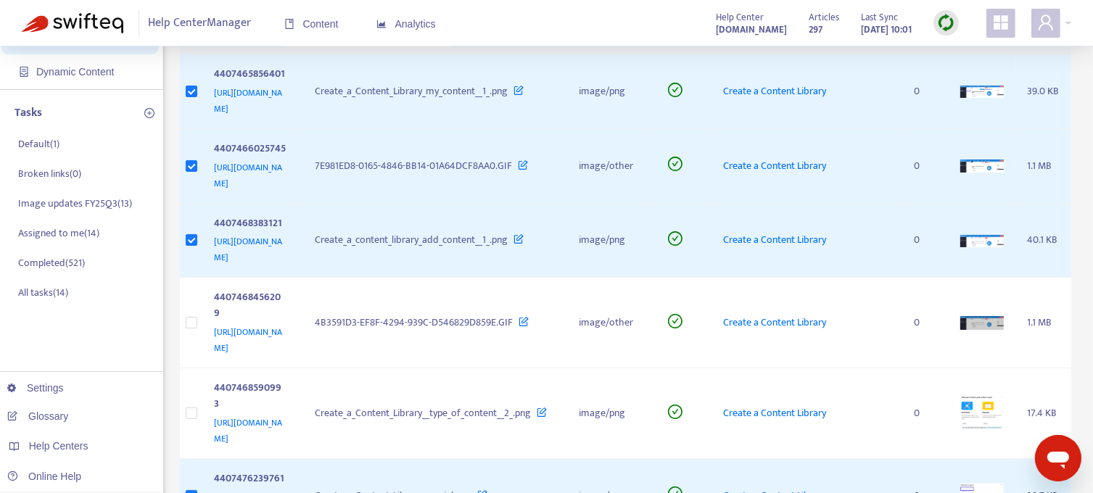
scroll to position [0, 0]
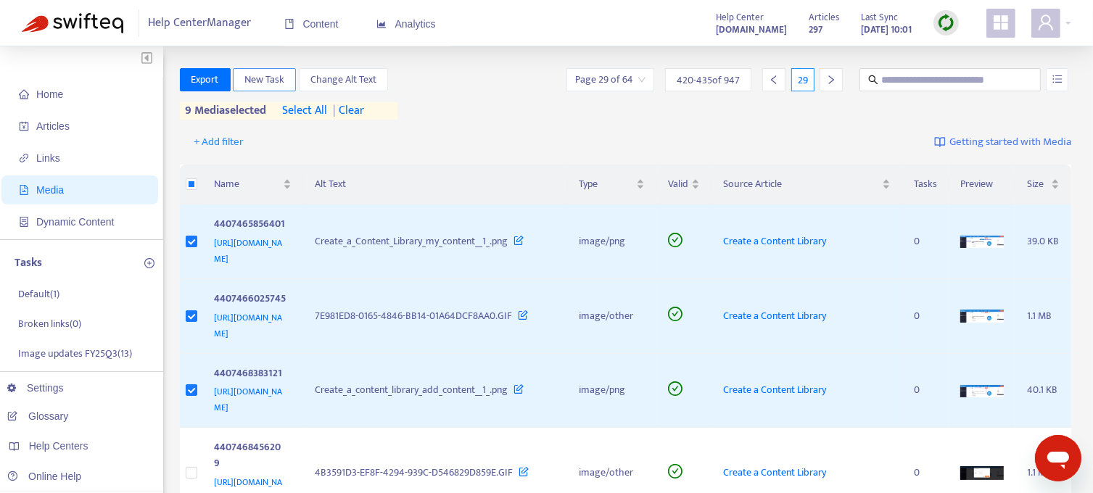
click at [273, 85] on span "New Task" at bounding box center [264, 80] width 40 height 16
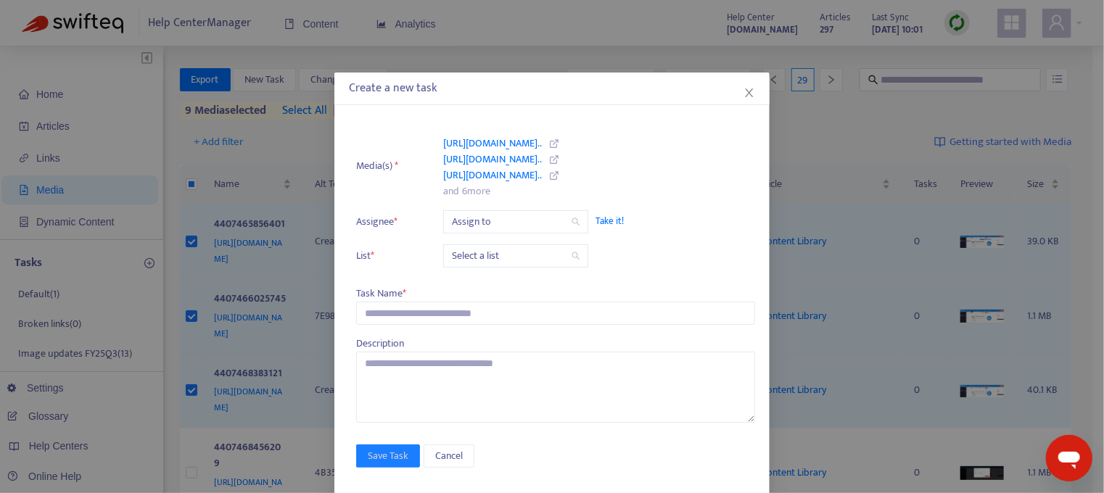
click at [615, 222] on span "Take it!" at bounding box center [667, 221] width 145 height 15
click at [516, 252] on input "search" at bounding box center [516, 256] width 128 height 22
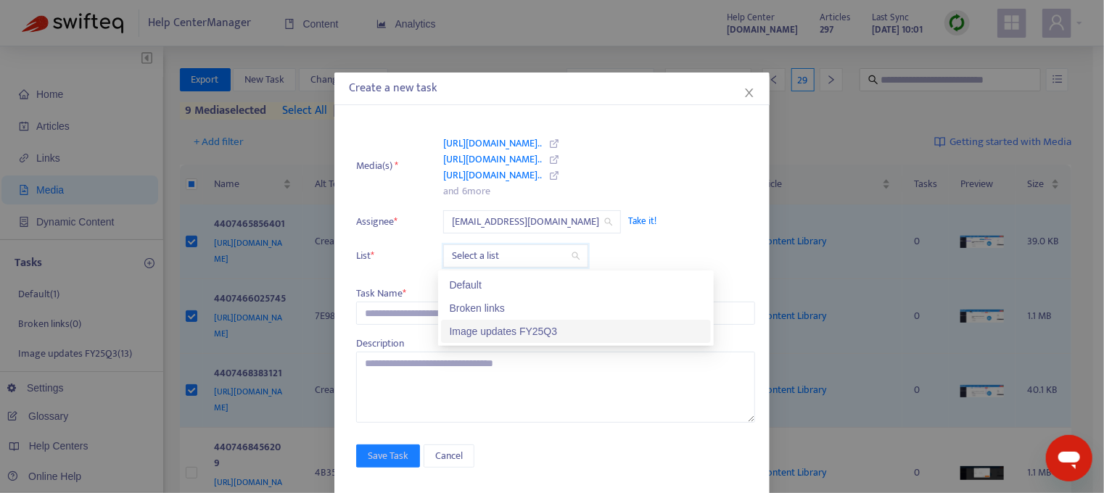
click at [523, 329] on div "Image updates FY25Q3" at bounding box center [576, 331] width 252 height 16
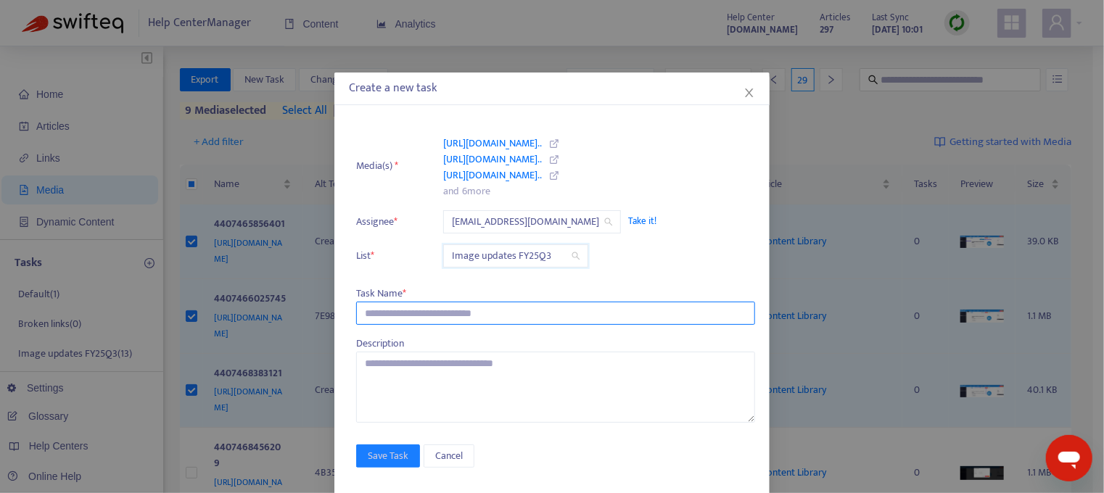
click at [421, 306] on input "text" at bounding box center [555, 313] width 399 height 23
type input "**********"
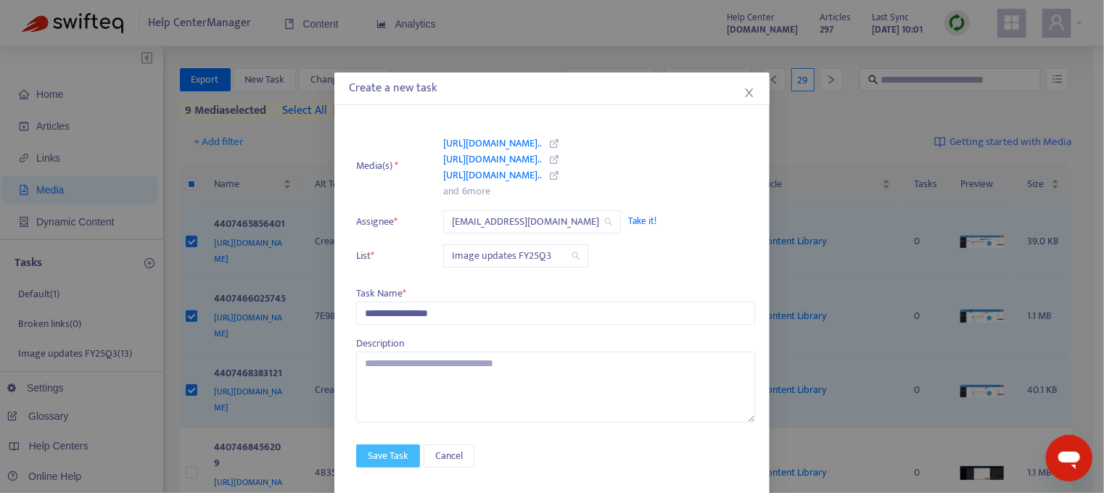
click at [372, 452] on span "Save Task" at bounding box center [388, 456] width 41 height 16
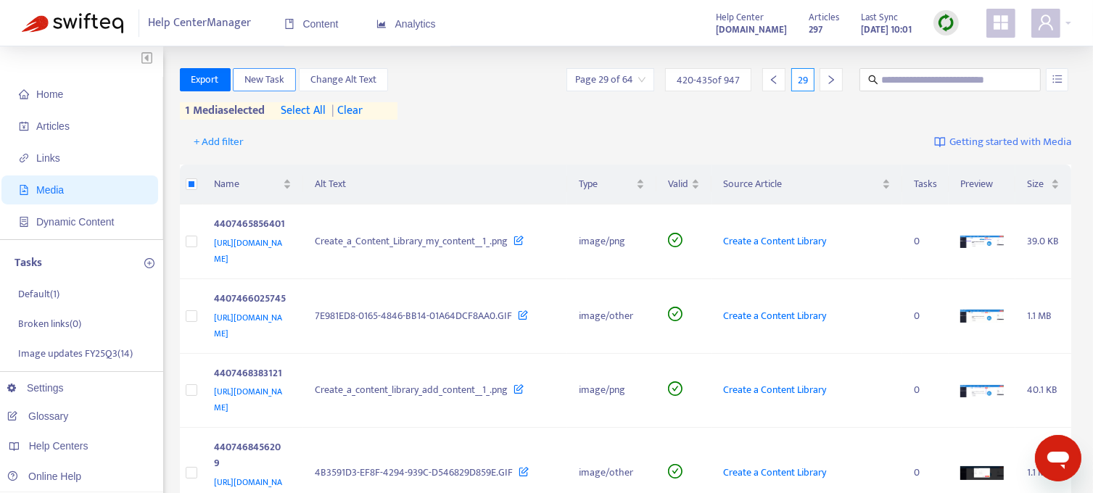
click at [264, 77] on span "New Task" at bounding box center [264, 80] width 40 height 16
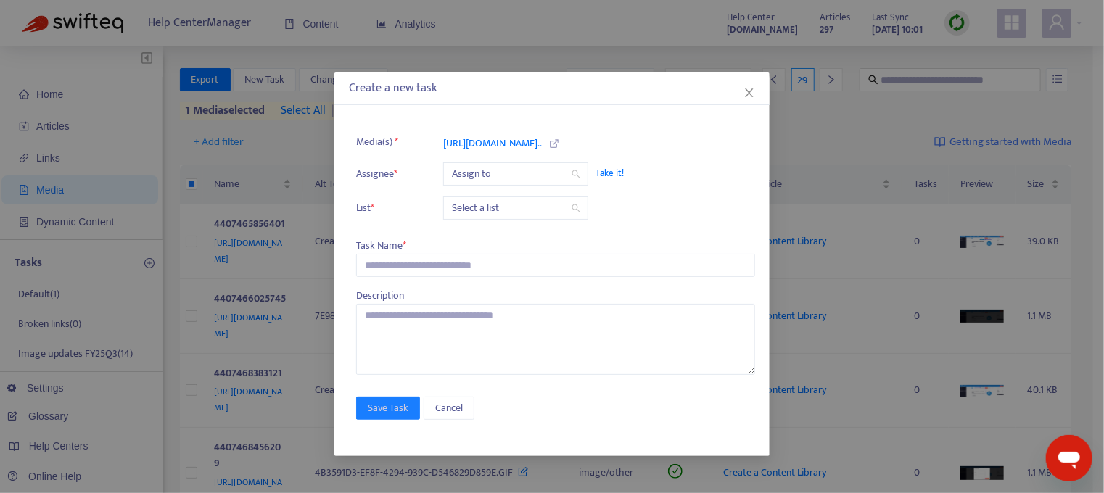
click at [609, 172] on span "Take it!" at bounding box center [667, 173] width 145 height 15
click at [513, 207] on input "search" at bounding box center [516, 208] width 128 height 22
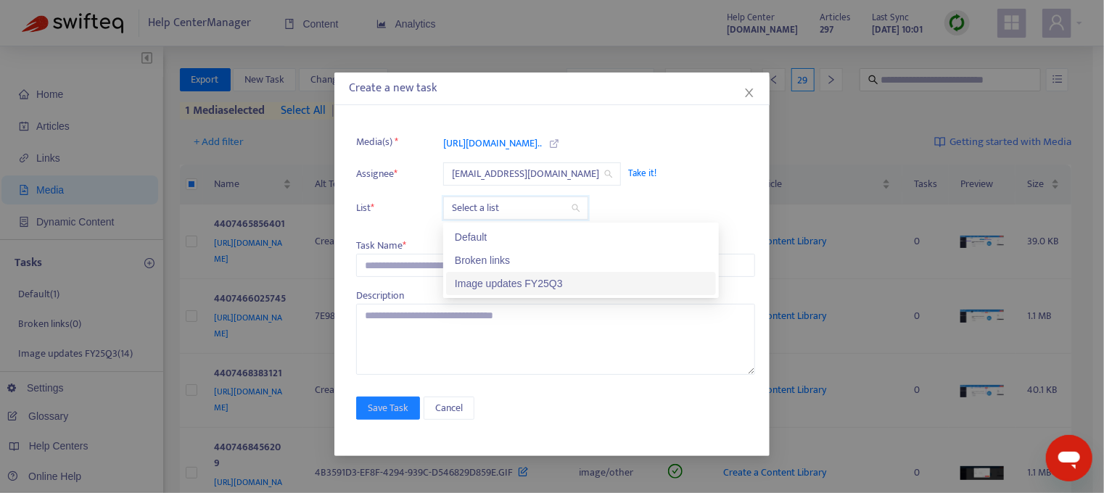
click at [490, 281] on div "Image updates FY25Q3" at bounding box center [581, 284] width 252 height 16
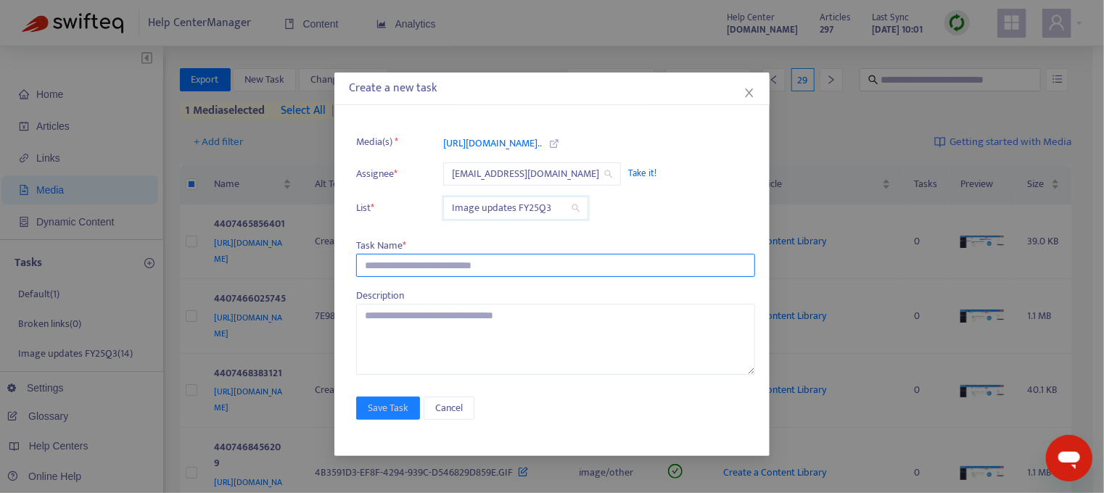
click at [410, 267] on input "text" at bounding box center [555, 265] width 399 height 23
type input "**********"
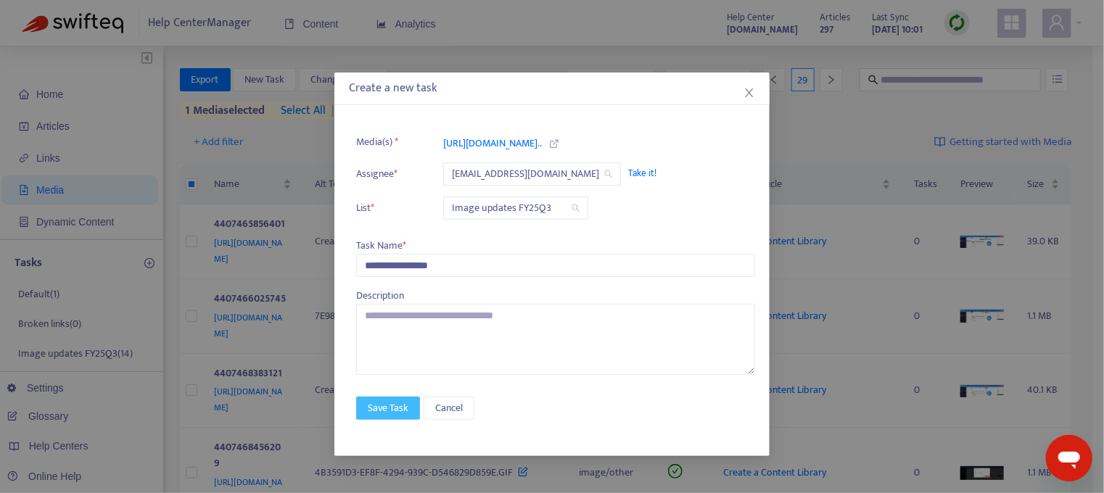
click at [389, 407] on span "Save Task" at bounding box center [388, 408] width 41 height 16
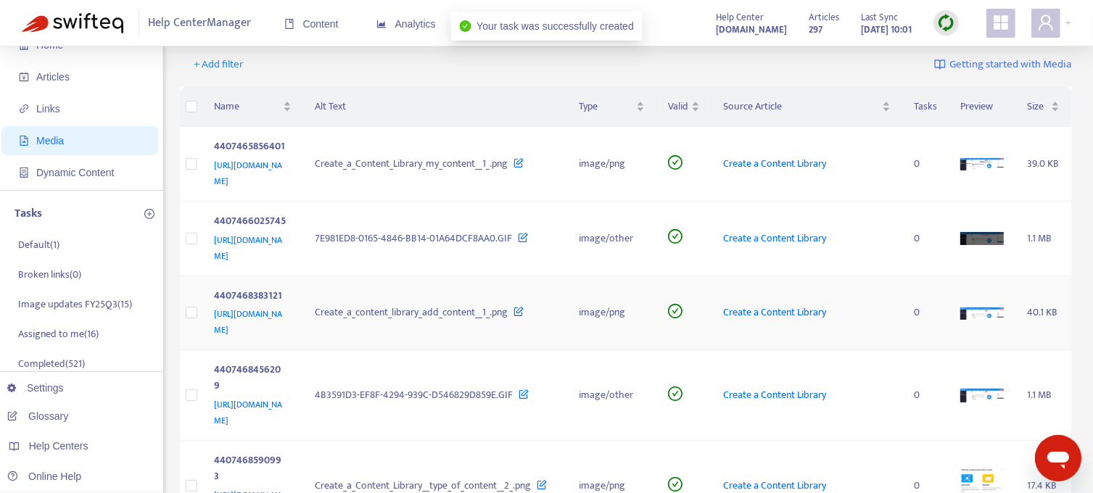
scroll to position [879, 0]
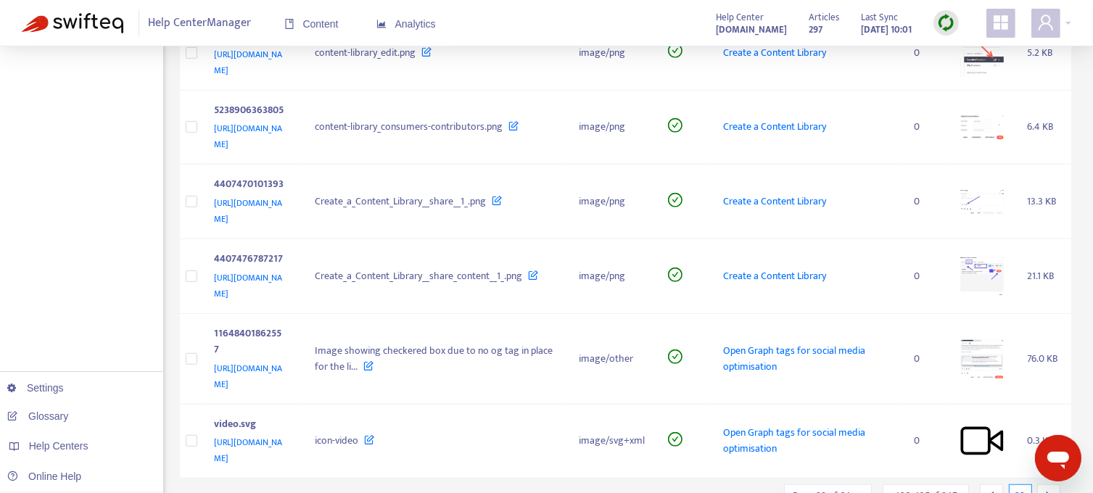
click at [1045, 484] on div at bounding box center [1048, 495] width 23 height 23
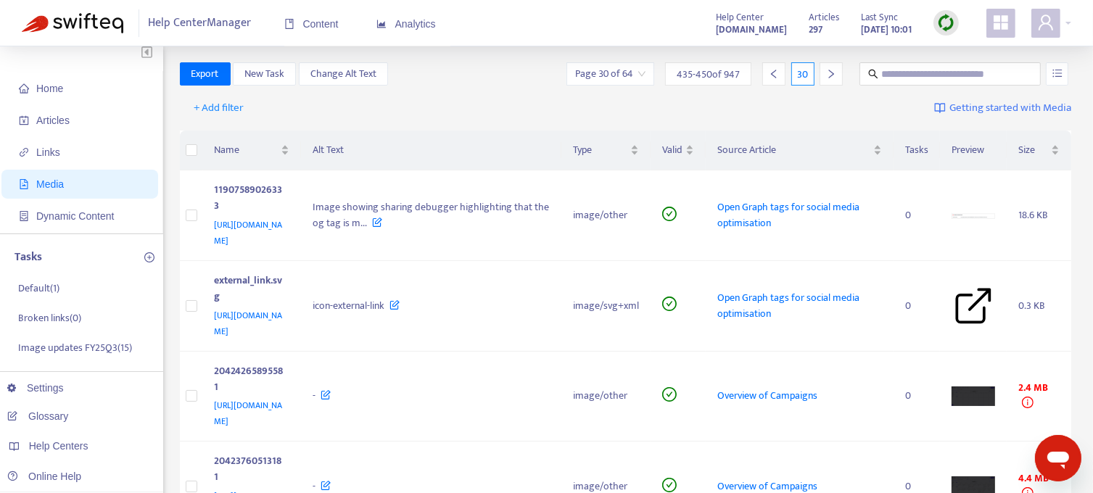
scroll to position [0, 0]
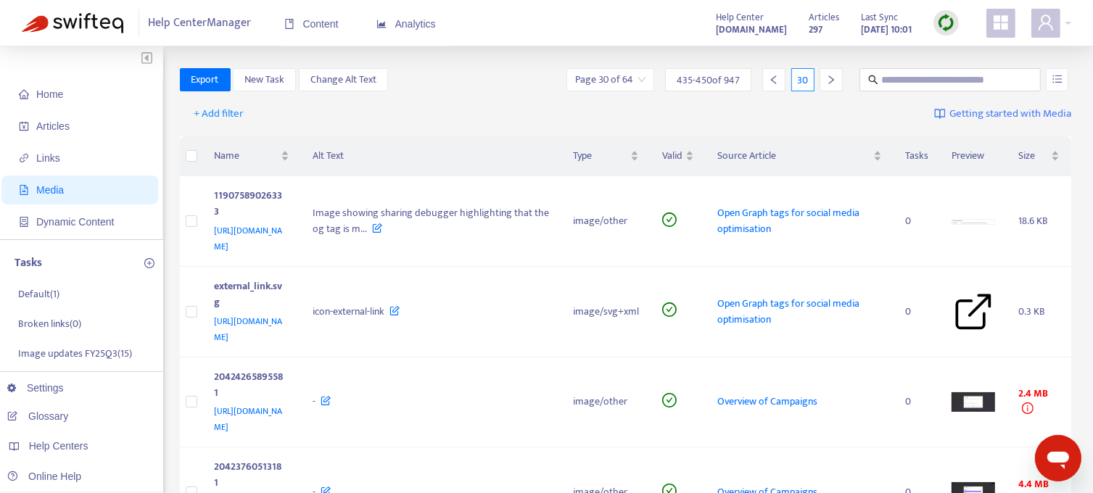
click at [830, 81] on icon "right" at bounding box center [831, 80] width 10 height 10
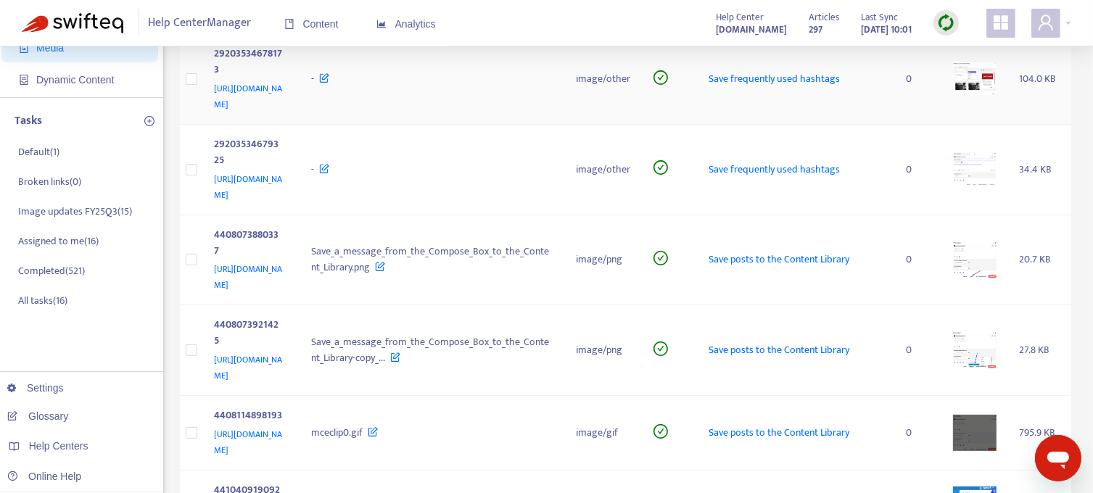
scroll to position [145, 0]
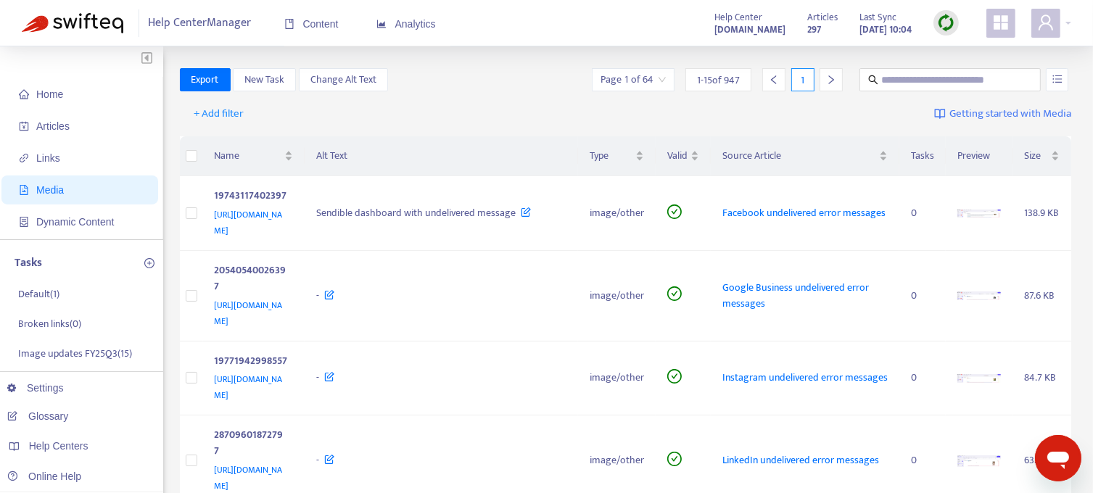
click at [806, 78] on div "1" at bounding box center [802, 79] width 23 height 23
click at [801, 78] on div "1" at bounding box center [802, 79] width 23 height 23
click at [827, 78] on icon "right" at bounding box center [831, 80] width 10 height 10
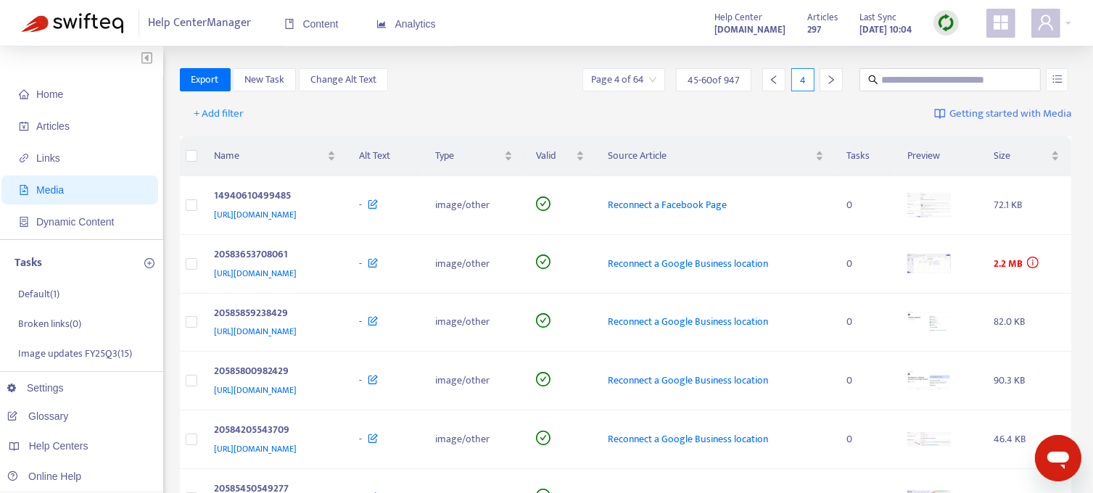
click at [827, 78] on icon "right" at bounding box center [831, 80] width 10 height 10
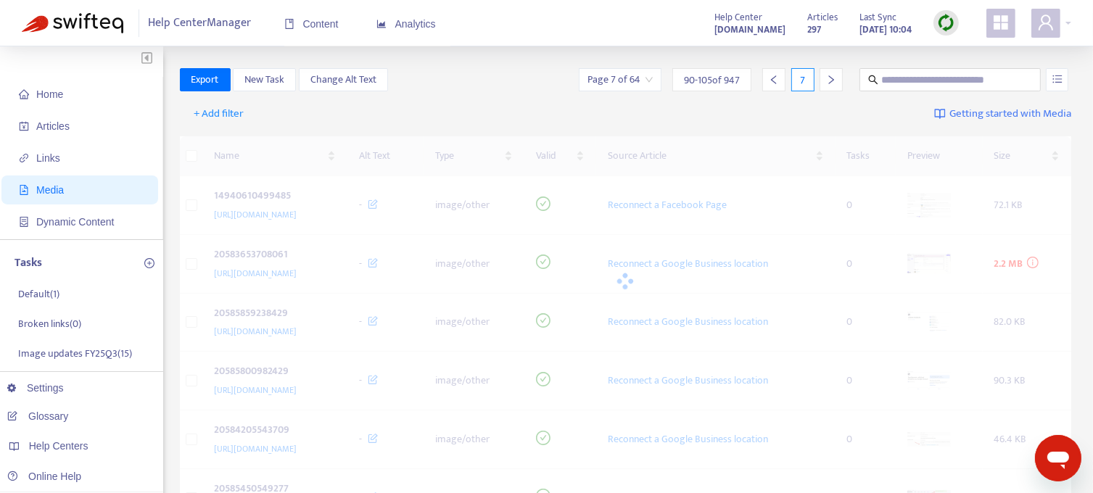
click at [827, 78] on icon "right" at bounding box center [831, 80] width 10 height 10
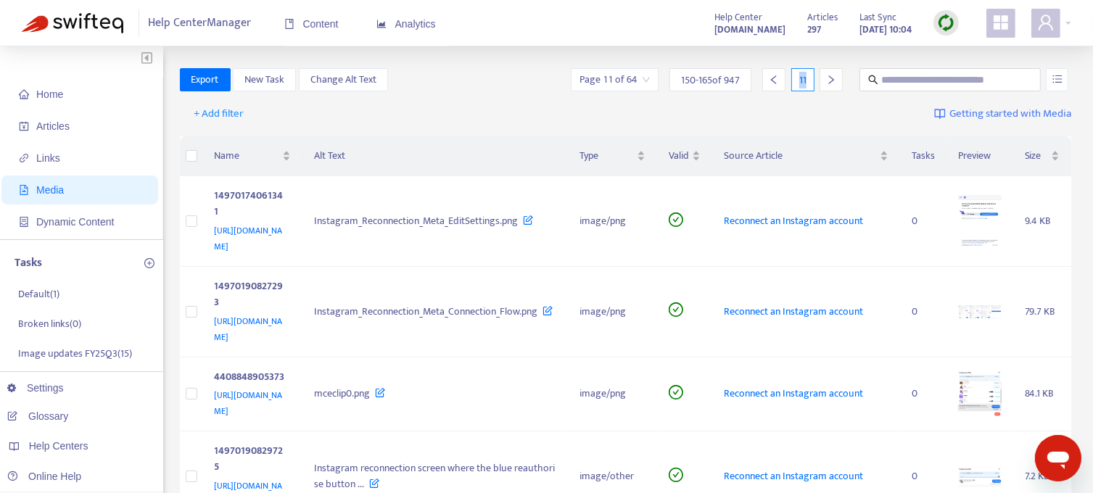
click at [827, 78] on icon "right" at bounding box center [831, 80] width 10 height 10
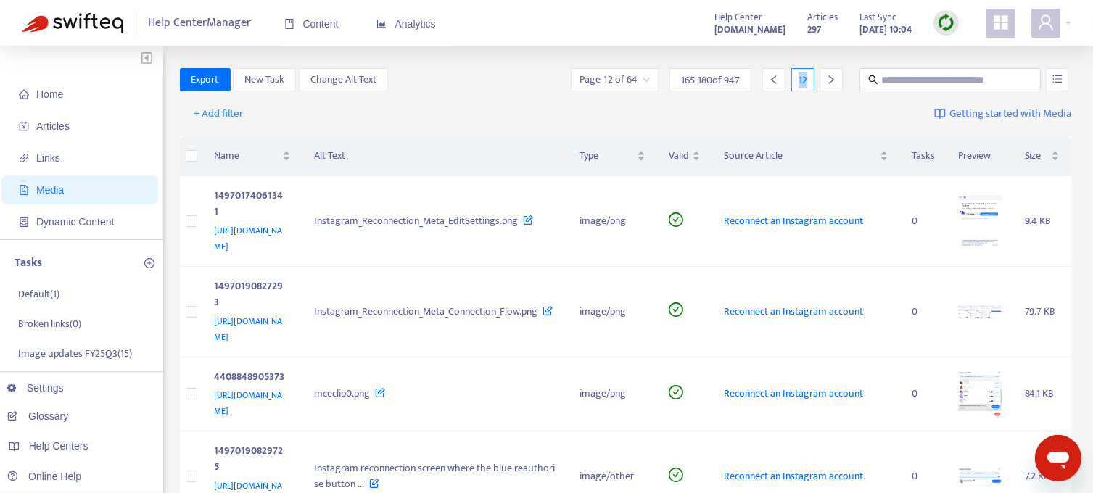
click at [827, 78] on icon "right" at bounding box center [831, 80] width 10 height 10
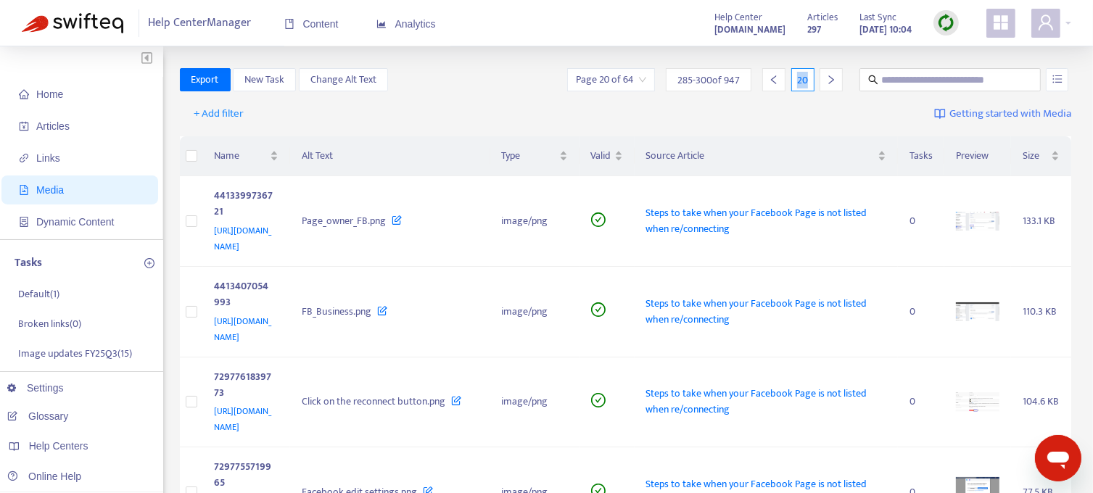
click at [642, 75] on input "search" at bounding box center [611, 80] width 70 height 22
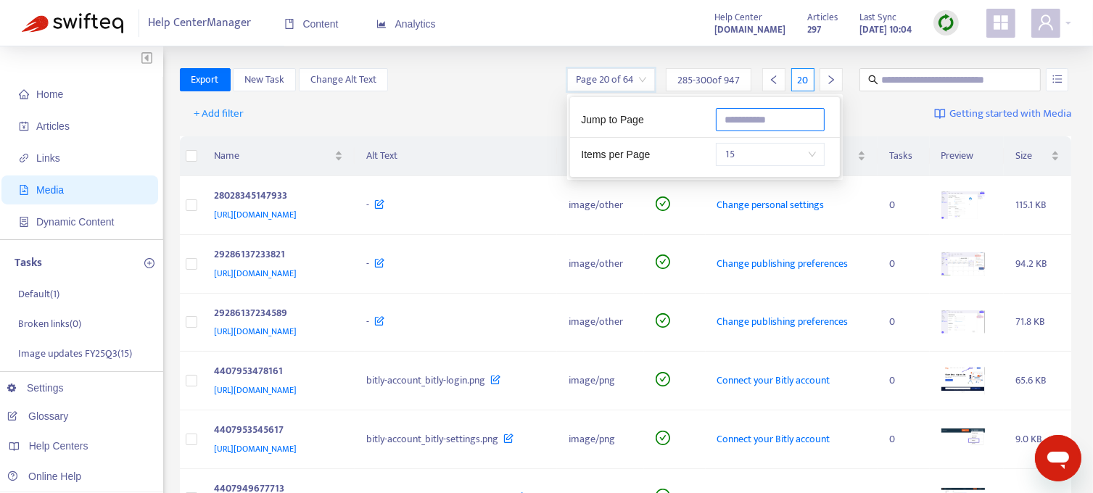
click at [748, 117] on input "text" at bounding box center [770, 119] width 109 height 23
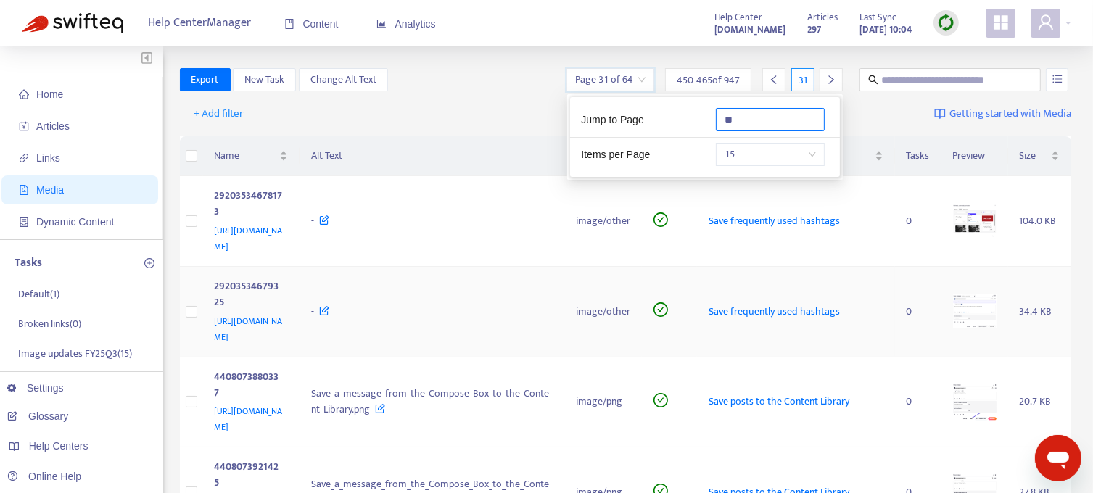
type input "**"
click at [509, 98] on div "+ Add filter Getting started with Media" at bounding box center [626, 117] width 892 height 40
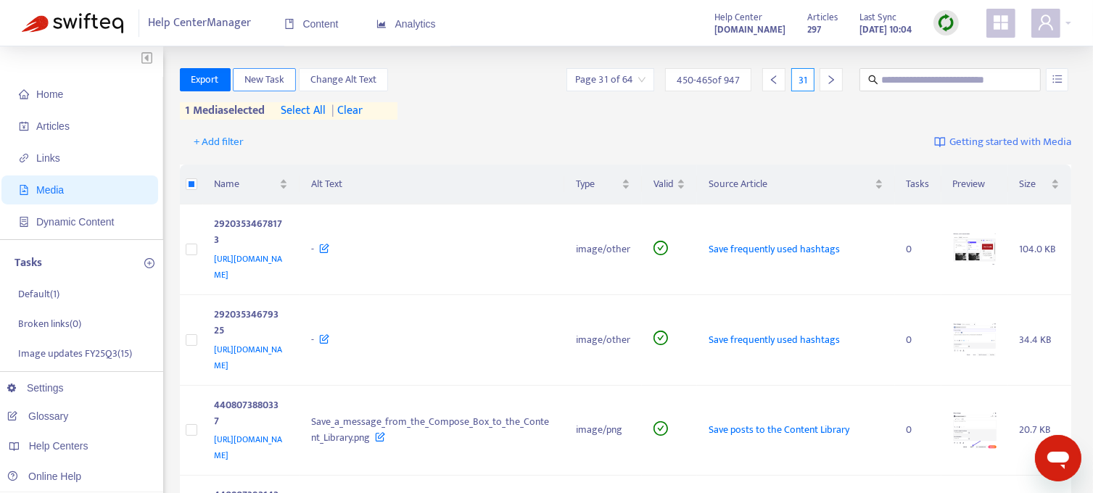
click at [258, 78] on span "New Task" at bounding box center [264, 80] width 40 height 16
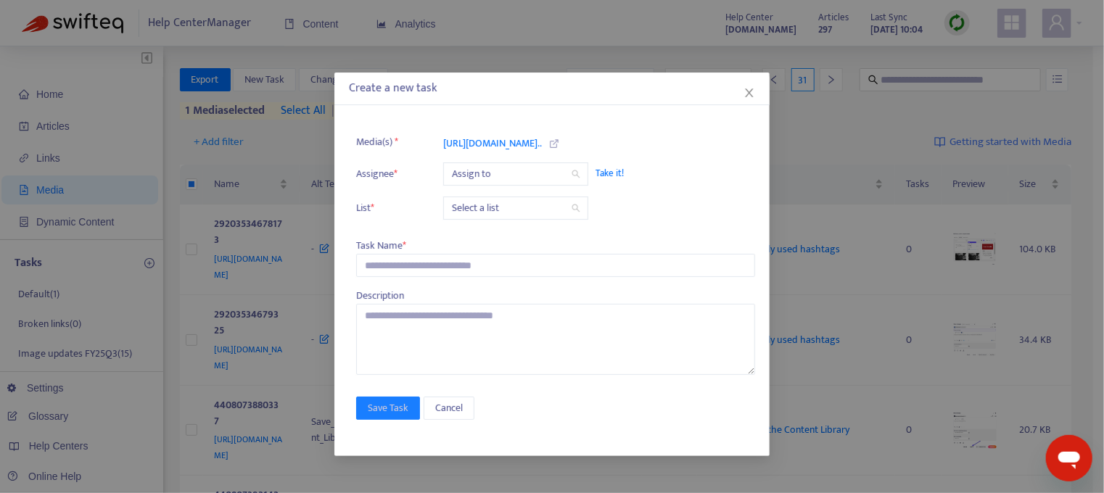
click at [605, 169] on span "Take it!" at bounding box center [667, 173] width 145 height 15
click at [525, 208] on input "search" at bounding box center [516, 208] width 128 height 22
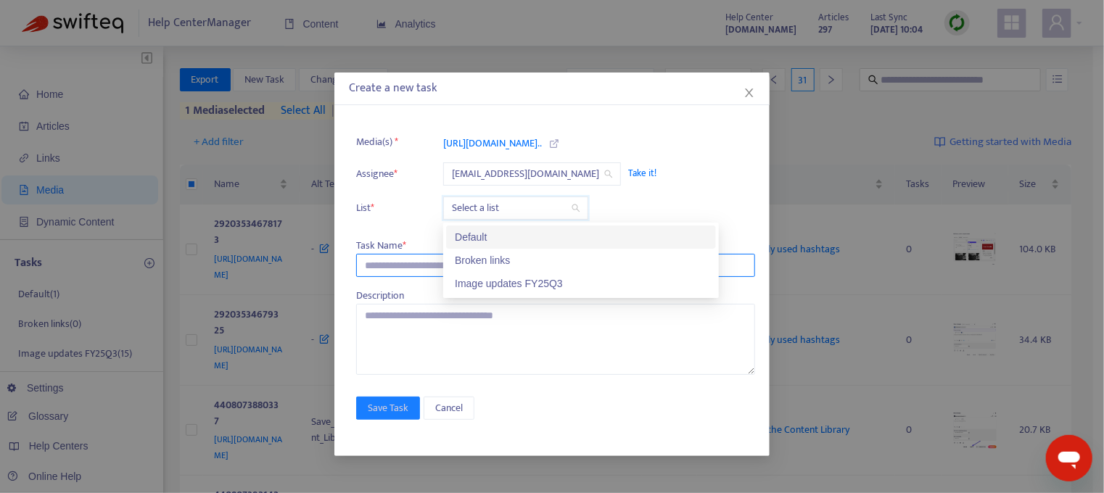
click at [500, 281] on div "Image updates FY25Q3" at bounding box center [581, 284] width 252 height 16
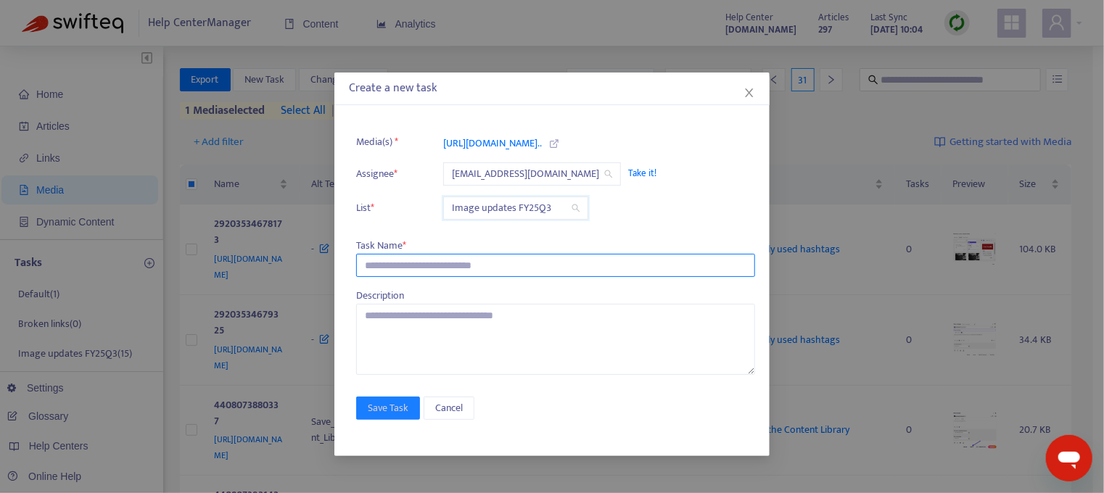
click at [416, 264] on input "text" at bounding box center [555, 265] width 399 height 23
type input "**********"
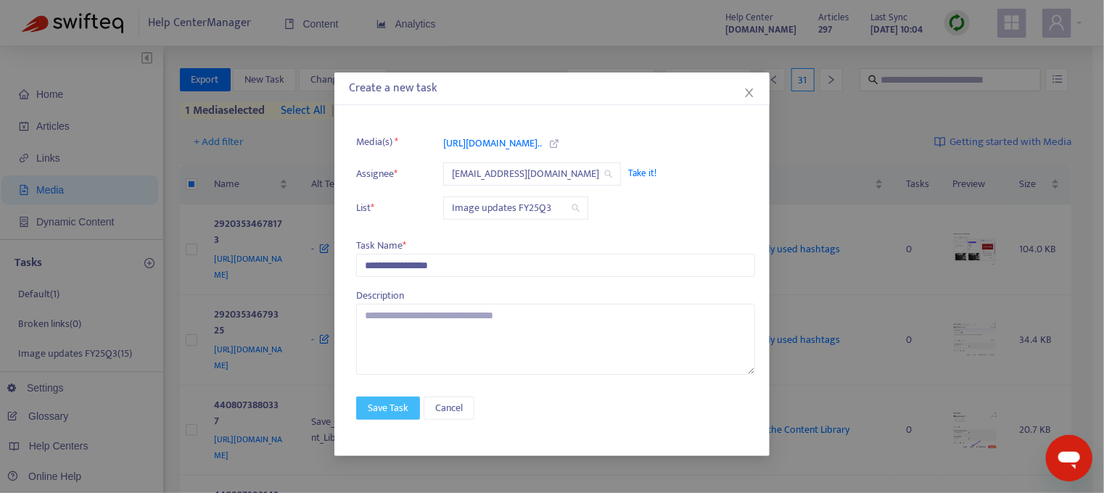
click at [404, 403] on span "Save Task" at bounding box center [388, 408] width 41 height 16
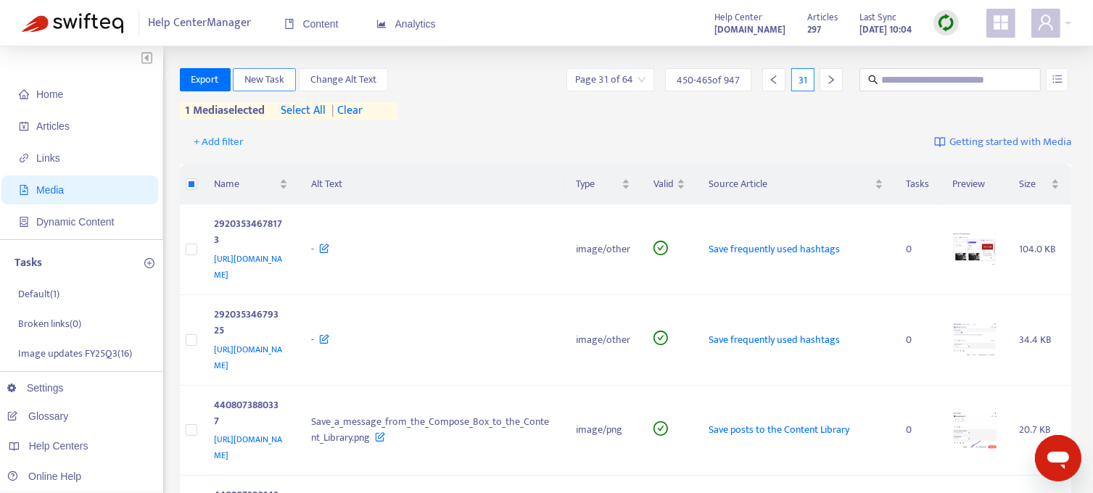
click at [266, 83] on span "New Task" at bounding box center [264, 80] width 40 height 16
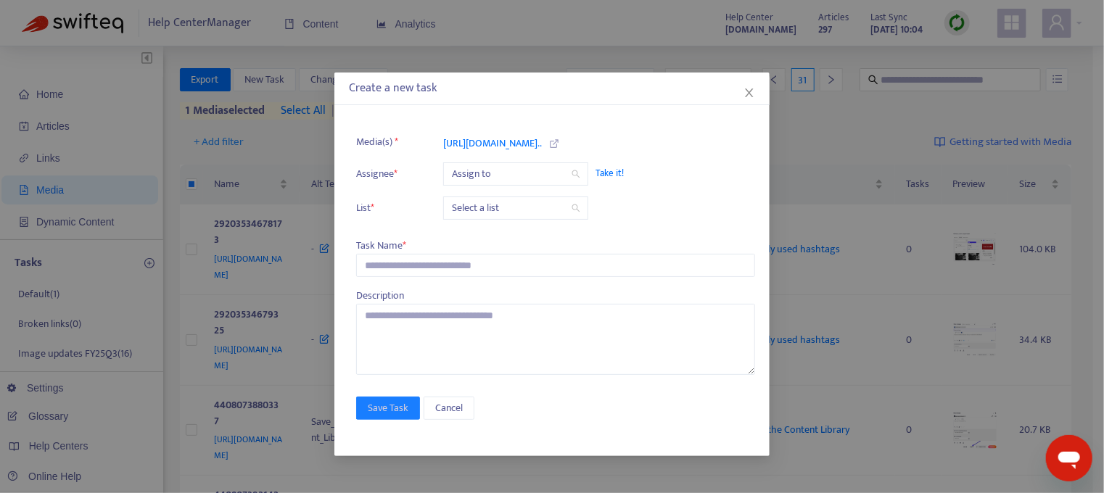
click at [618, 170] on span "Take it!" at bounding box center [667, 173] width 145 height 15
click at [525, 208] on input "search" at bounding box center [516, 208] width 128 height 22
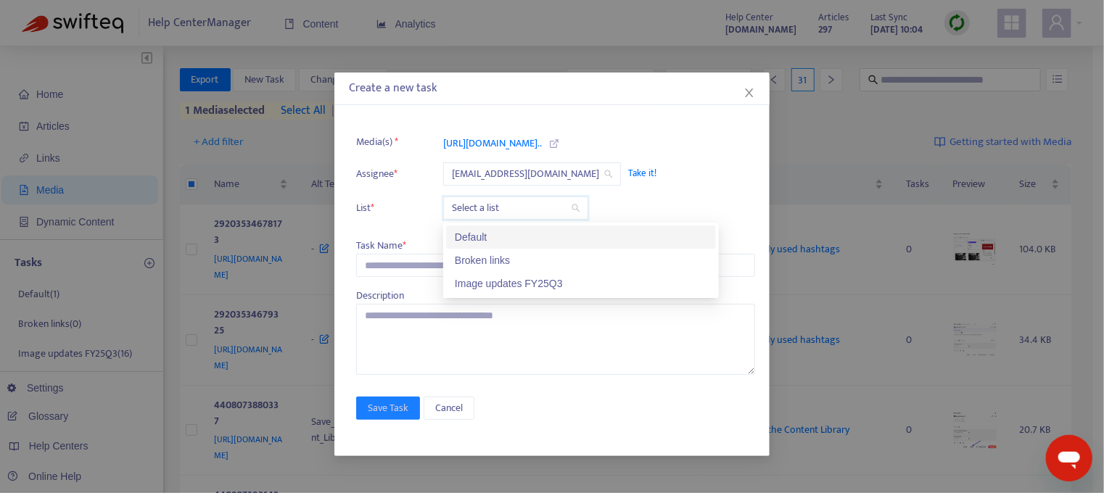
click at [491, 281] on div "Image updates FY25Q3" at bounding box center [581, 284] width 252 height 16
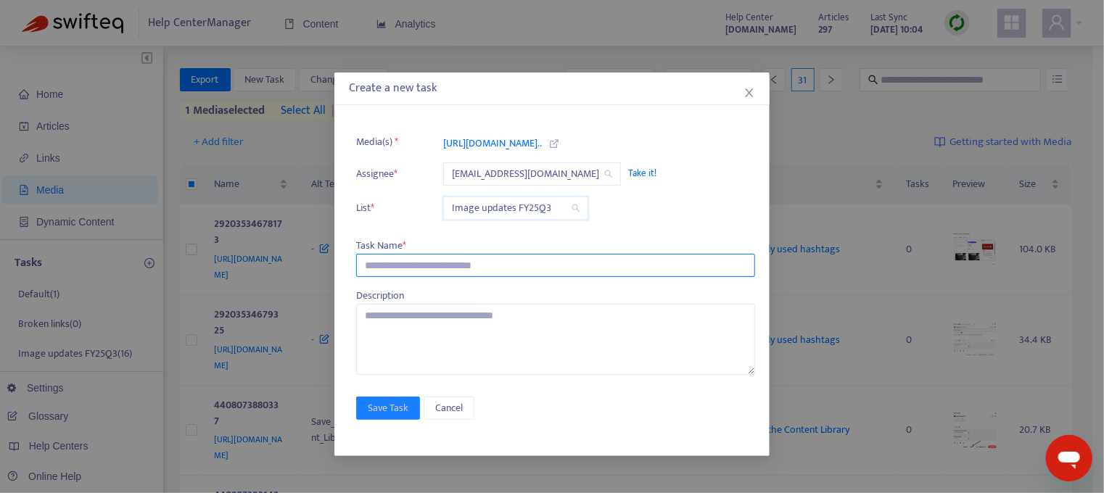
click at [389, 257] on input "text" at bounding box center [555, 265] width 399 height 23
type input "**********"
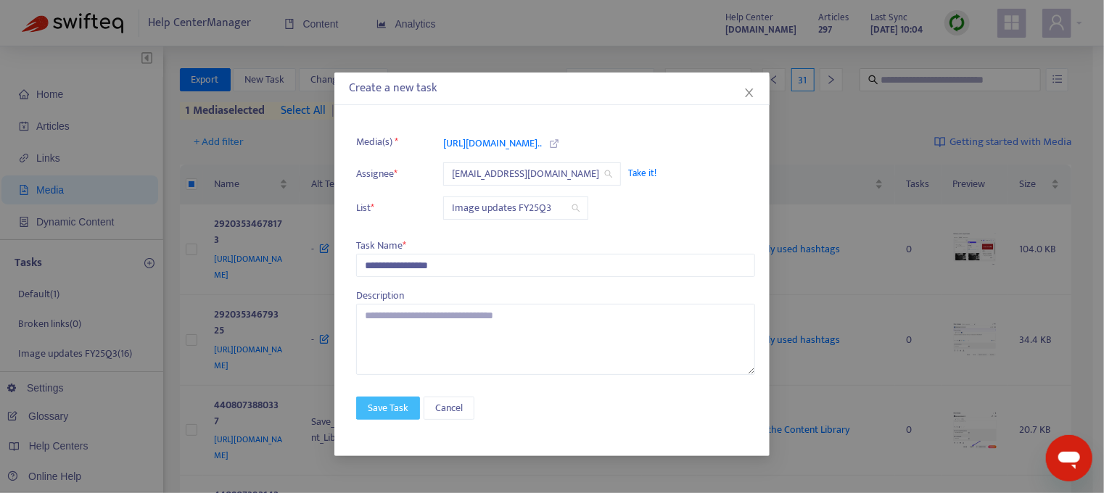
click at [381, 409] on span "Save Task" at bounding box center [388, 408] width 41 height 16
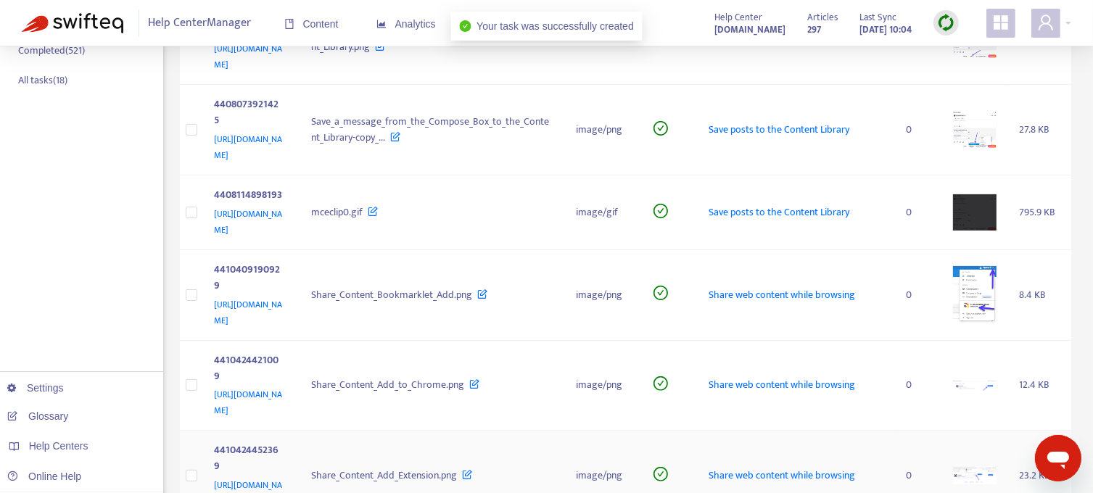
scroll to position [891, 0]
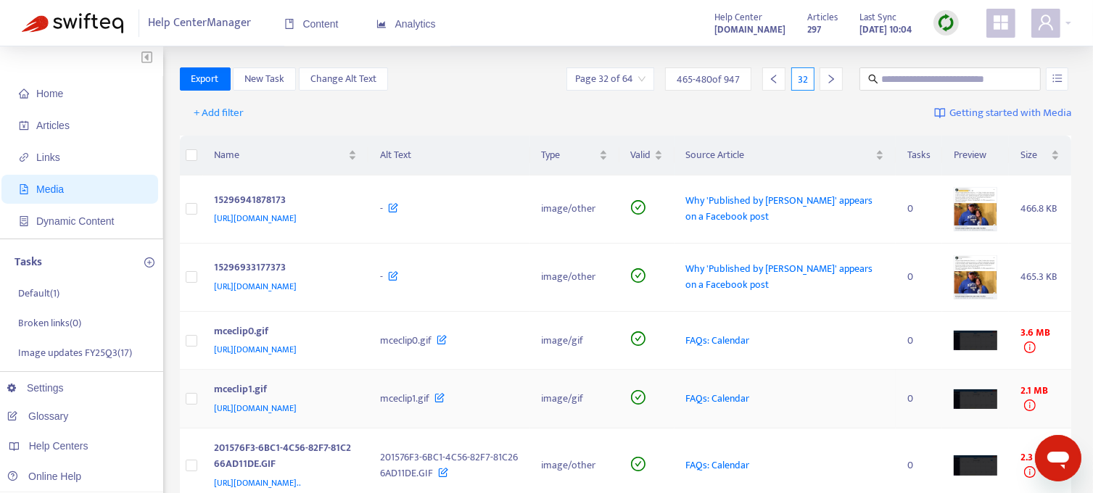
scroll to position [0, 0]
click at [833, 74] on div at bounding box center [831, 79] width 23 height 23
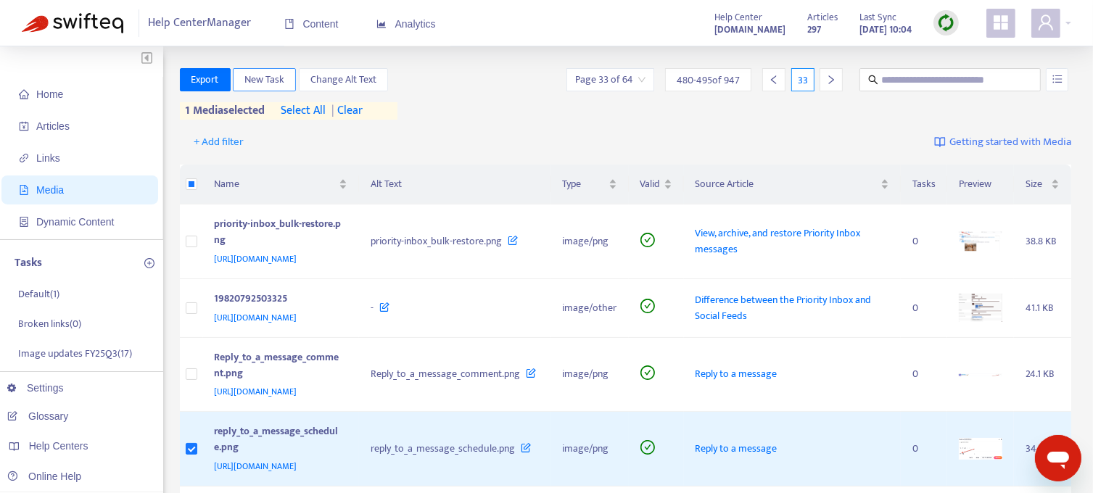
click at [263, 90] on button "New Task" at bounding box center [264, 79] width 63 height 23
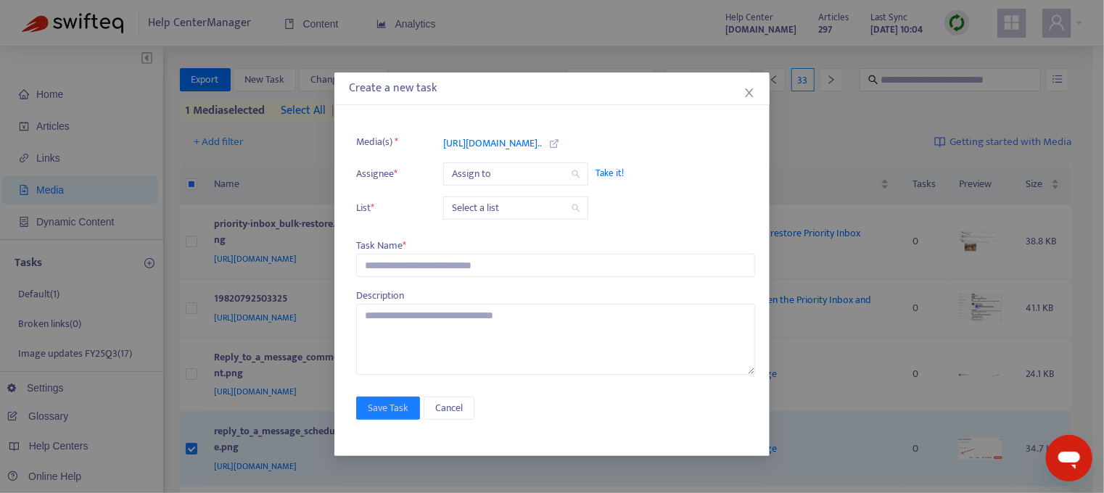
click at [615, 168] on span "Take it!" at bounding box center [667, 173] width 145 height 15
click at [530, 205] on input "search" at bounding box center [516, 208] width 128 height 22
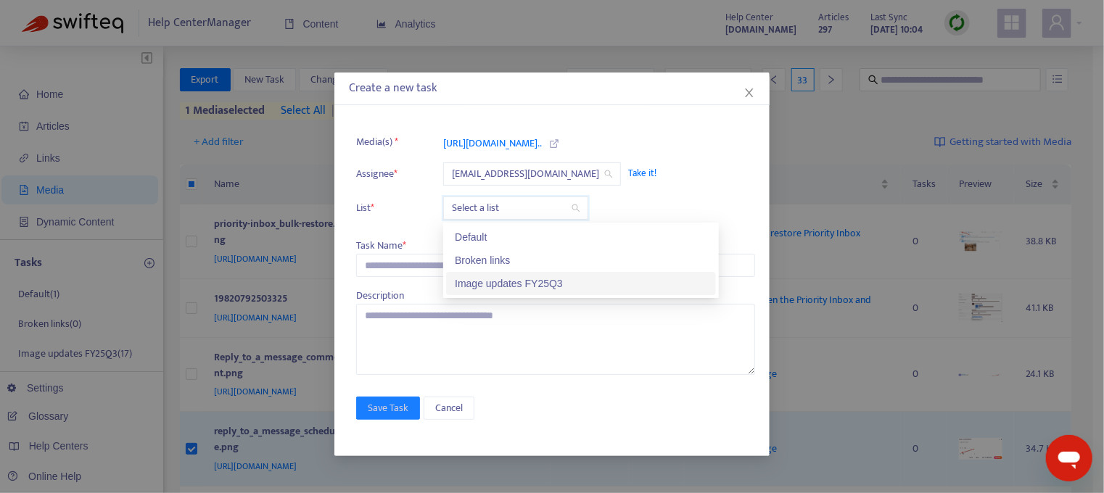
click at [480, 284] on div "Image updates FY25Q3" at bounding box center [581, 284] width 252 height 16
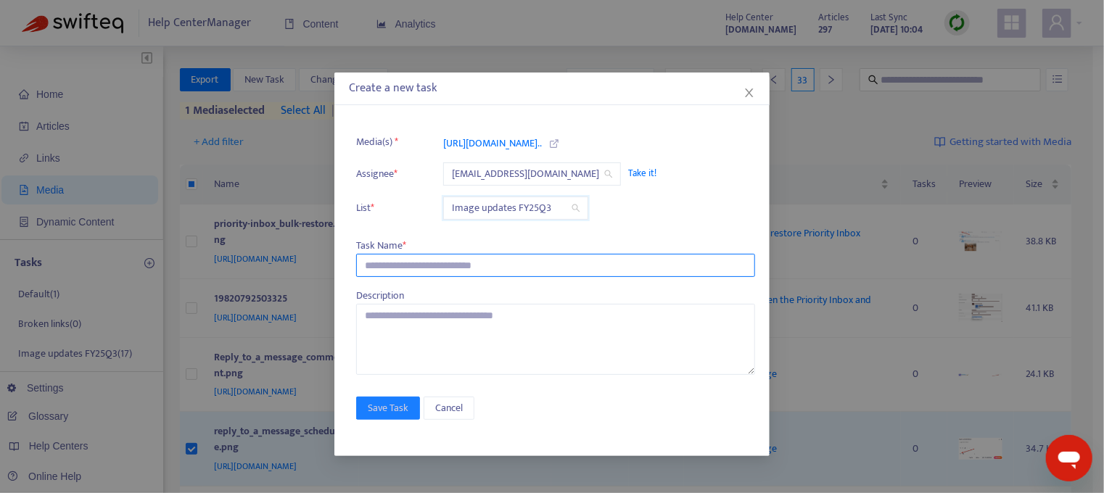
click at [410, 266] on input "text" at bounding box center [555, 265] width 399 height 23
type input "**********"
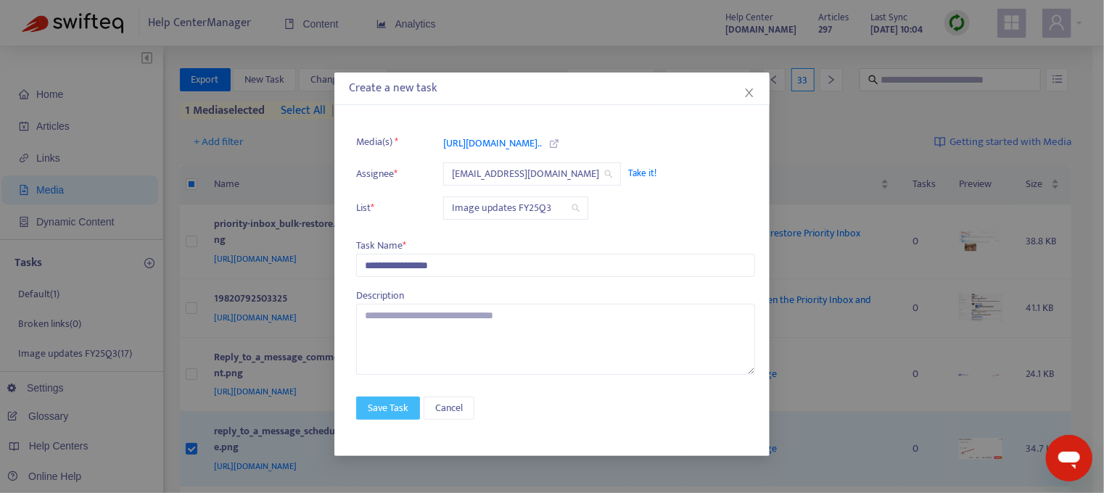
click at [394, 403] on span "Save Task" at bounding box center [388, 408] width 41 height 16
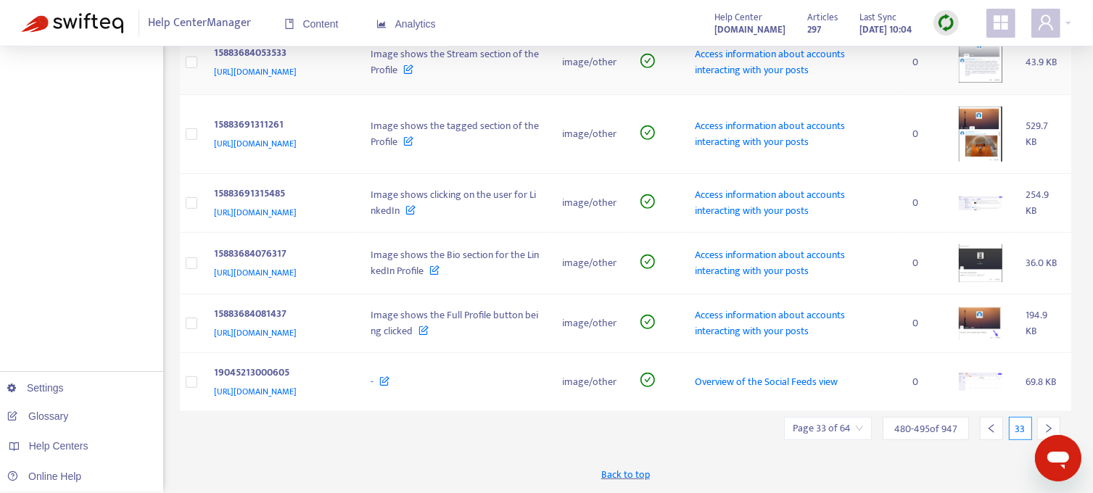
scroll to position [884, 0]
click at [1049, 426] on icon "right" at bounding box center [1049, 429] width 10 height 10
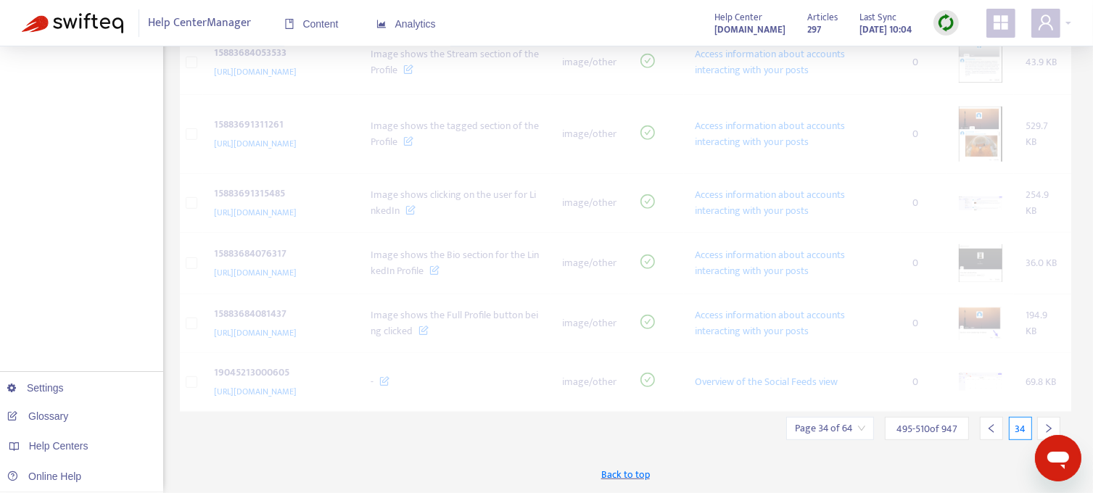
scroll to position [879, 0]
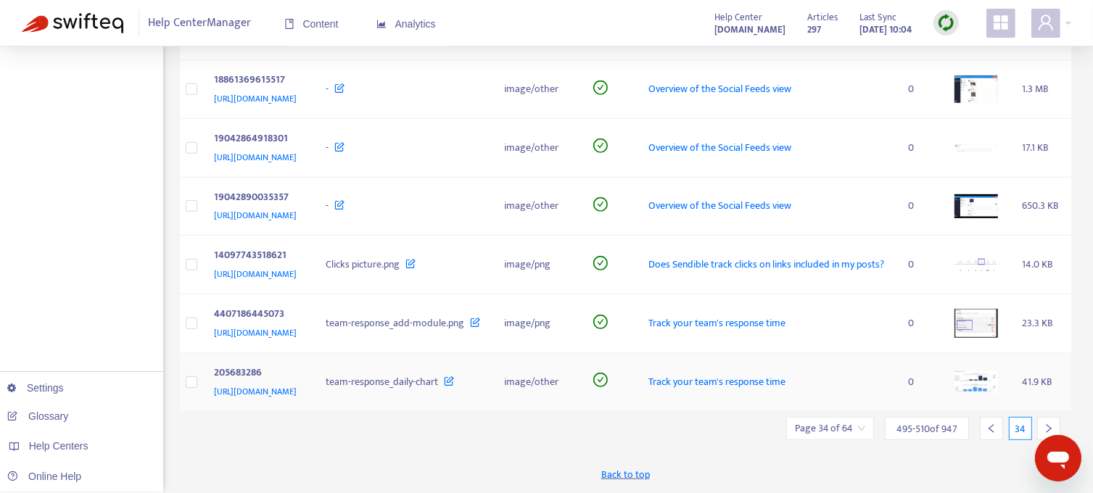
click at [981, 373] on img at bounding box center [976, 382] width 44 height 22
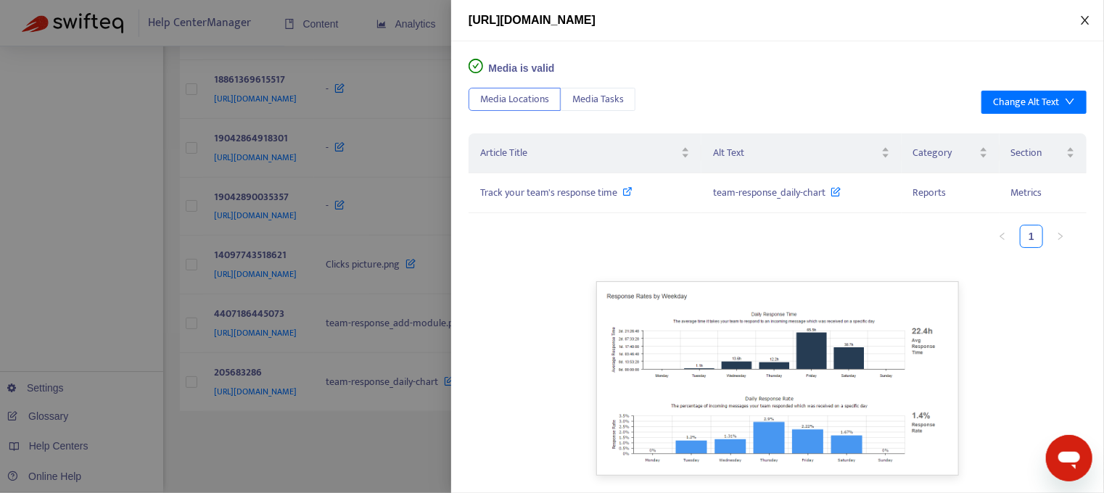
click at [1085, 21] on icon "close" at bounding box center [1085, 20] width 8 height 9
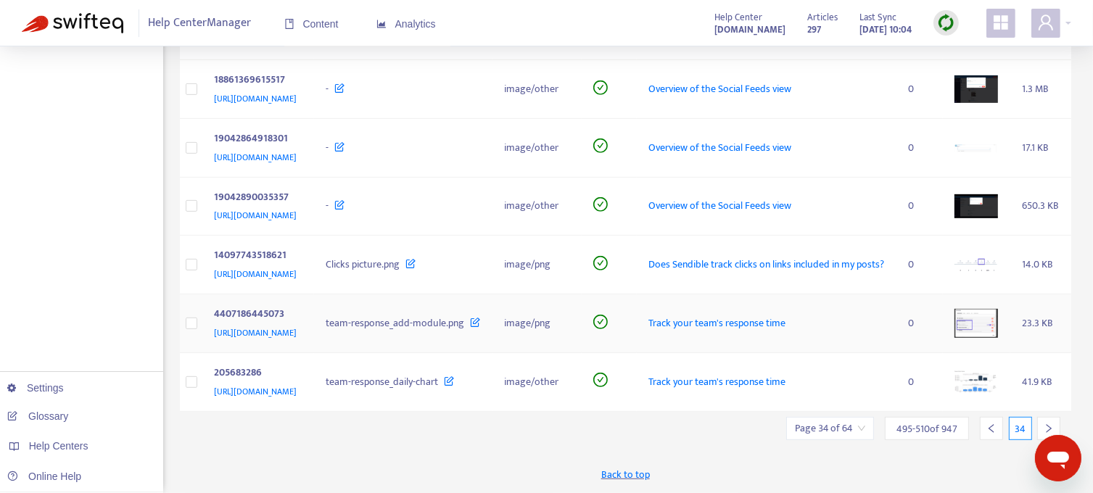
click at [992, 309] on img at bounding box center [976, 324] width 44 height 30
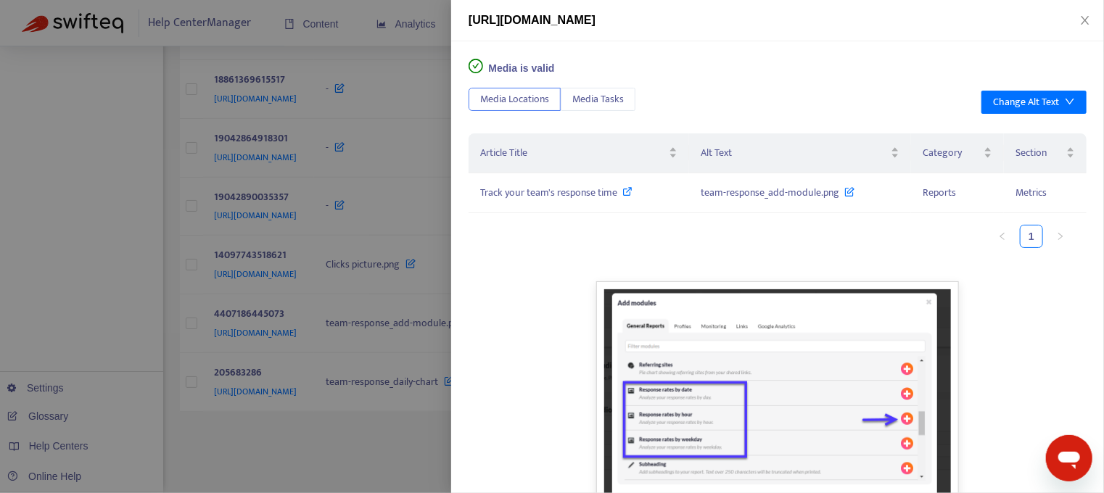
click at [97, 169] on div at bounding box center [552, 246] width 1104 height 493
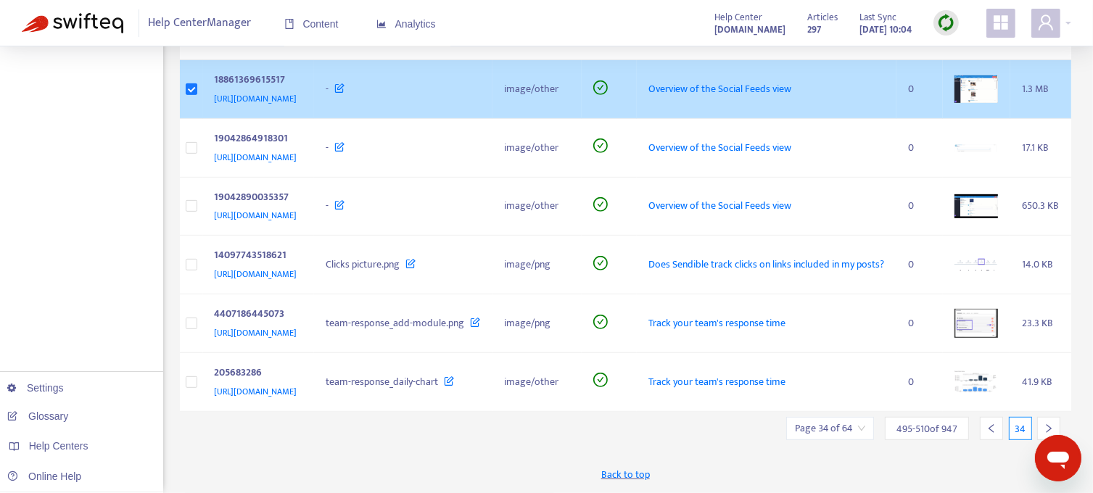
scroll to position [661, 0]
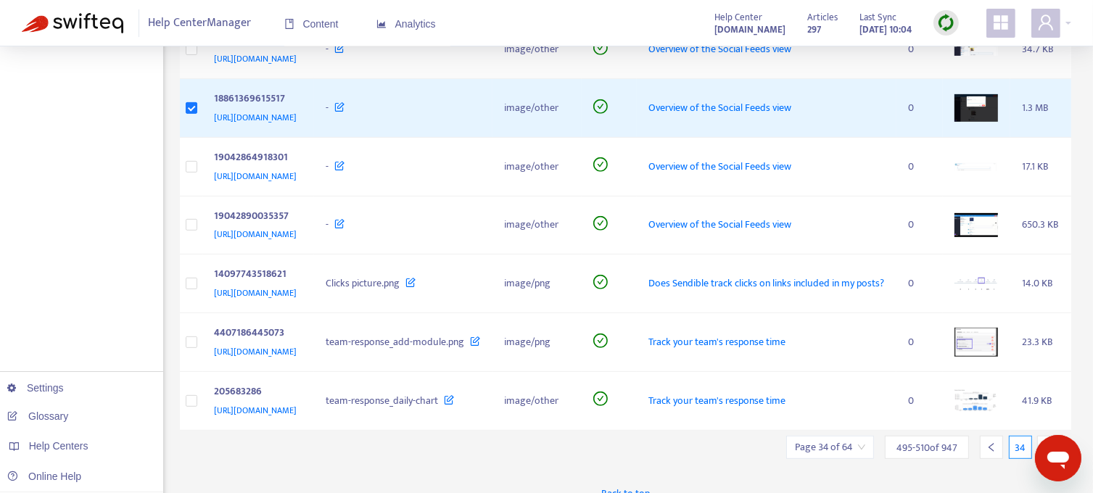
click at [982, 55] on img at bounding box center [976, 49] width 44 height 11
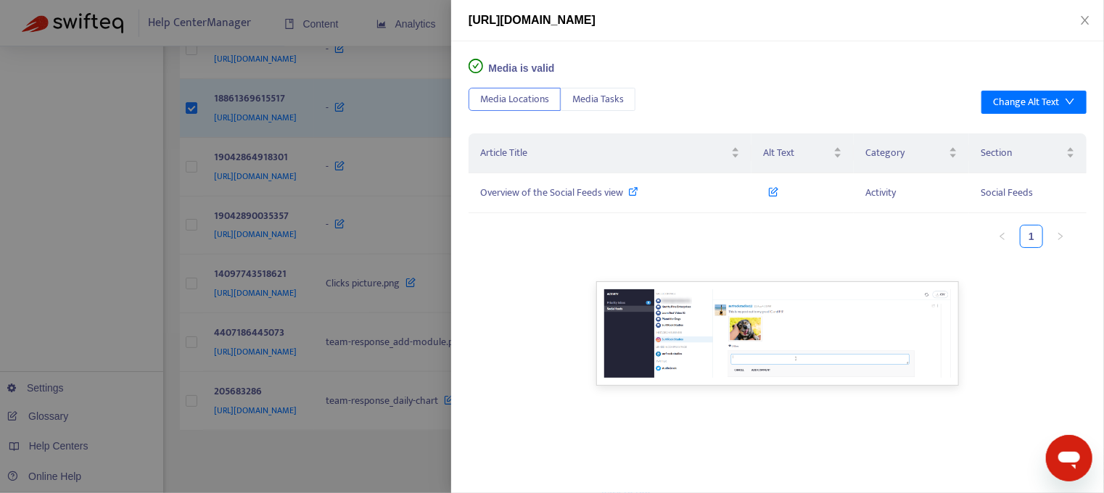
click at [194, 182] on div at bounding box center [552, 246] width 1104 height 493
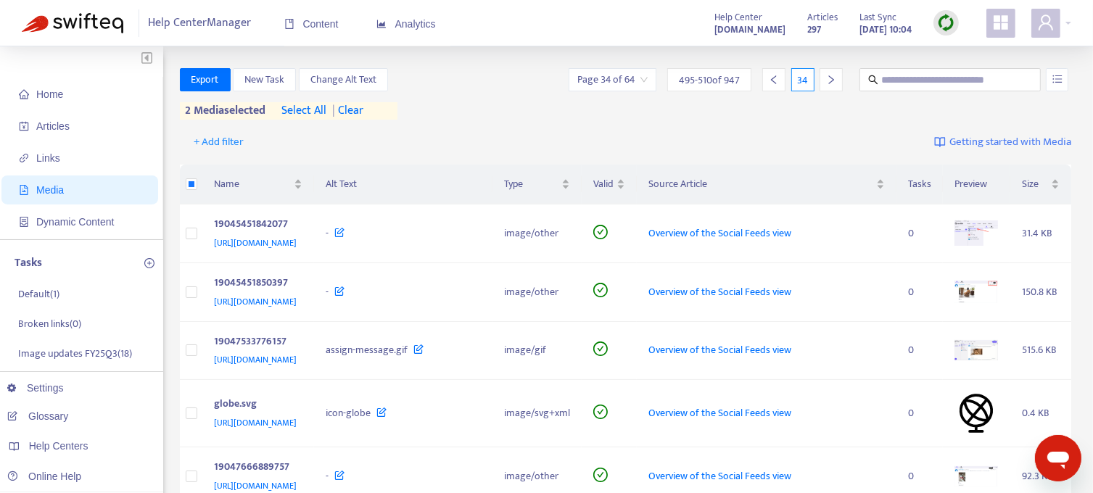
scroll to position [0, 0]
click at [275, 76] on span "New Task" at bounding box center [264, 80] width 40 height 16
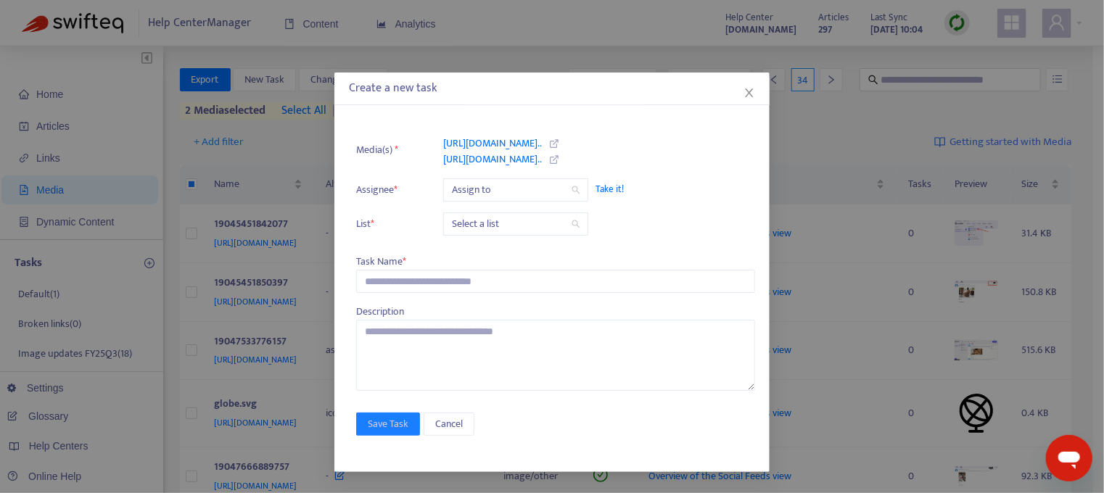
click at [611, 189] on span "Take it!" at bounding box center [667, 189] width 145 height 15
click at [537, 220] on input "search" at bounding box center [516, 224] width 128 height 22
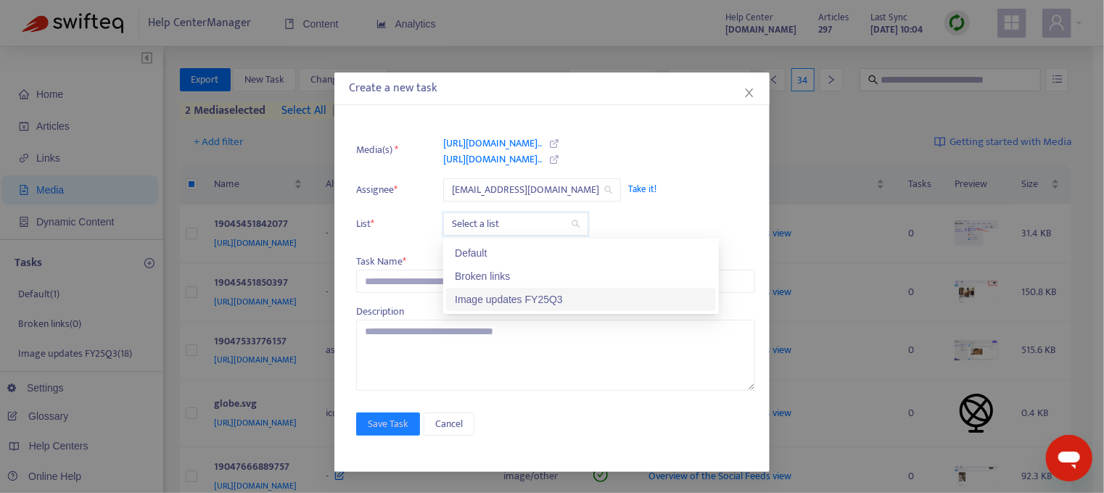
click at [519, 300] on div "Image updates FY25Q3" at bounding box center [581, 300] width 252 height 16
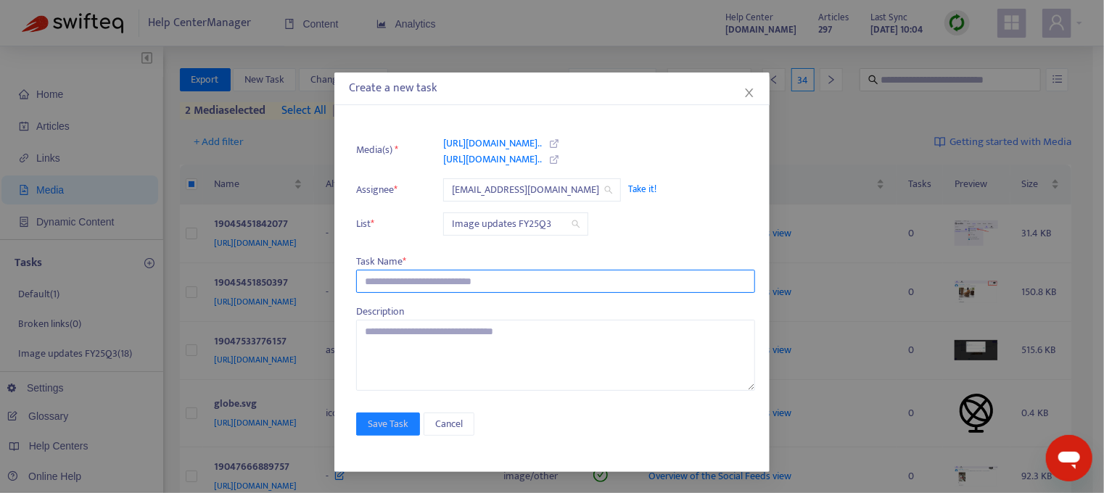
click at [421, 280] on input "text" at bounding box center [555, 281] width 399 height 23
type input "**********"
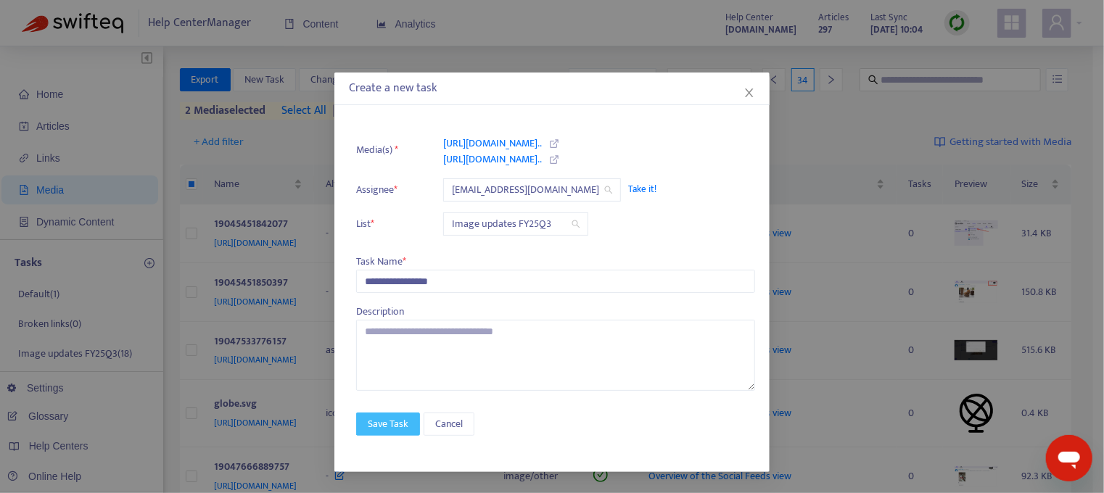
click at [388, 420] on span "Save Task" at bounding box center [388, 424] width 41 height 16
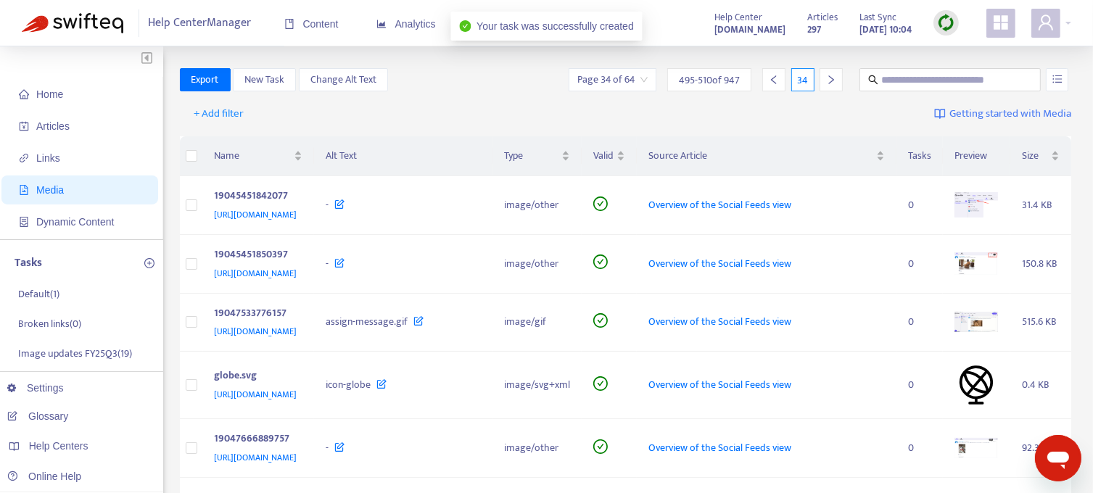
click at [830, 81] on icon "right" at bounding box center [831, 80] width 10 height 10
